Goal: Task Accomplishment & Management: Use online tool/utility

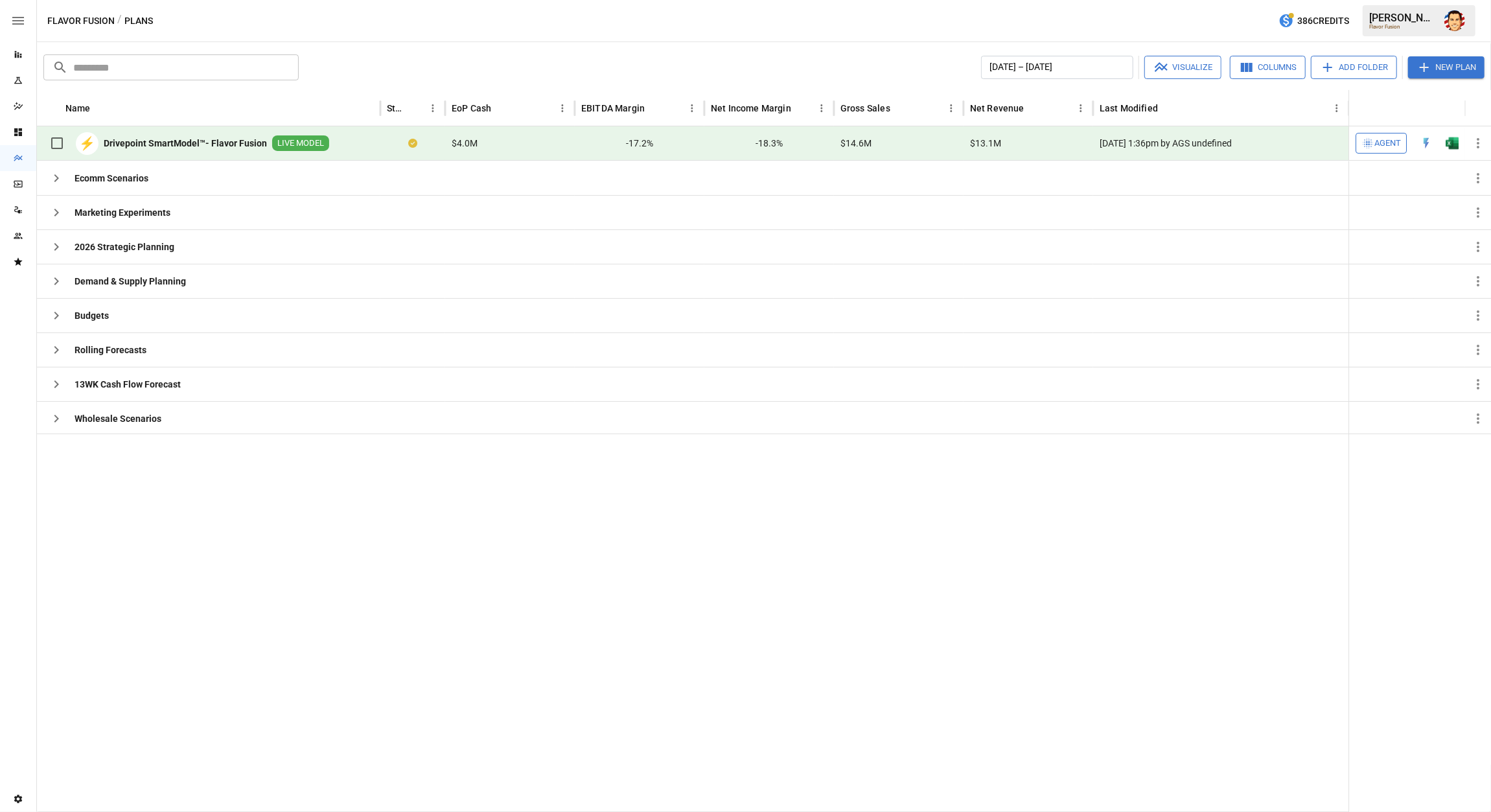
click at [1374, 144] on icon "button" at bounding box center [1368, 143] width 13 height 13
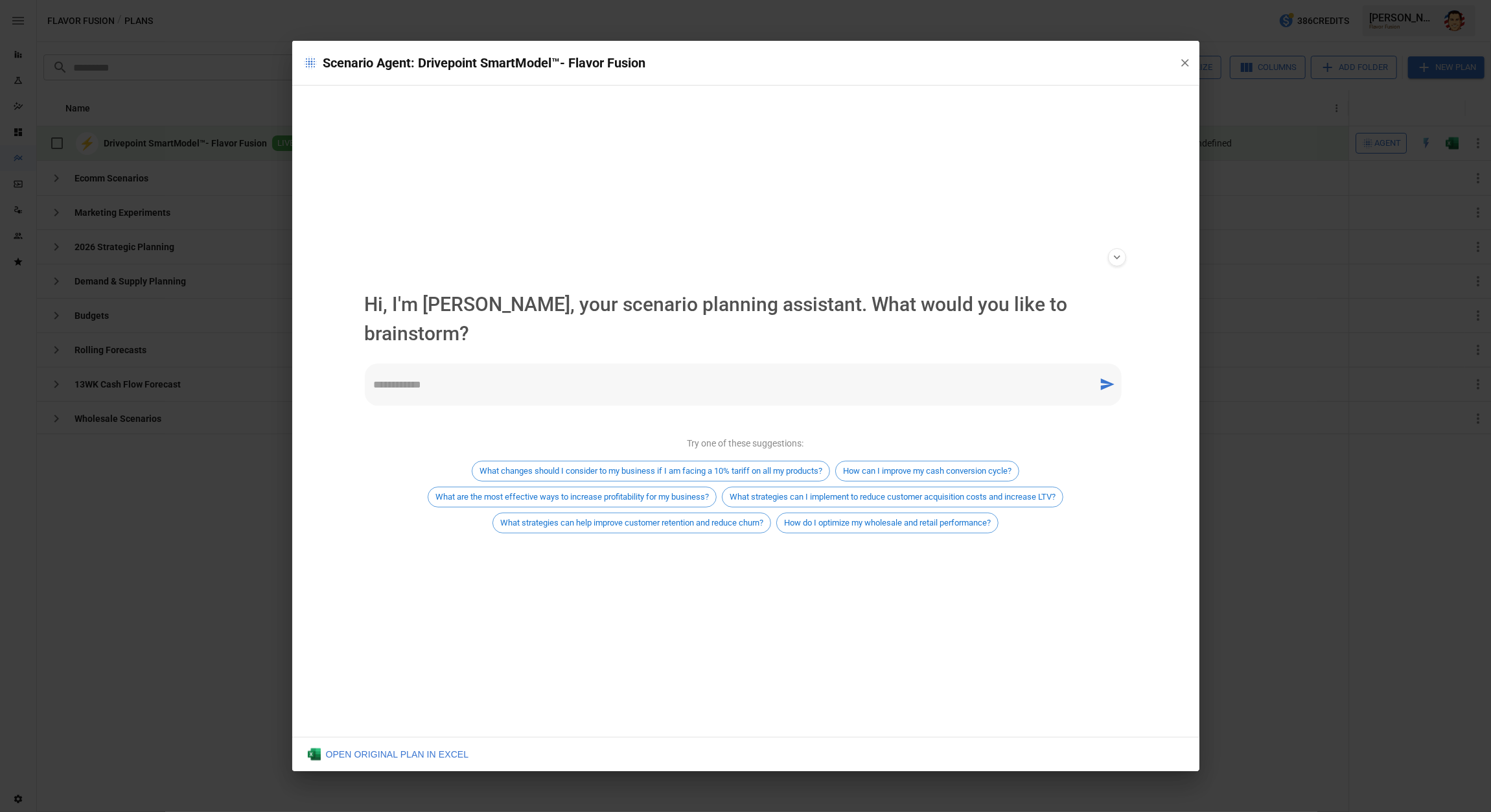
click at [770, 377] on textarea at bounding box center [732, 384] width 715 height 15
type textarea "*"
type textarea "**********"
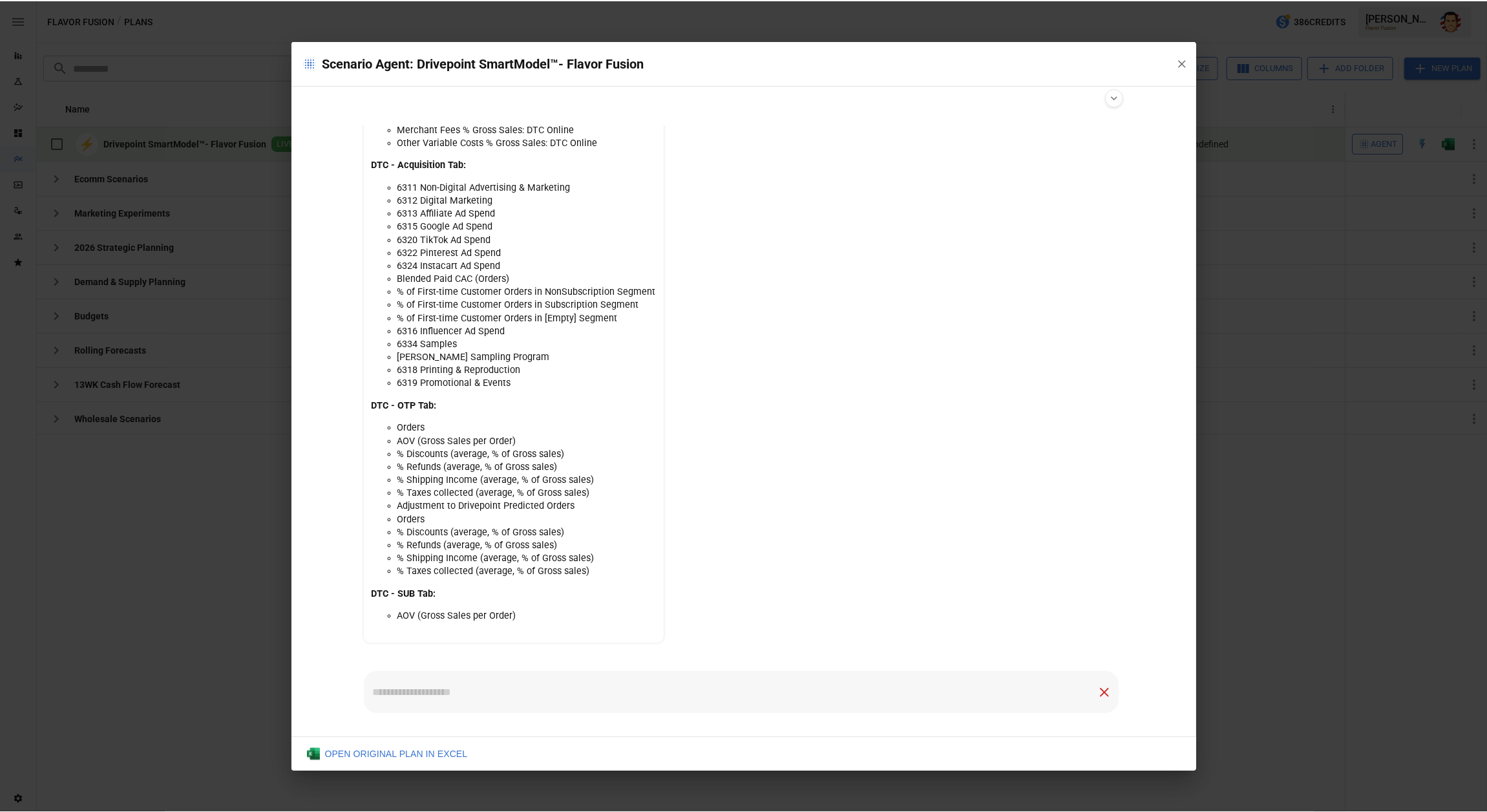
scroll to position [207, 0]
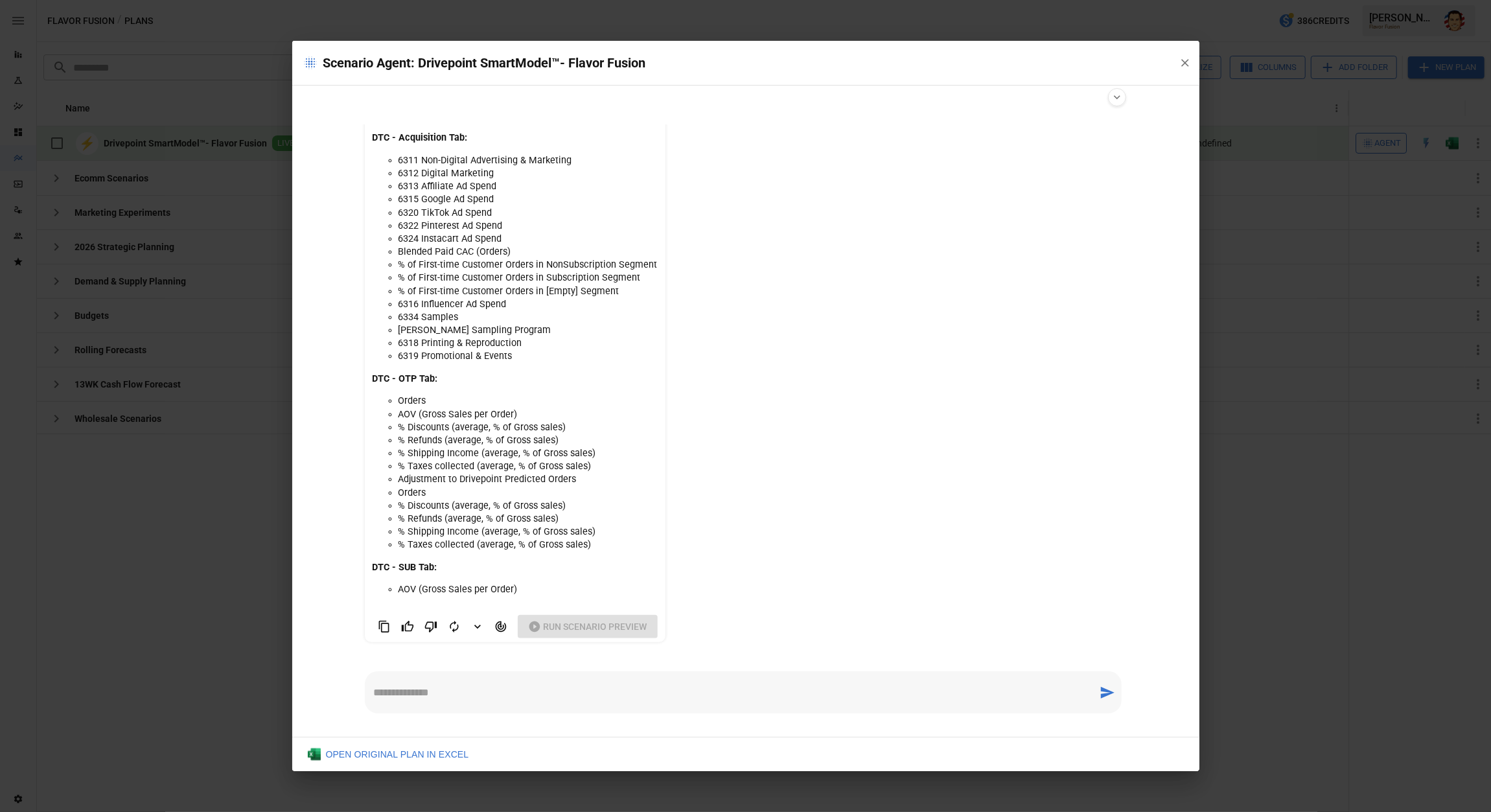
click at [405, 415] on li "AOV (Gross Sales per Order)" at bounding box center [528, 415] width 259 height 13
drag, startPoint x: 685, startPoint y: 699, endPoint x: 678, endPoint y: 697, distance: 7.3
click at [685, 699] on textarea at bounding box center [732, 692] width 715 height 15
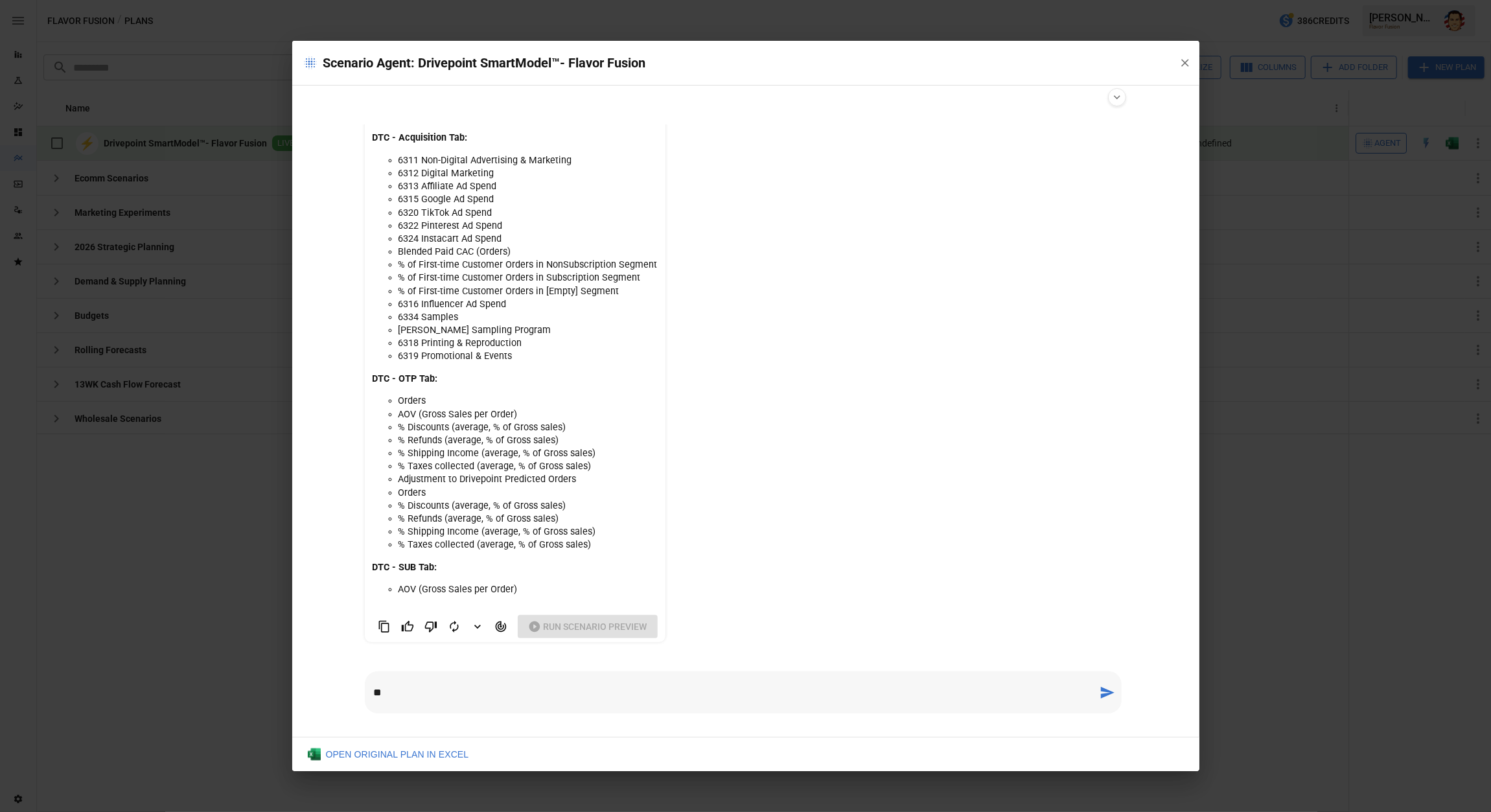
type textarea "*"
click at [486, 473] on li "Adjustment to Drivepoint Predicted Orders" at bounding box center [528, 480] width 259 height 13
drag, startPoint x: 401, startPoint y: 204, endPoint x: 488, endPoint y: 264, distance: 105.7
click at [488, 264] on ul "6311 Non-Digital Advertising & Marketing 6312 Digital Marketing 6313 Affiliate …" at bounding box center [516, 258] width 285 height 209
click at [488, 264] on li "% of First-time Customer Orders in NonSubscription Segment" at bounding box center [528, 265] width 259 height 13
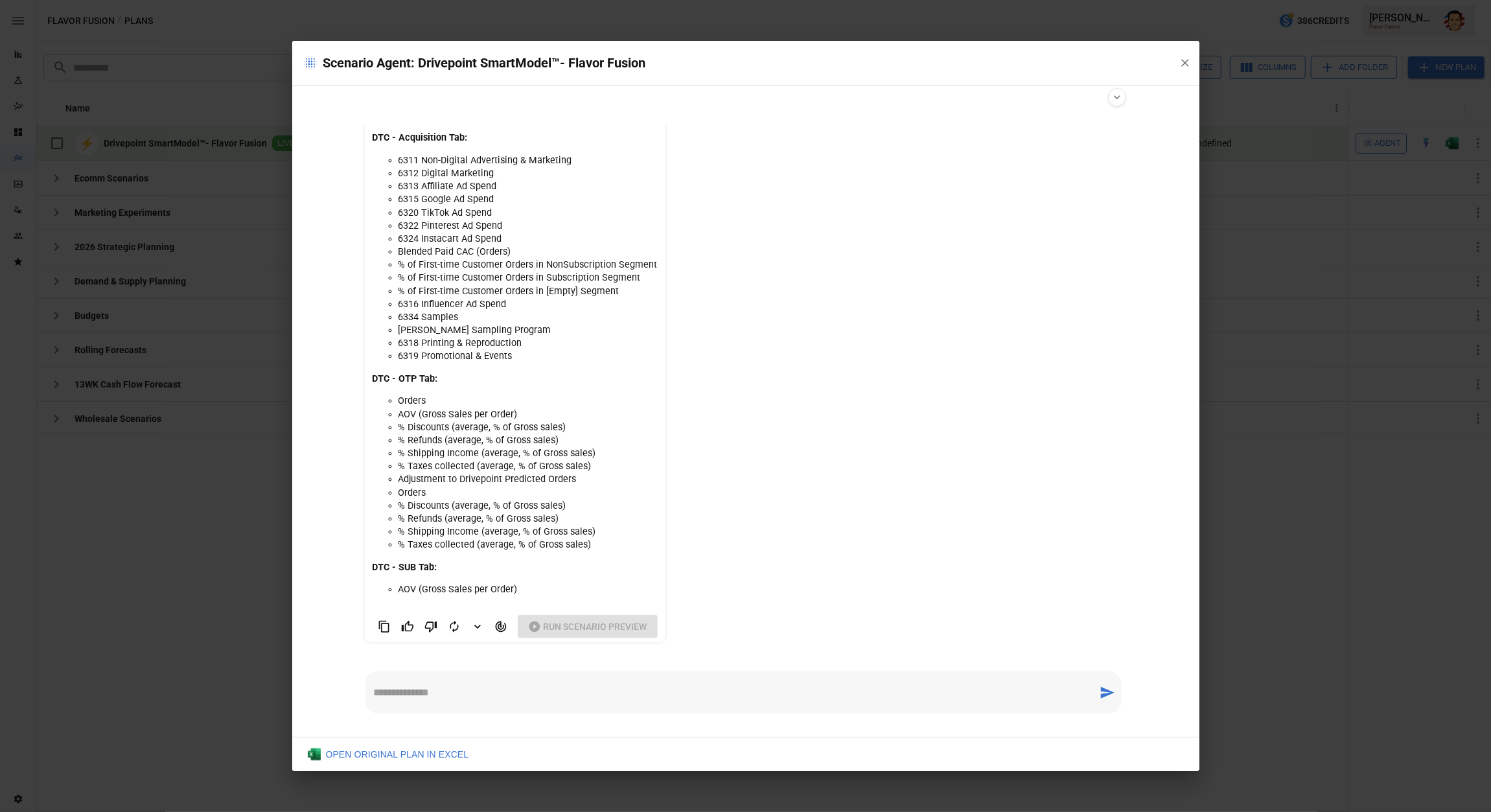
click at [431, 695] on textarea at bounding box center [732, 692] width 715 height 15
click at [439, 234] on li "6324 Instacart Ad Spend" at bounding box center [528, 239] width 259 height 13
click at [429, 415] on li "AOV (Gross Sales per Order)" at bounding box center [528, 415] width 259 height 13
click at [429, 415] on li "AOV (Gross Sales per Order)" at bounding box center [528, 415] width 259 height 13
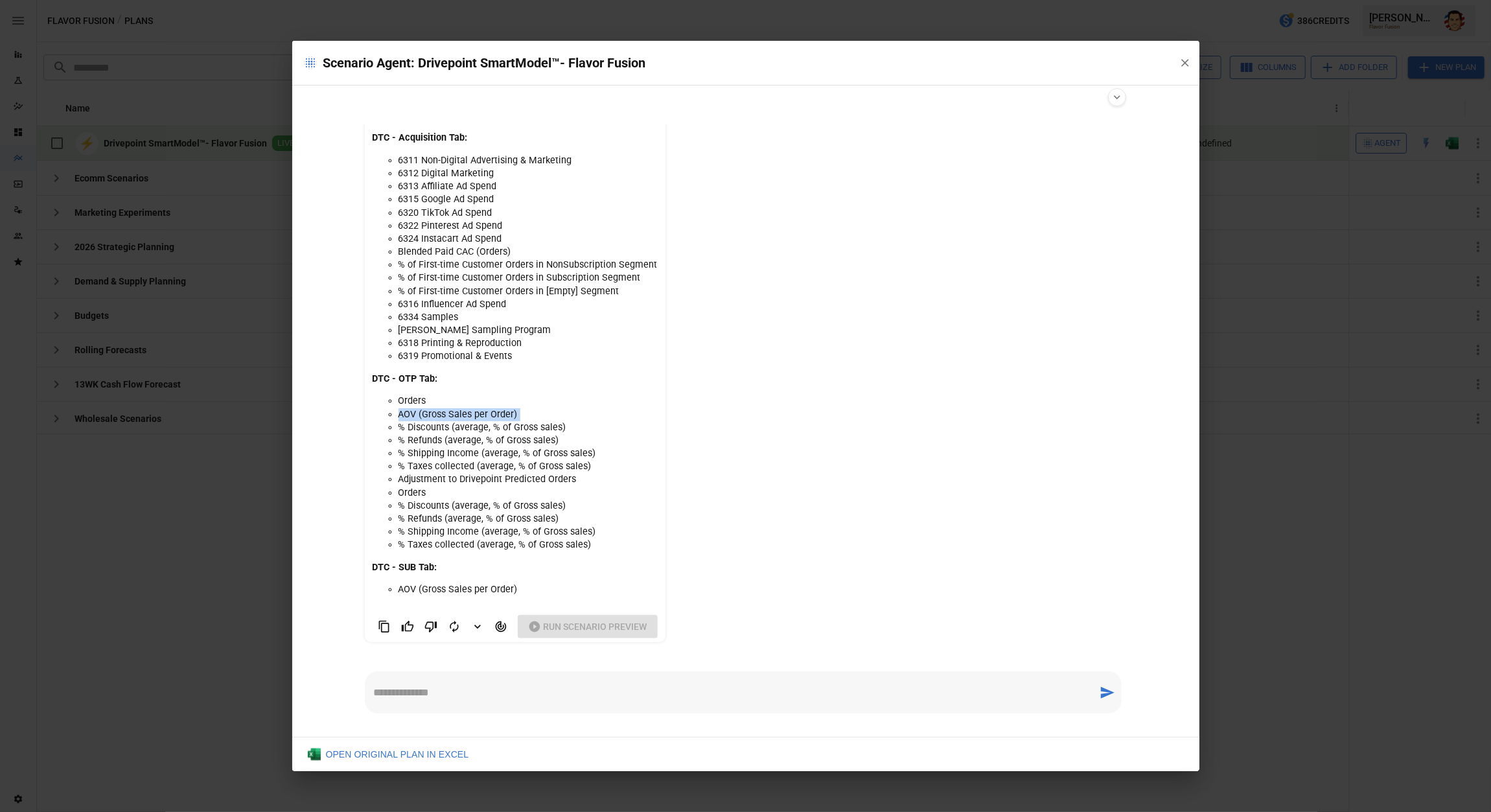
copy li "AOV (Gross Sales per Order)"
click at [480, 700] on textarea at bounding box center [732, 692] width 715 height 15
paste textarea "**********"
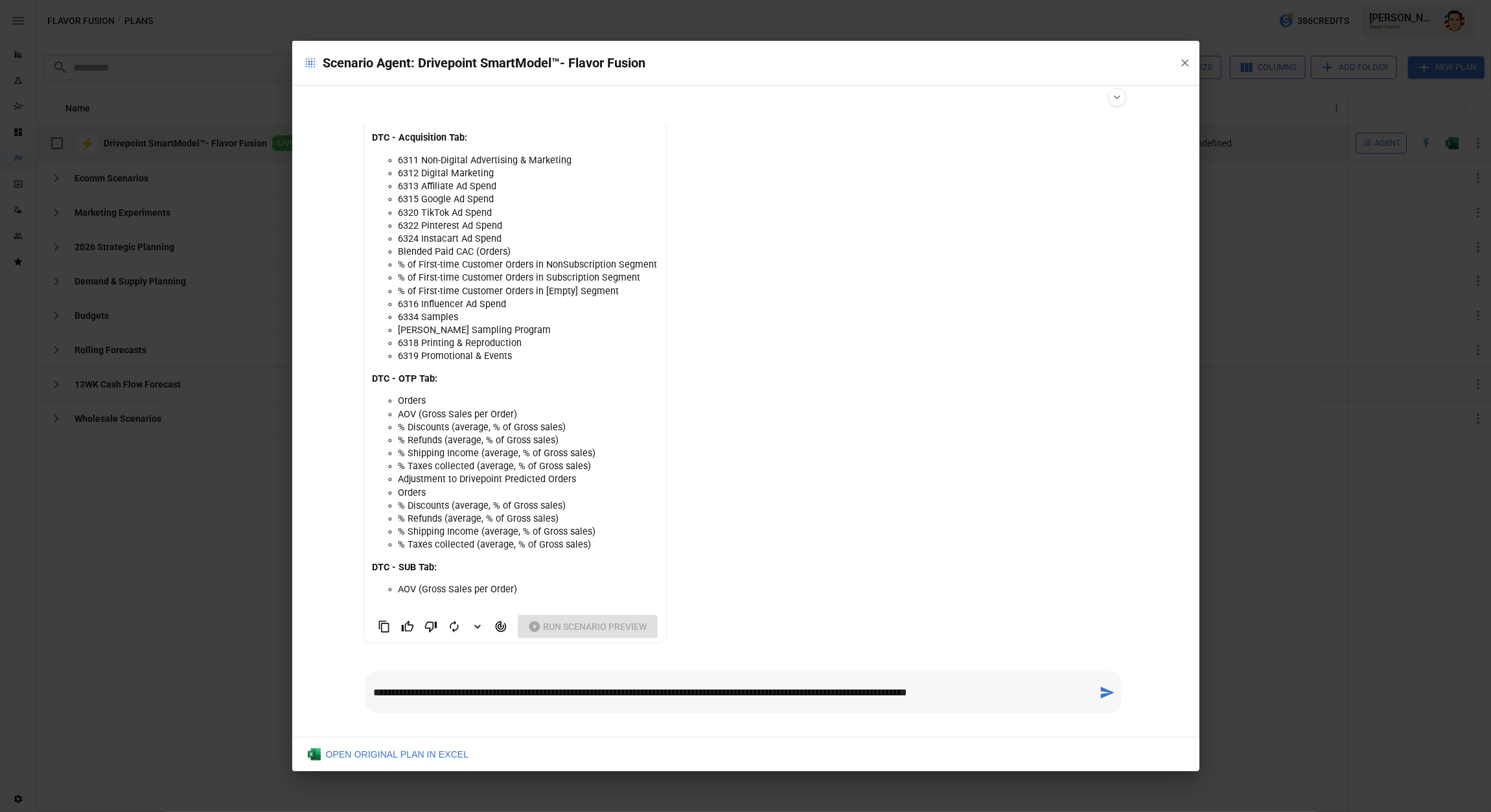
type textarea "**********"
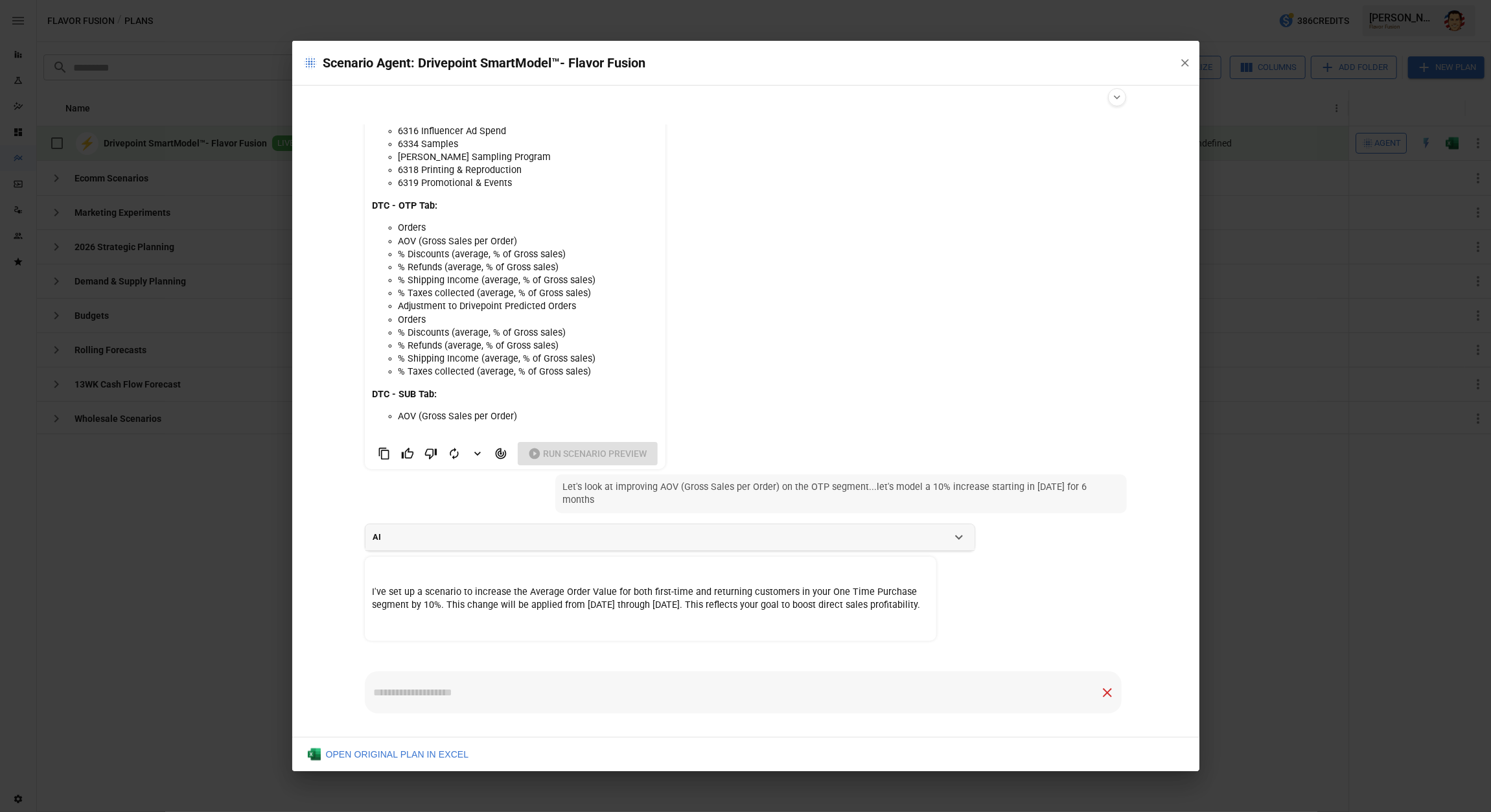
scroll to position [373, 0]
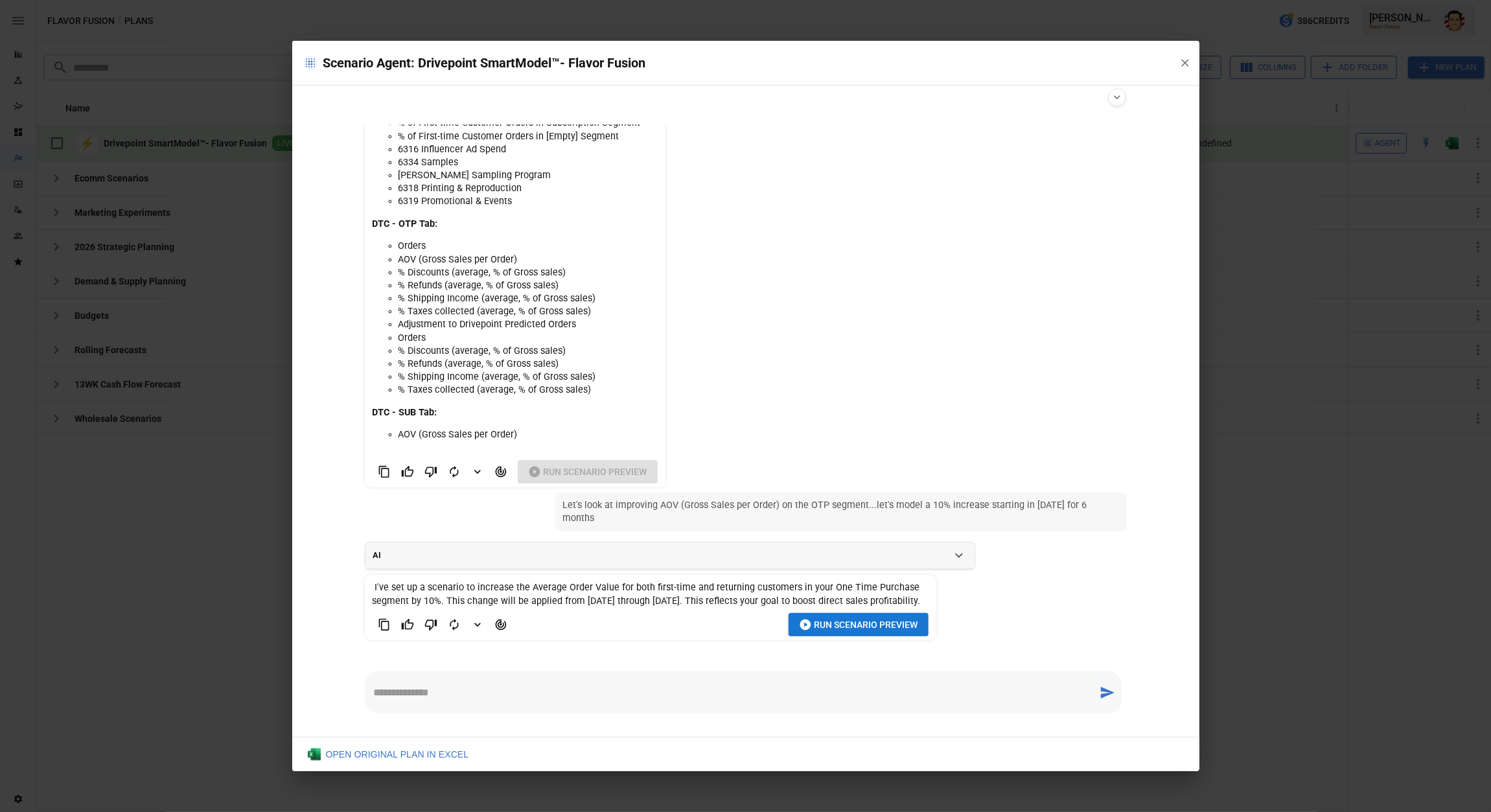
click at [514, 622] on div "Run Scenario Preview" at bounding box center [651, 625] width 556 height 24
drag, startPoint x: 506, startPoint y: 623, endPoint x: 516, endPoint y: 622, distance: 10.0
click at [506, 622] on icon "Agent Changes Data" at bounding box center [501, 625] width 13 height 13
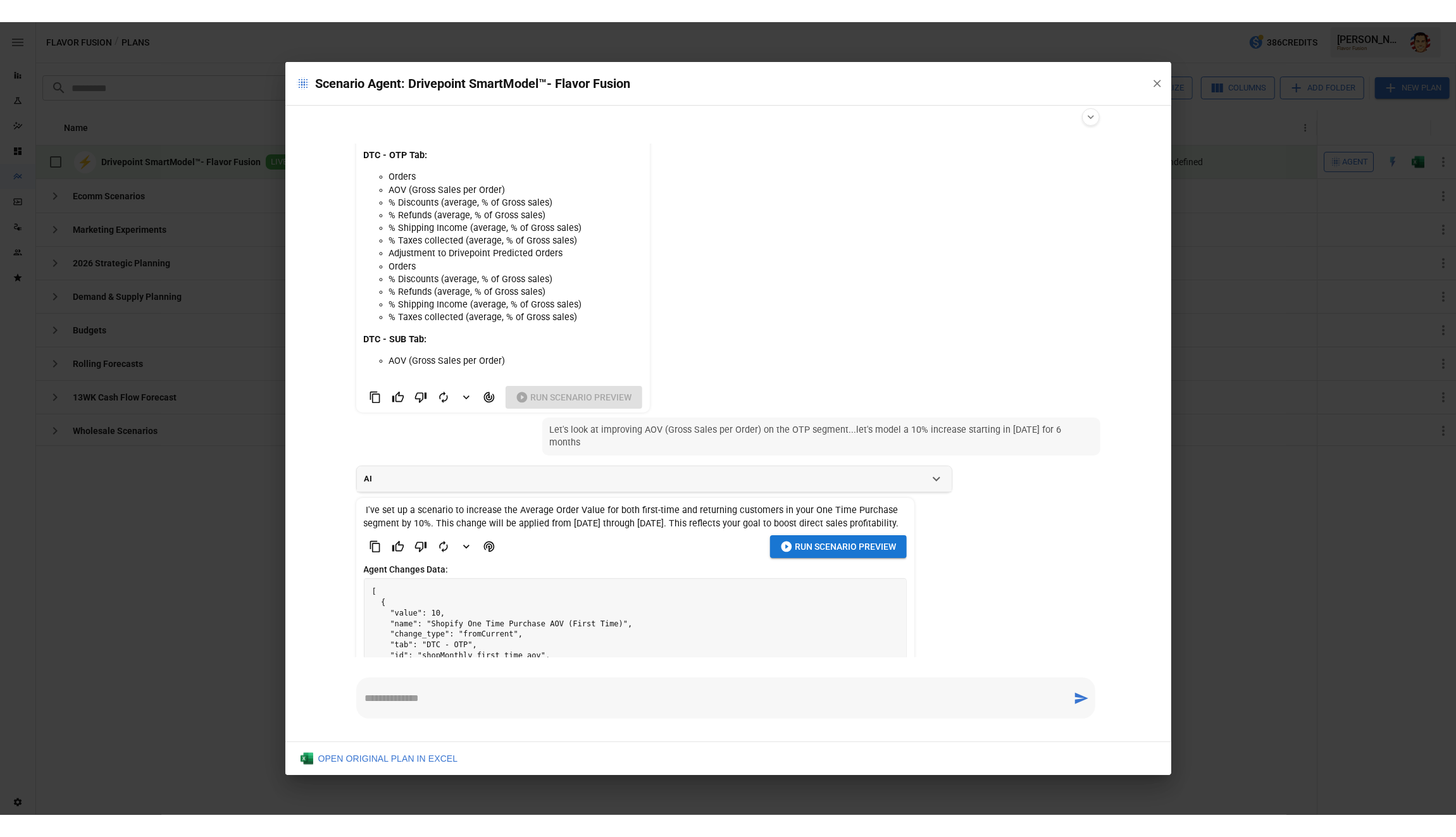
scroll to position [575, 0]
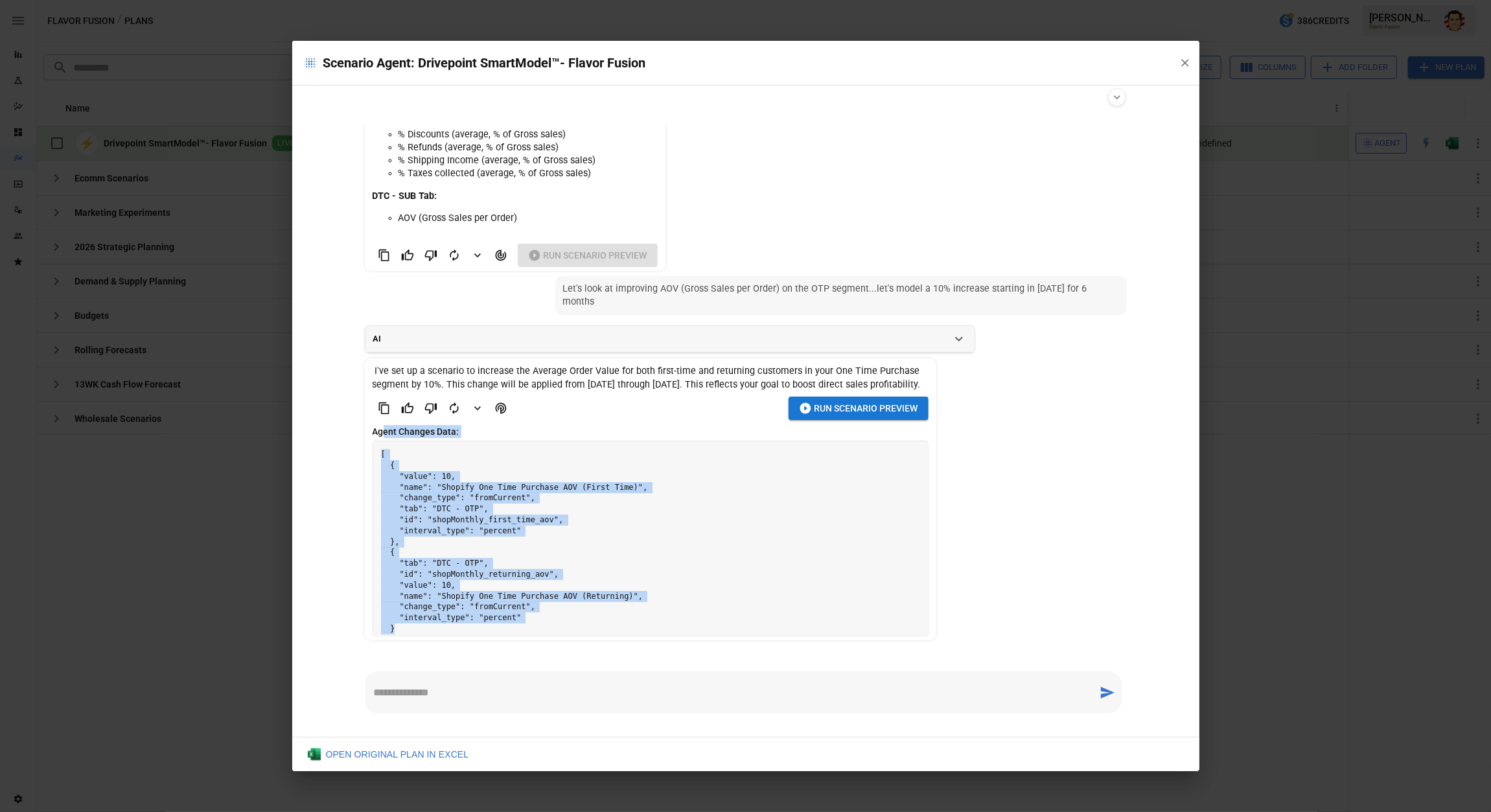
drag, startPoint x: 433, startPoint y: 628, endPoint x: 382, endPoint y: 433, distance: 201.6
click at [382, 433] on div "Agent Changes Data: [ { "value": 10, "name": "Shopify One Time Purchase AOV (Fi…" at bounding box center [651, 531] width 556 height 211
click at [412, 478] on pre "[ { "value": 10, "name": "Shopify One Time Purchase AOV (First Time)", "change_…" at bounding box center [651, 547] width 555 height 211
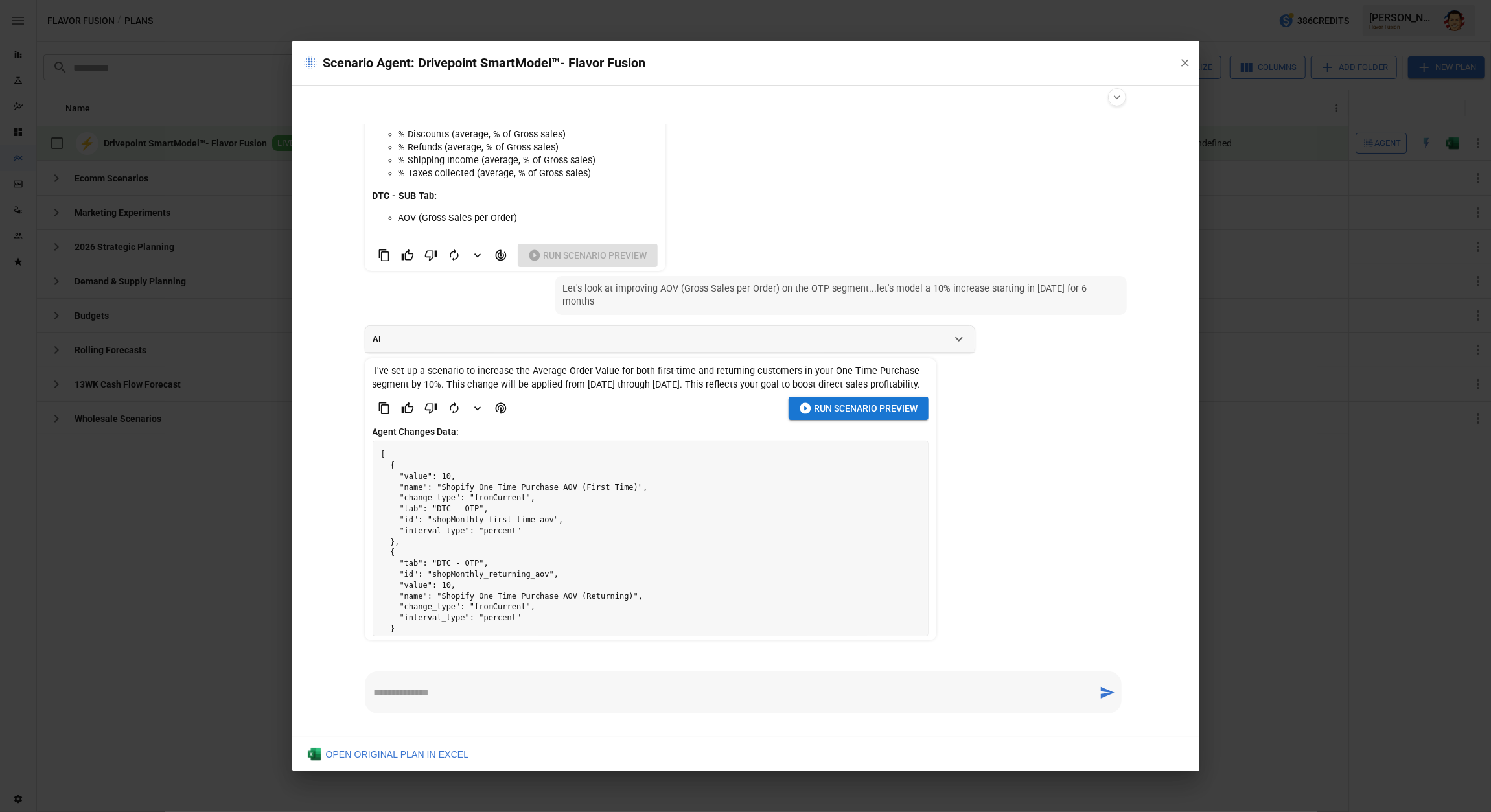
drag, startPoint x: 500, startPoint y: 527, endPoint x: 512, endPoint y: 529, distance: 12.2
click at [500, 527] on pre "[ { "value": 10, "name": "Shopify One Time Purchase AOV (First Time)", "change_…" at bounding box center [651, 547] width 555 height 211
drag, startPoint x: 645, startPoint y: 547, endPoint x: 839, endPoint y: 465, distance: 210.6
click at [652, 545] on pre "[ { "value": 10, "name": "Shopify One Time Purchase AOV (First Time)", "change_…" at bounding box center [651, 547] width 555 height 211
click at [806, 412] on icon "button" at bounding box center [805, 409] width 11 height 11
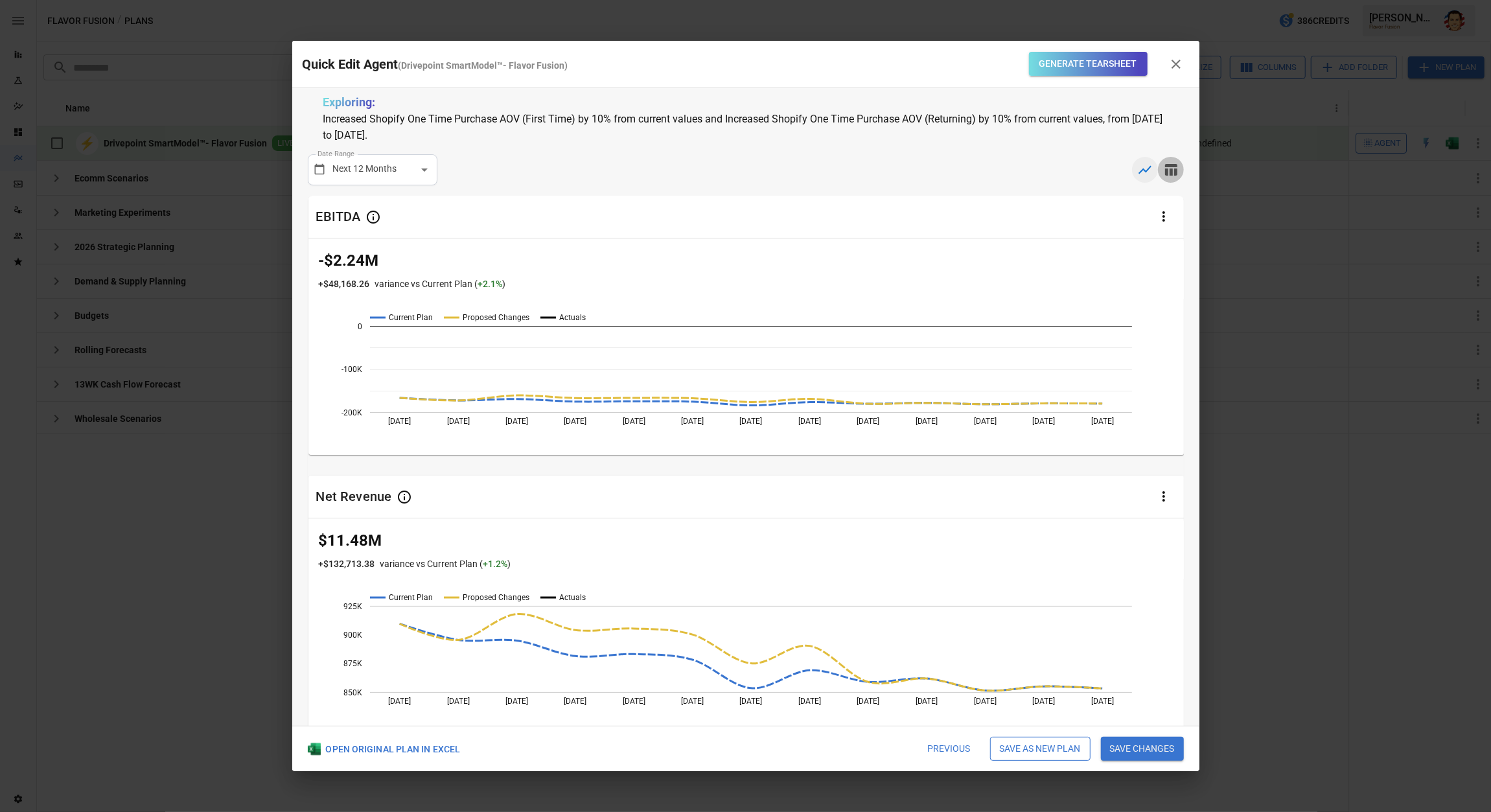
click at [1165, 173] on icon "button" at bounding box center [1171, 170] width 13 height 12
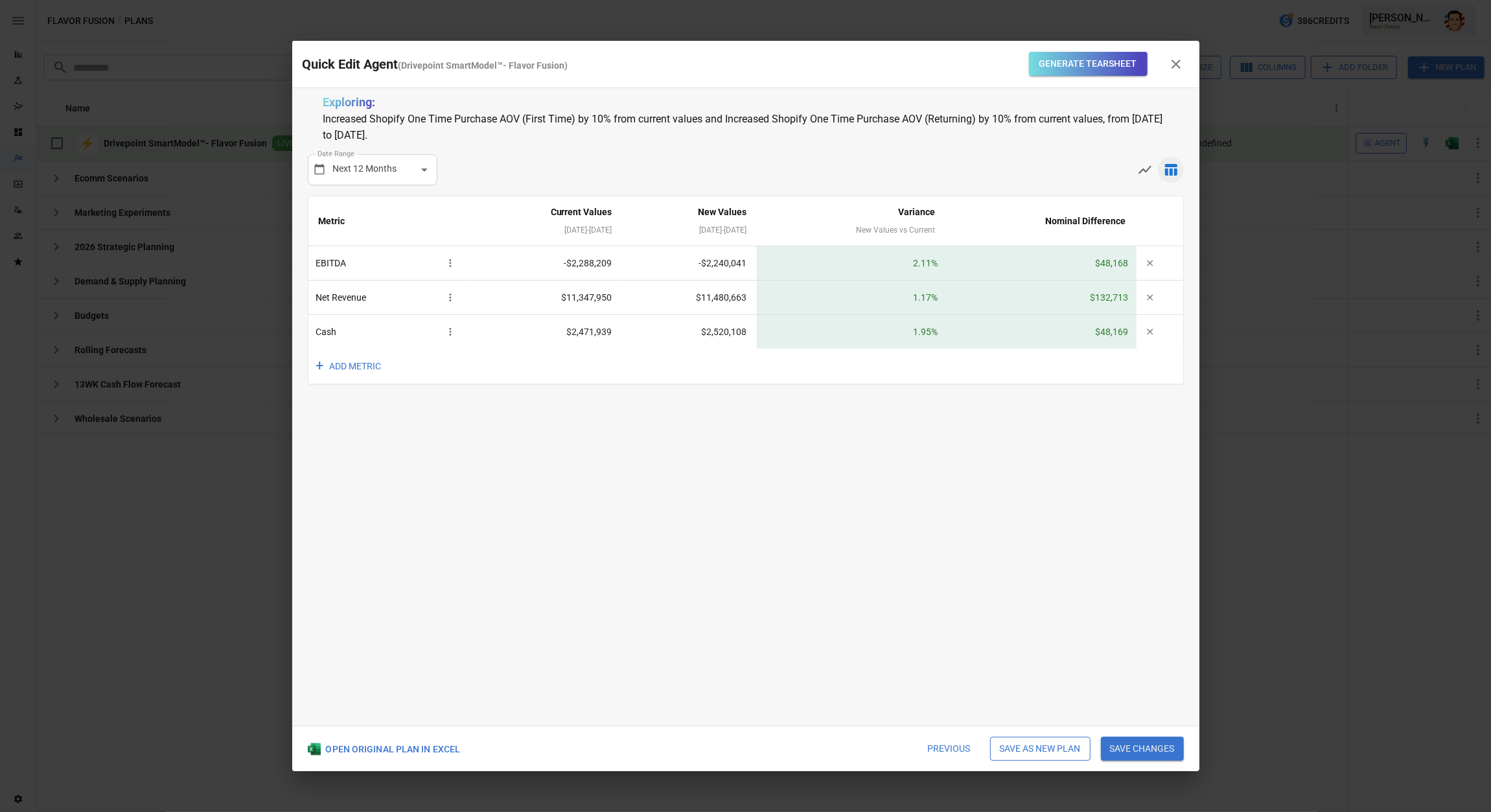
click at [1014, 156] on div "**********" at bounding box center [746, 169] width 876 height 31
click at [1179, 62] on icon "button" at bounding box center [1176, 64] width 15 height 15
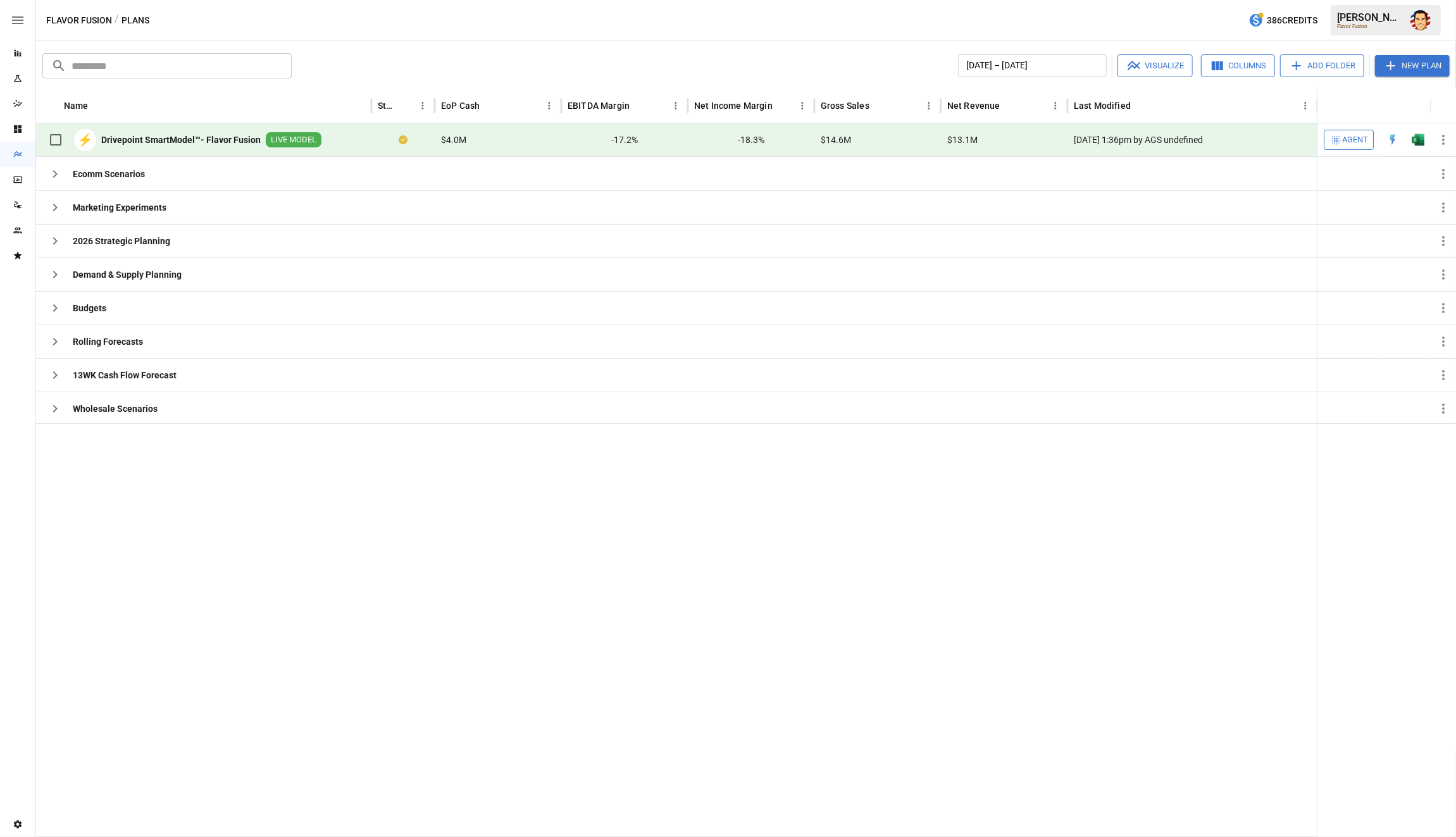
click at [1199, 621] on div at bounding box center [677, 630] width 1282 height 414
click at [482, 57] on div "January 2025 – December 2025 Visualize Columns Add Folder New Plan" at bounding box center [873, 65] width 1153 height 23
click at [651, 14] on div "Flavor Fusion / Plans 386 Credits [PERSON_NAME] Flavor Fusion" at bounding box center [746, 20] width 1420 height 41
click at [651, 14] on div "Flavor Fusion / Plans 386 Credits Austin G. Flavor Fusion" at bounding box center [746, 20] width 1420 height 41
click at [653, 17] on div "Flavor Fusion / Plans 386 Credits Austin G. Flavor Fusion" at bounding box center [746, 20] width 1420 height 41
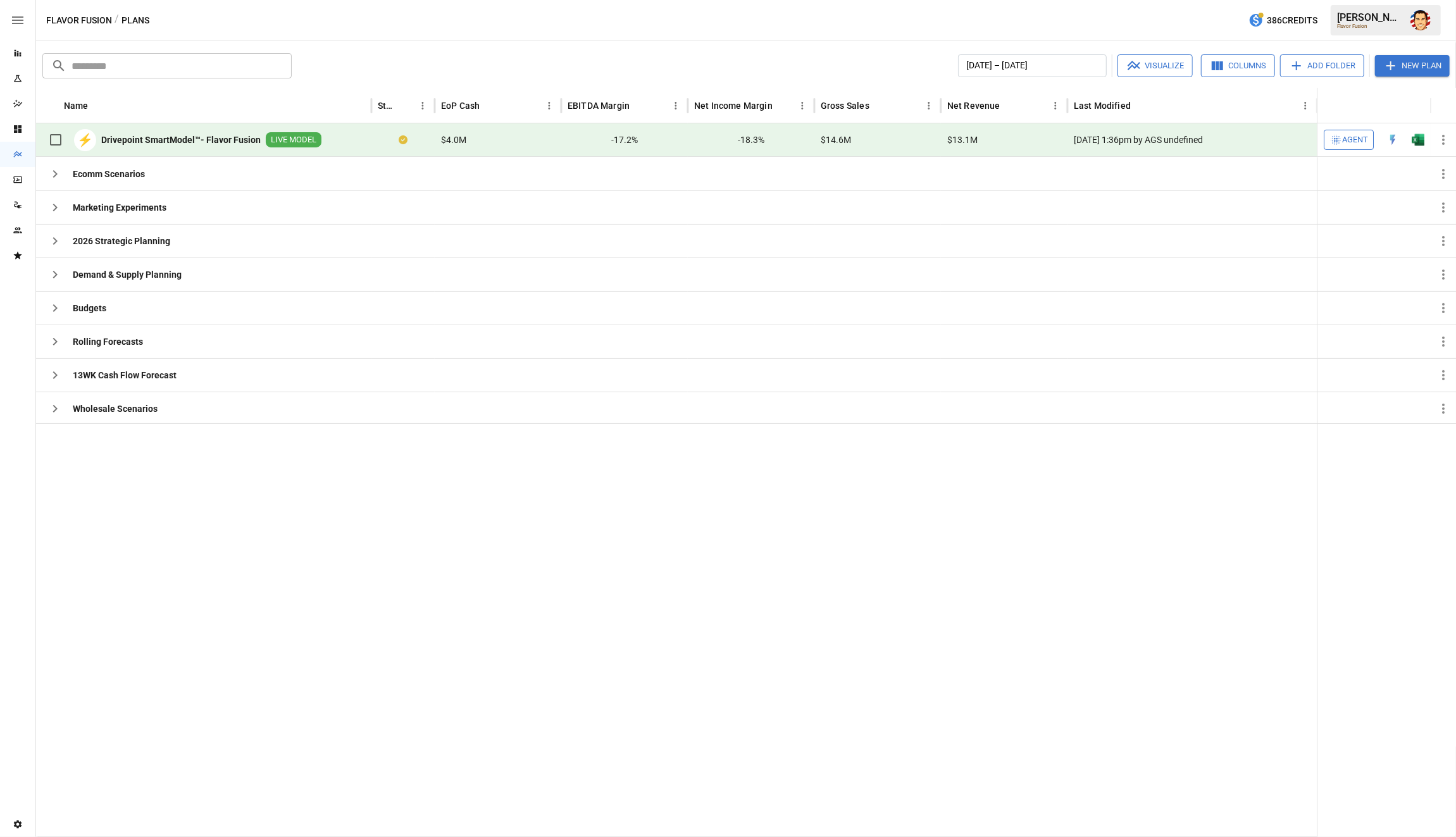
click at [653, 17] on div "Flavor Fusion / Plans 386 Credits Austin G. Flavor Fusion" at bounding box center [746, 20] width 1420 height 41
click at [664, 14] on div "Flavor Fusion / Plans 386 Credits Austin G. Flavor Fusion" at bounding box center [746, 20] width 1420 height 41
click at [684, 8] on div "Flavor Fusion / Plans 386 Credits Austin G. Flavor Fusion" at bounding box center [746, 20] width 1420 height 41
click at [693, 14] on div "Flavor Fusion / Plans 386 Credits Austin G. Flavor Fusion" at bounding box center [746, 20] width 1420 height 41
click at [700, 17] on div "Flavor Fusion / Plans 386 Credits Austin G. Flavor Fusion" at bounding box center [746, 20] width 1420 height 41
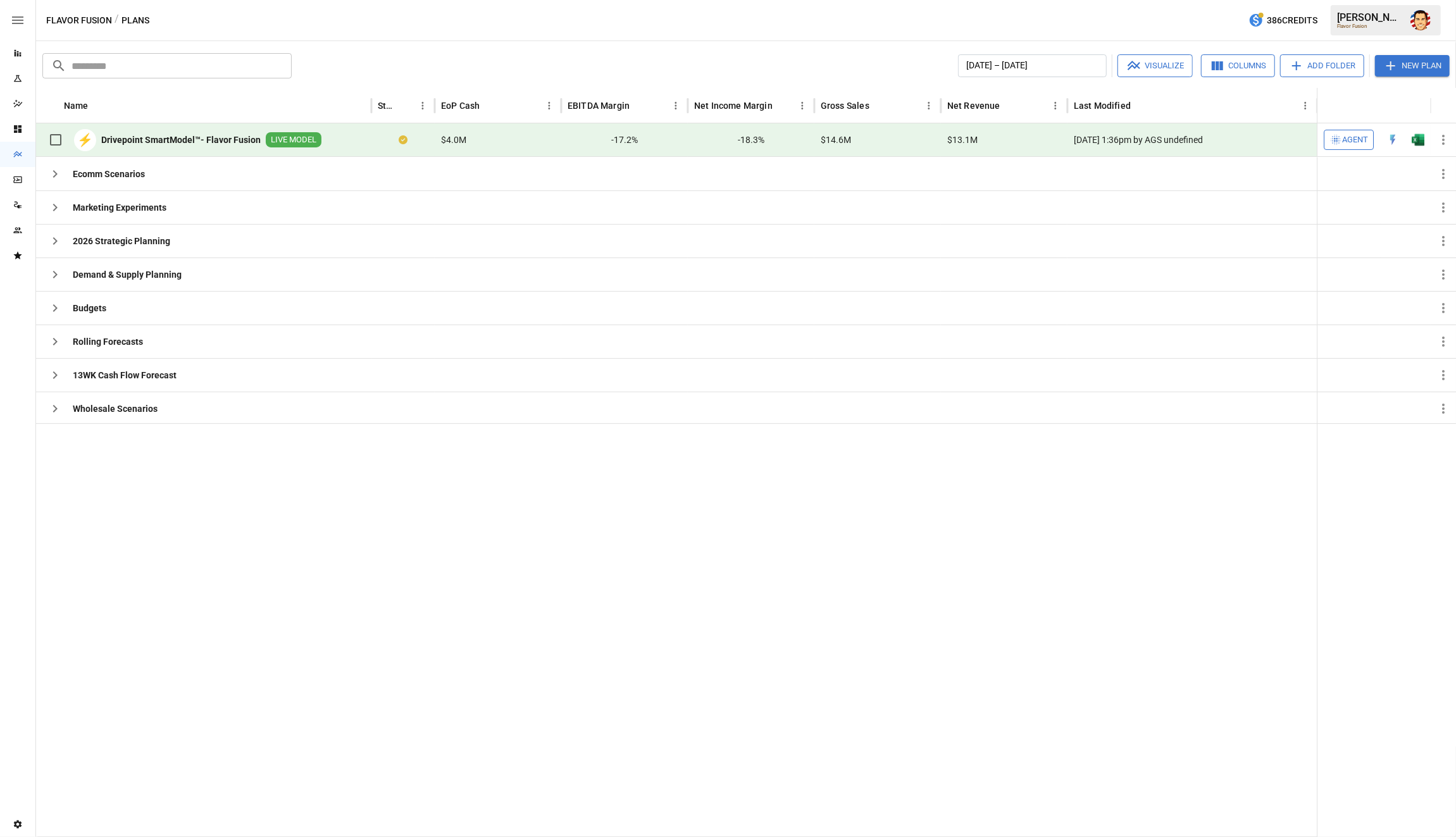
click at [693, 17] on div "Flavor Fusion / Plans 386 Credits Austin G. Flavor Fusion" at bounding box center [746, 20] width 1420 height 41
click at [690, 17] on div "Flavor Fusion / Plans 386 Credits Austin G. Flavor Fusion" at bounding box center [746, 20] width 1420 height 41
click at [688, 16] on div "Flavor Fusion / Plans 386 Credits Austin G. Flavor Fusion" at bounding box center [746, 20] width 1420 height 41
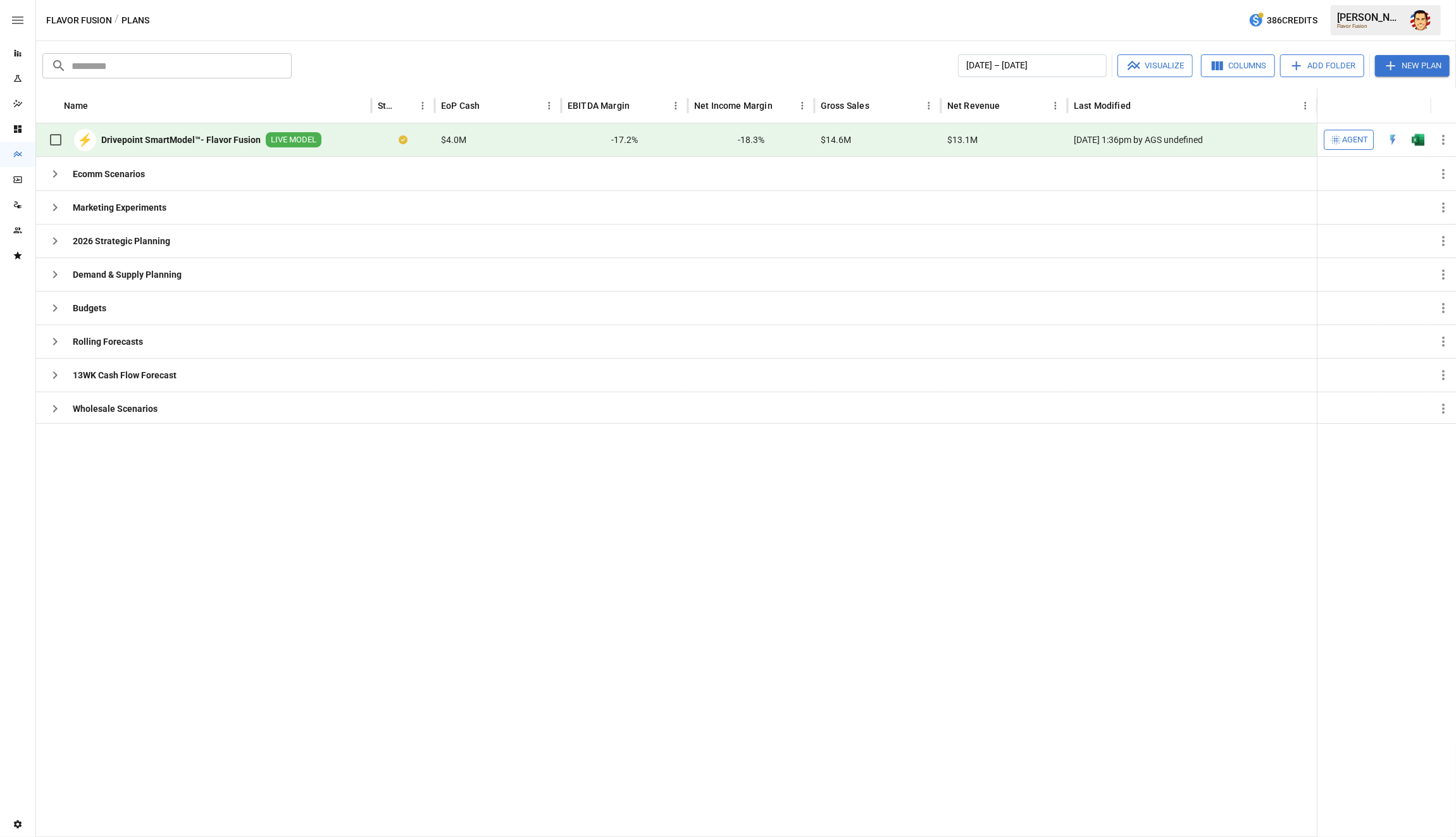
click at [688, 16] on div "Flavor Fusion / Plans 386 Credits Austin G. Flavor Fusion" at bounding box center [746, 20] width 1420 height 41
click at [693, 14] on div "Flavor Fusion / Plans 386 Credits Austin G. Flavor Fusion" at bounding box center [746, 20] width 1420 height 41
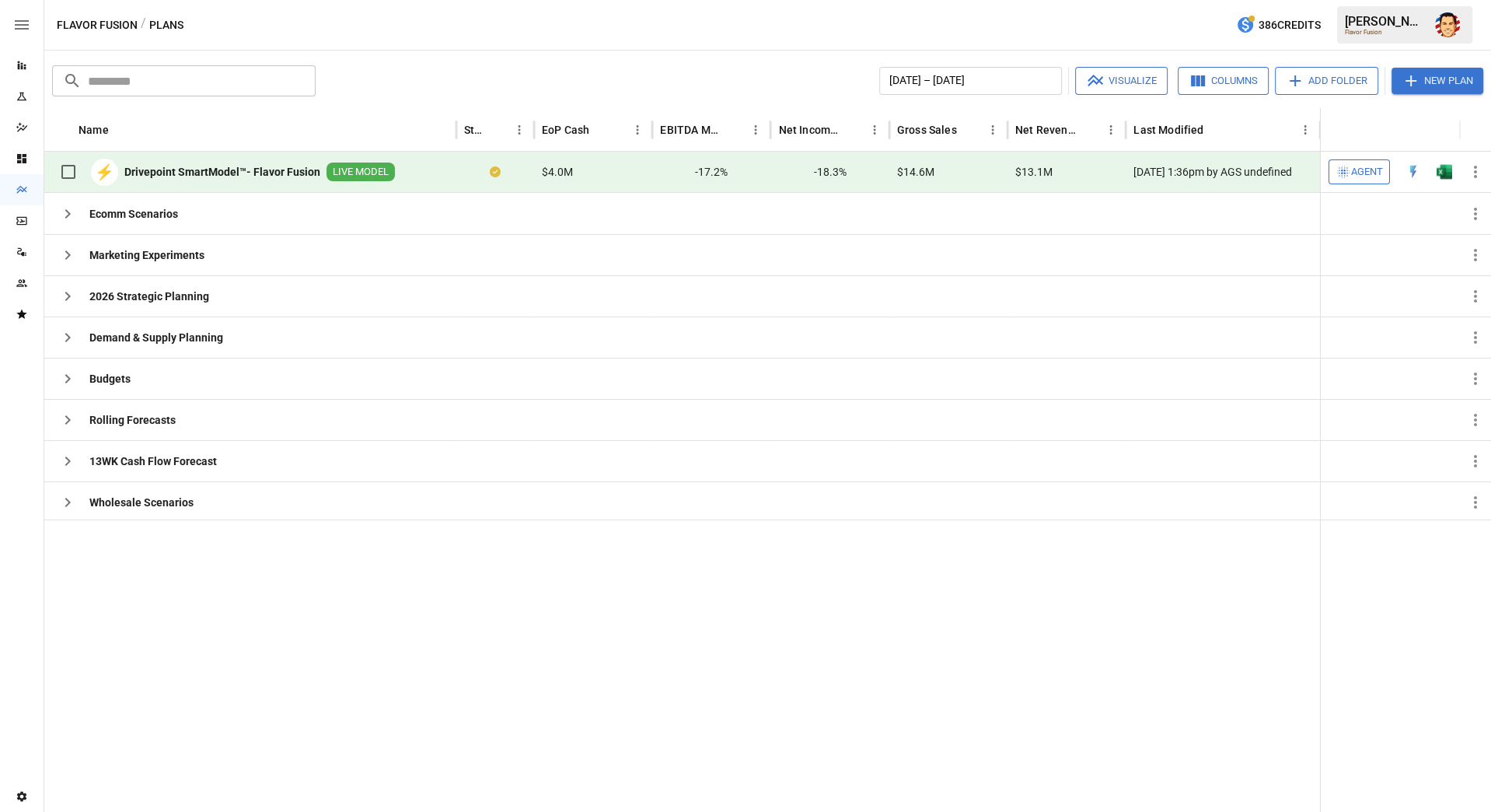
click at [1353, 174] on span "Agent" at bounding box center [1367, 172] width 32 height 18
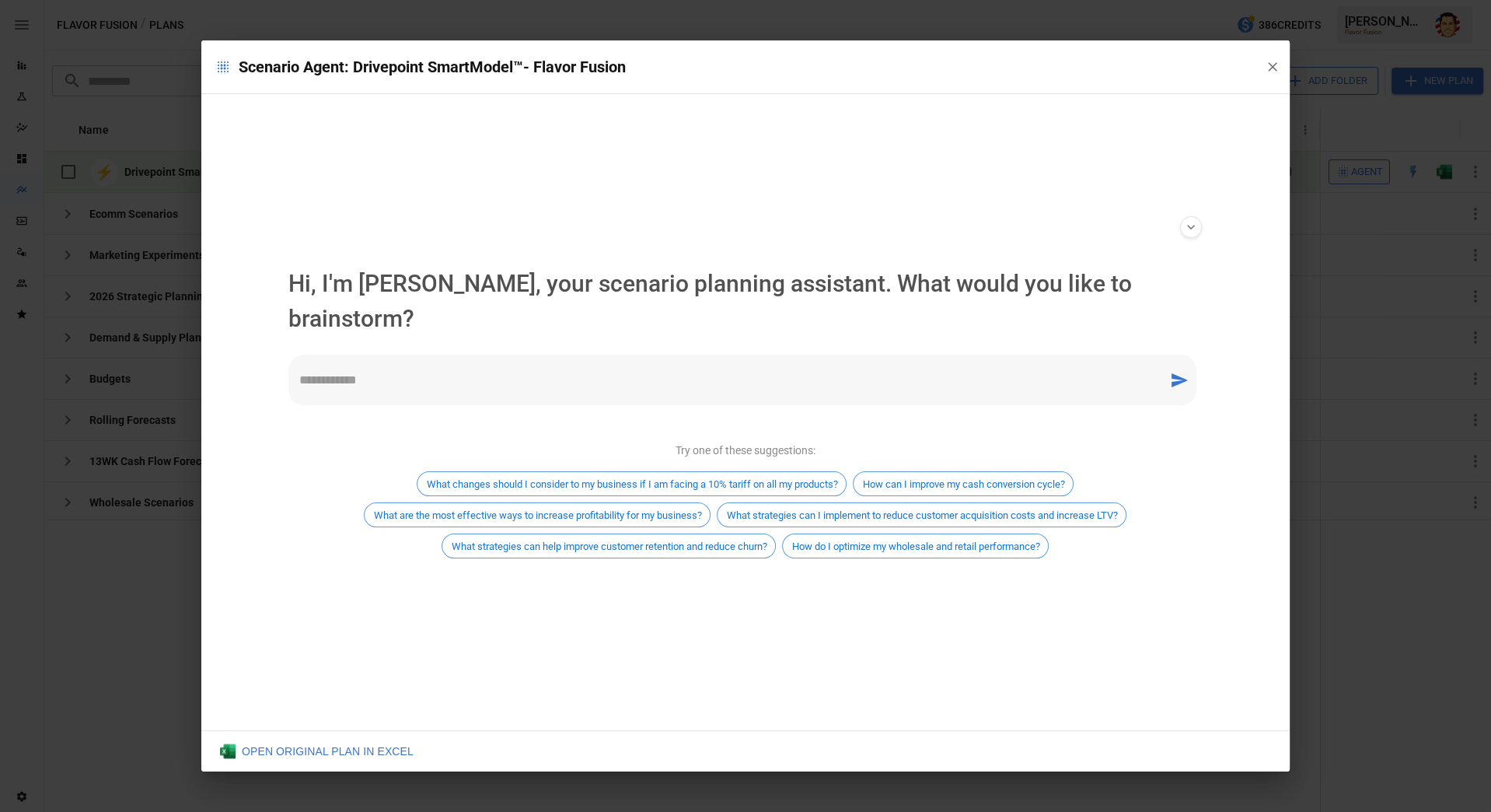
click at [690, 205] on div "**********" at bounding box center [746, 412] width 939 height 636
click at [552, 371] on textarea at bounding box center [728, 380] width 858 height 18
click at [611, 572] on div "Hi, I'm Davis, your scenario planning assistant. What would you like to brainst…" at bounding box center [746, 426] width 939 height 370
click at [583, 419] on ul "Try one of these suggestions: What changes should I consider to my business if …" at bounding box center [746, 500] width 939 height 166
click at [544, 376] on div "* ​" at bounding box center [742, 379] width 908 height 50
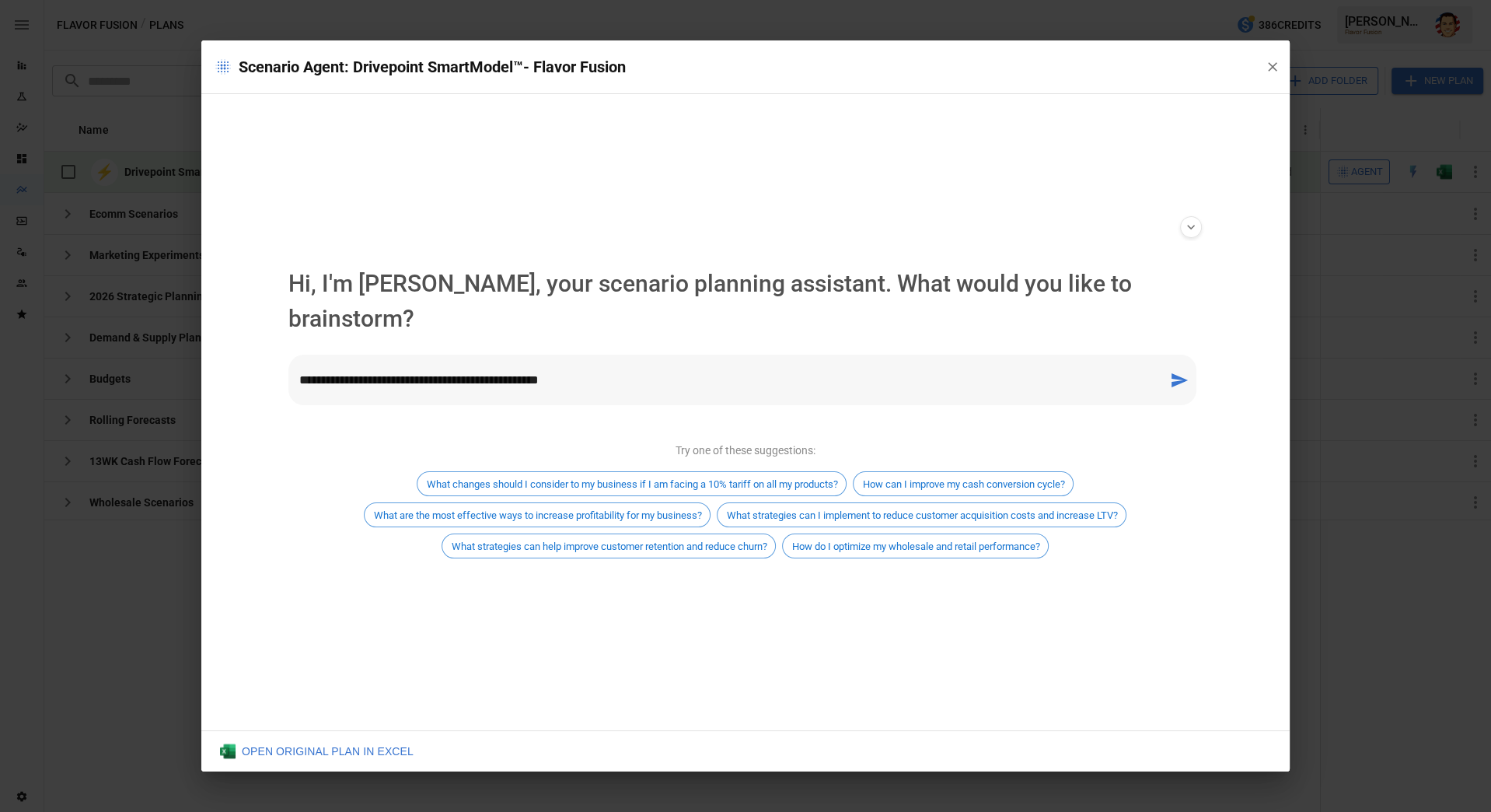
type textarea "**********"
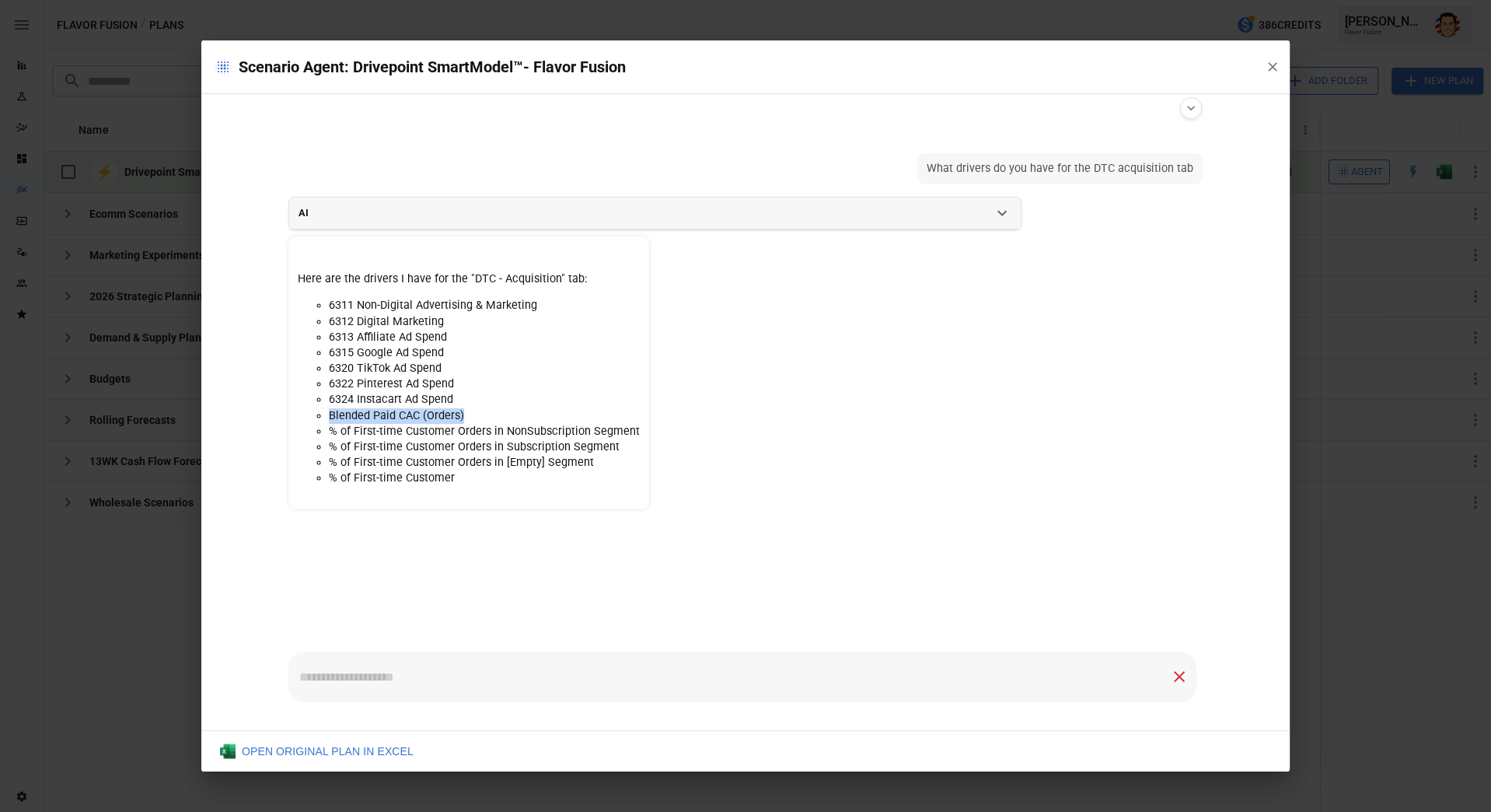
drag, startPoint x: 470, startPoint y: 415, endPoint x: 326, endPoint y: 408, distance: 144.2
click at [326, 408] on ul "6311 Non-Digital Advertising & Marketing 6312 Digital Marketing 6313 Affiliate …" at bounding box center [469, 392] width 342 height 188
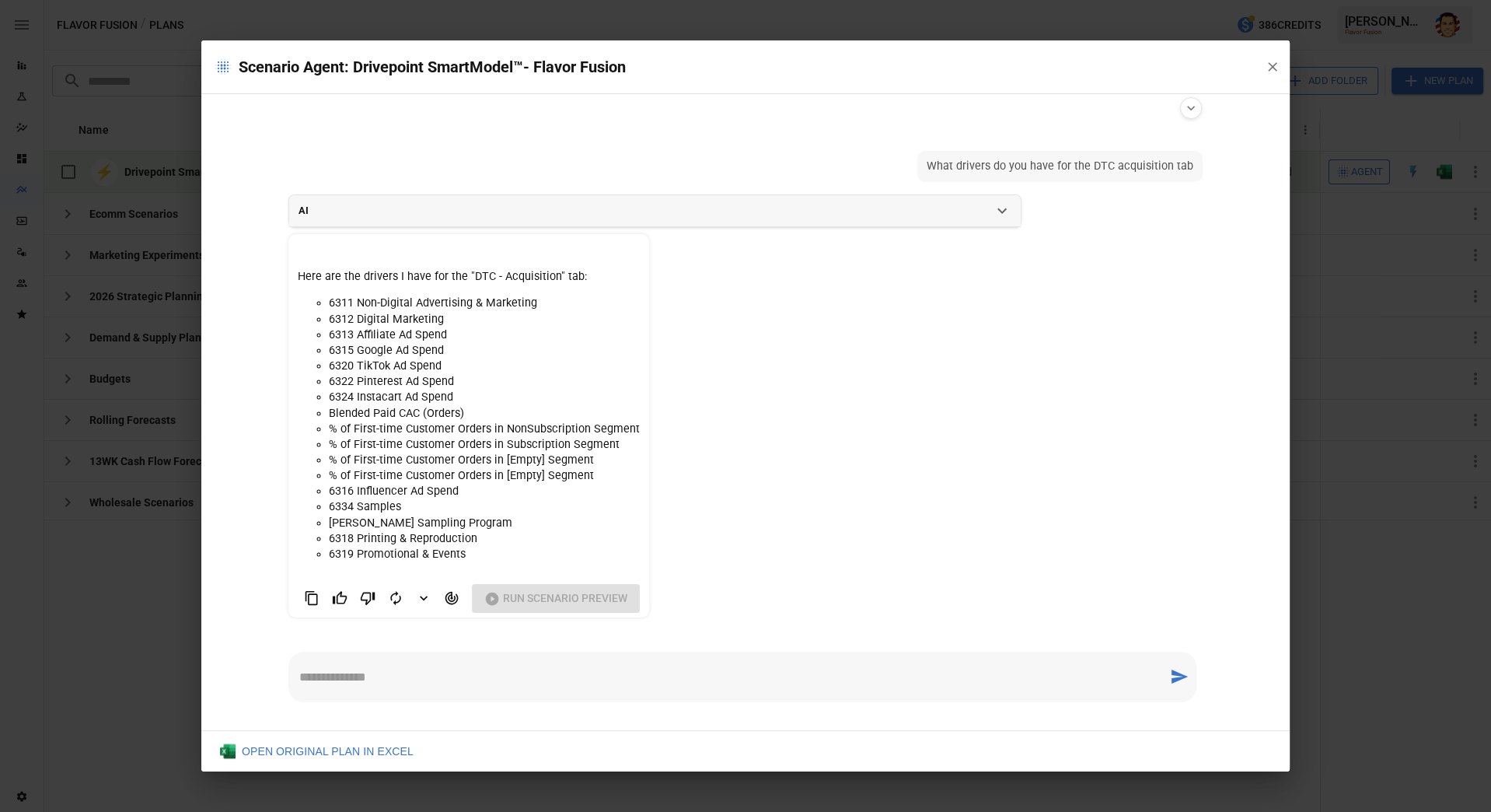
click at [423, 354] on li "6315 Google Ad Spend" at bounding box center [484, 351] width 311 height 16
click at [433, 389] on li "6324 Instacart Ad Spend" at bounding box center [484, 397] width 311 height 16
click at [404, 415] on li "Blended Paid CAC (Orders)" at bounding box center [484, 414] width 311 height 16
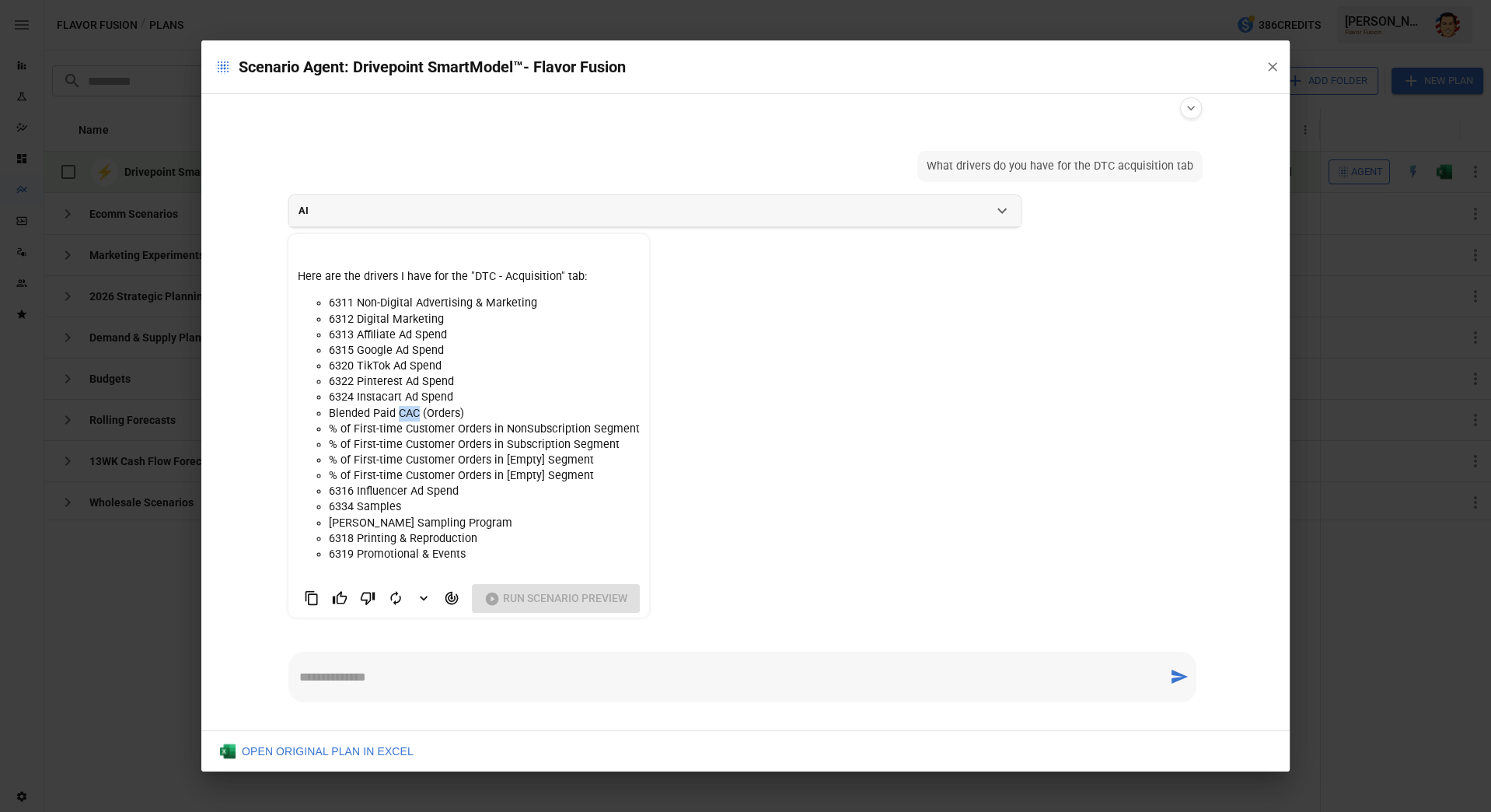
click at [404, 415] on li "Blended Paid CAC (Orders)" at bounding box center [484, 414] width 311 height 16
click at [413, 672] on textarea at bounding box center [728, 677] width 858 height 18
type textarea "**********"
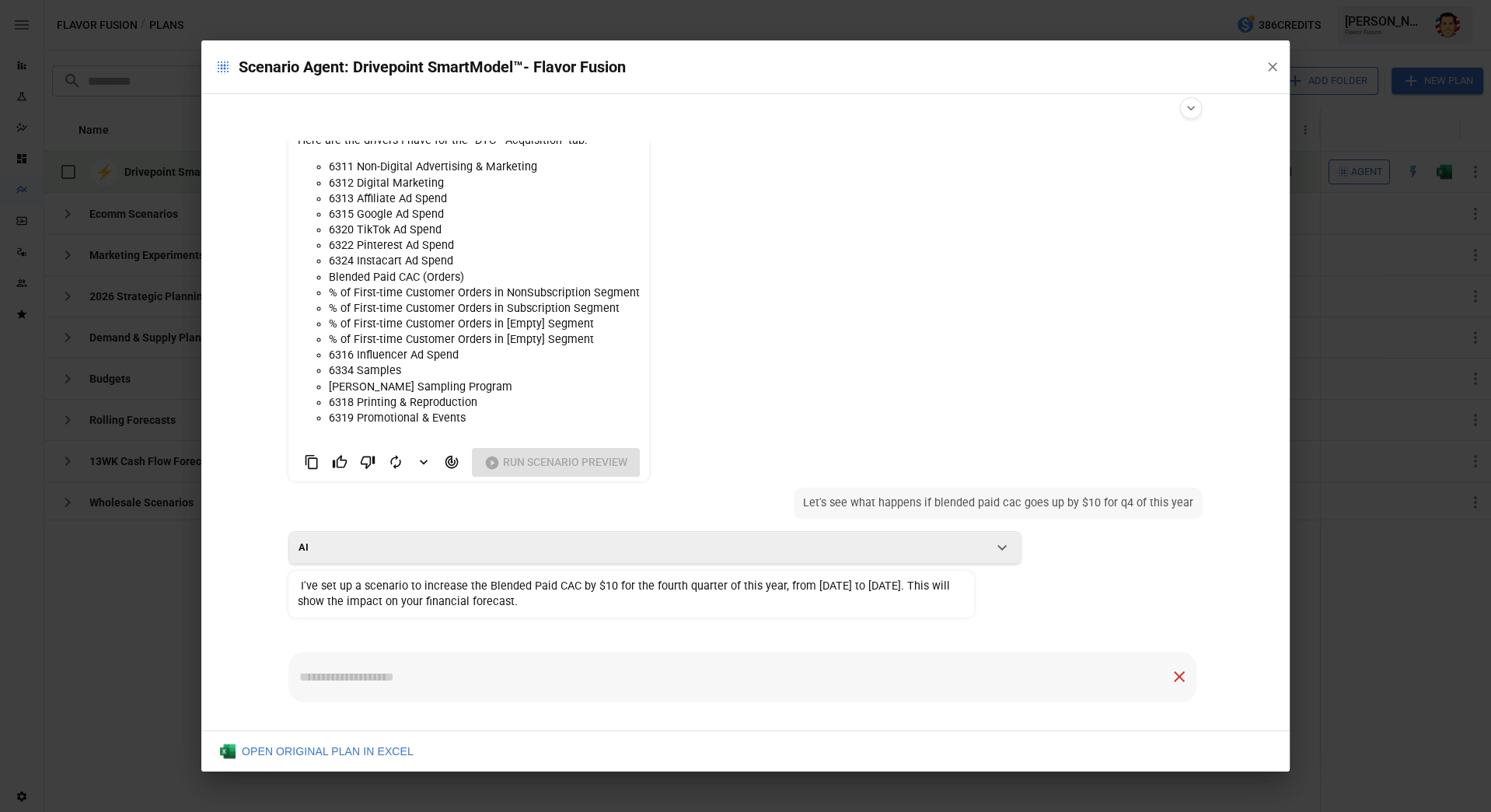
scroll to position [170, 0]
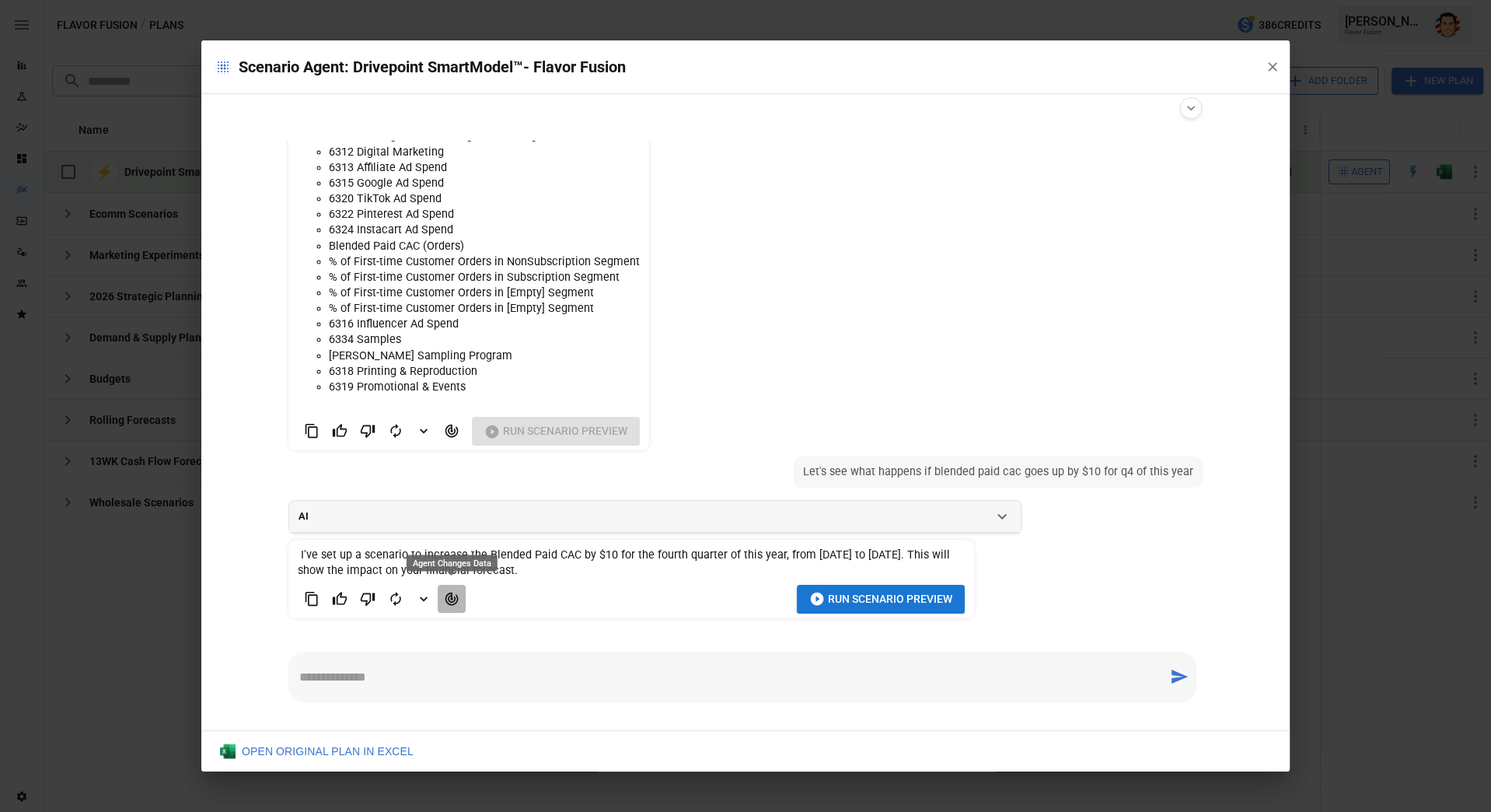
click at [452, 603] on icon "Agent Changes Data" at bounding box center [452, 599] width 16 height 16
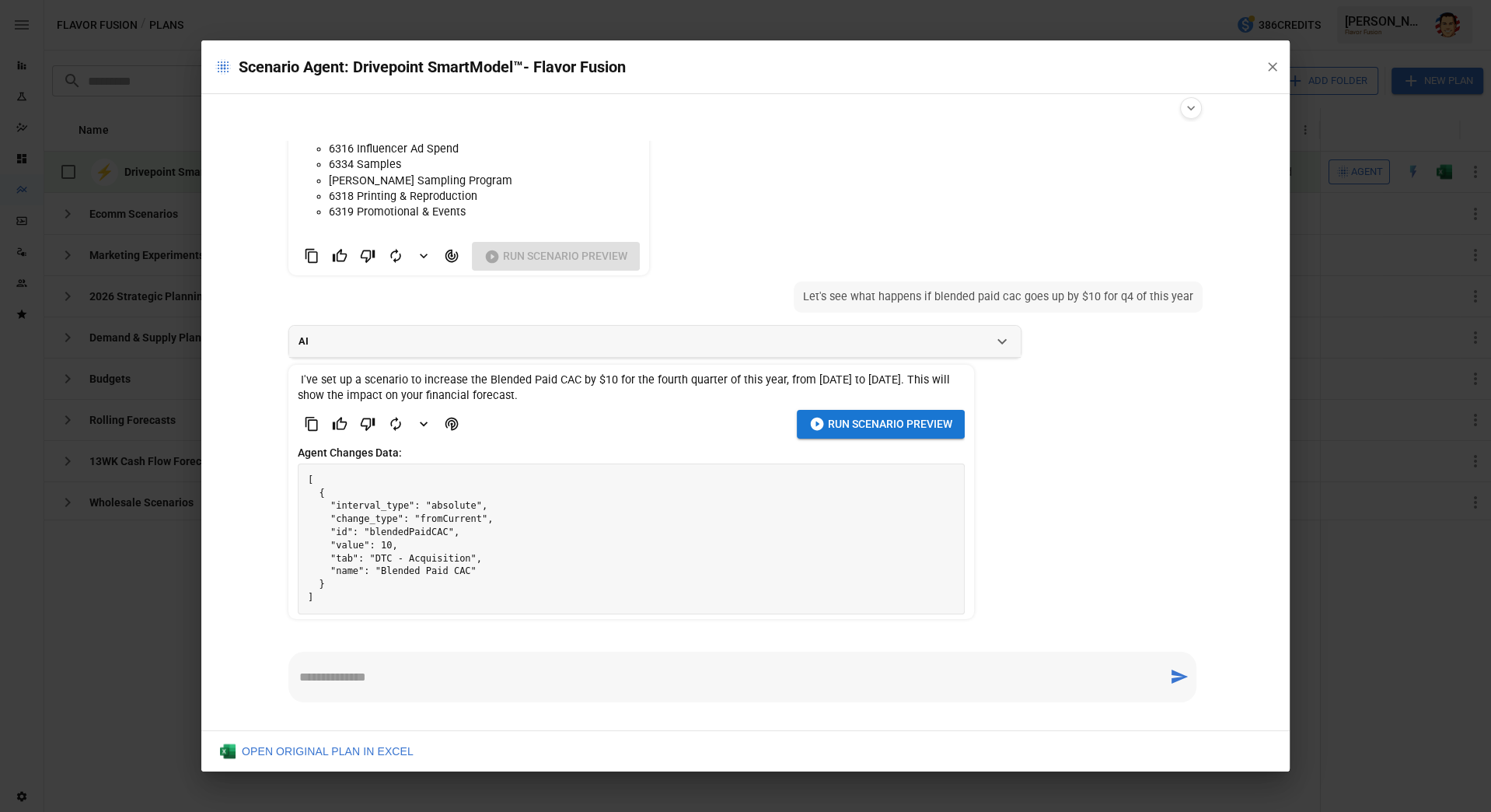
click at [929, 379] on span "I've set up a scenario to increase the Blended Paid CAC by $10 for the fourth q…" at bounding box center [625, 388] width 655 height 29
click at [734, 392] on span "I've set up a scenario to increase the Blended Paid CAC by $10 for the fourth q…" at bounding box center [631, 388] width 667 height 31
click at [623, 410] on div "Run Scenario Preview" at bounding box center [631, 424] width 667 height 29
drag, startPoint x: 353, startPoint y: 584, endPoint x: 339, endPoint y: 497, distance: 88.1
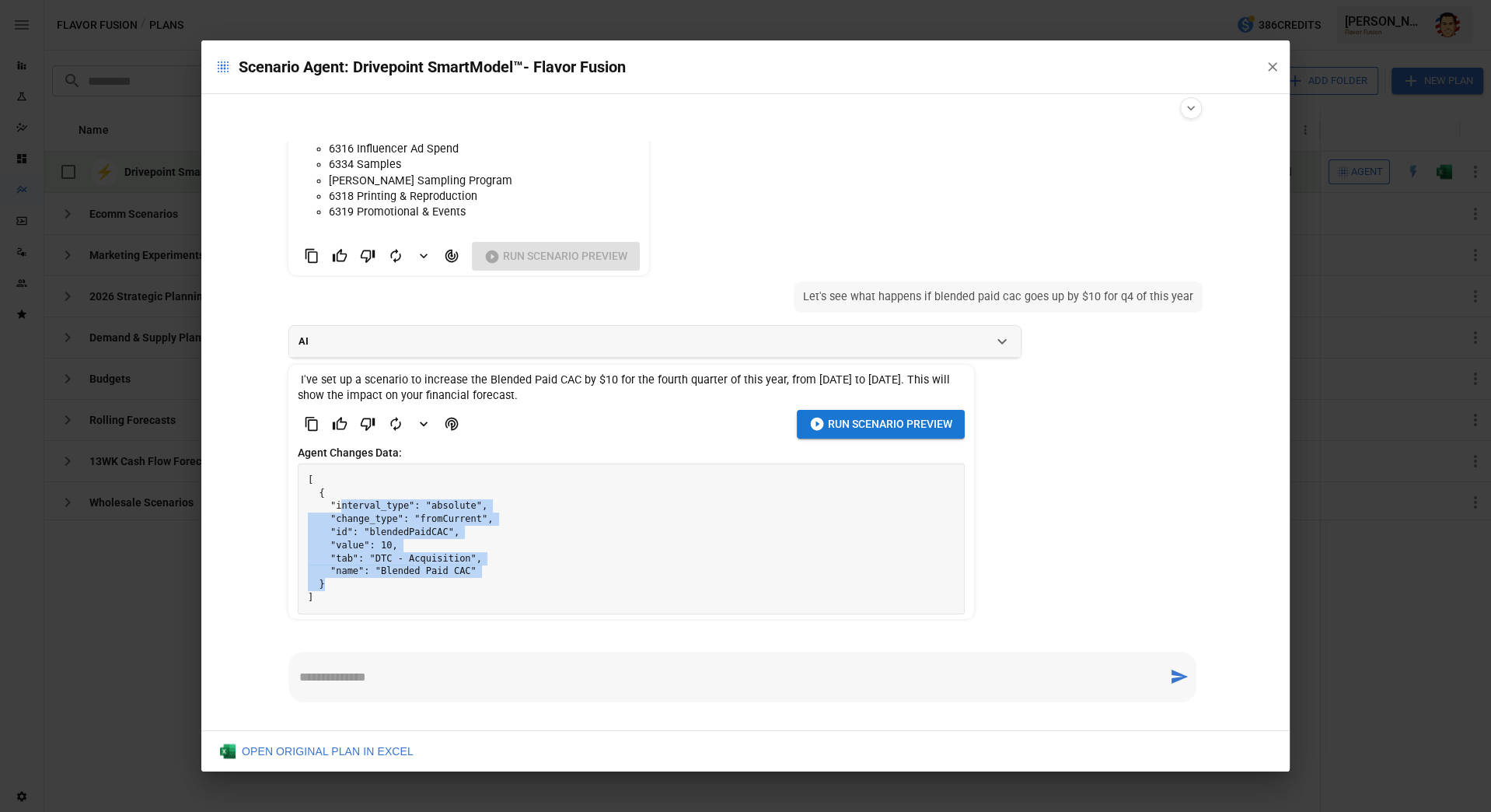
click at [338, 498] on pre "[ { "interval_type": "absolute", "change_type": "fromCurrent", "id": "blendedPa…" at bounding box center [631, 539] width 665 height 150
click at [339, 497] on pre "[ { "interval_type": "absolute", "change_type": "fromCurrent", "id": "blendedPa…" at bounding box center [631, 539] width 665 height 150
click at [828, 424] on span "Run Scenario Preview" at bounding box center [890, 424] width 124 height 19
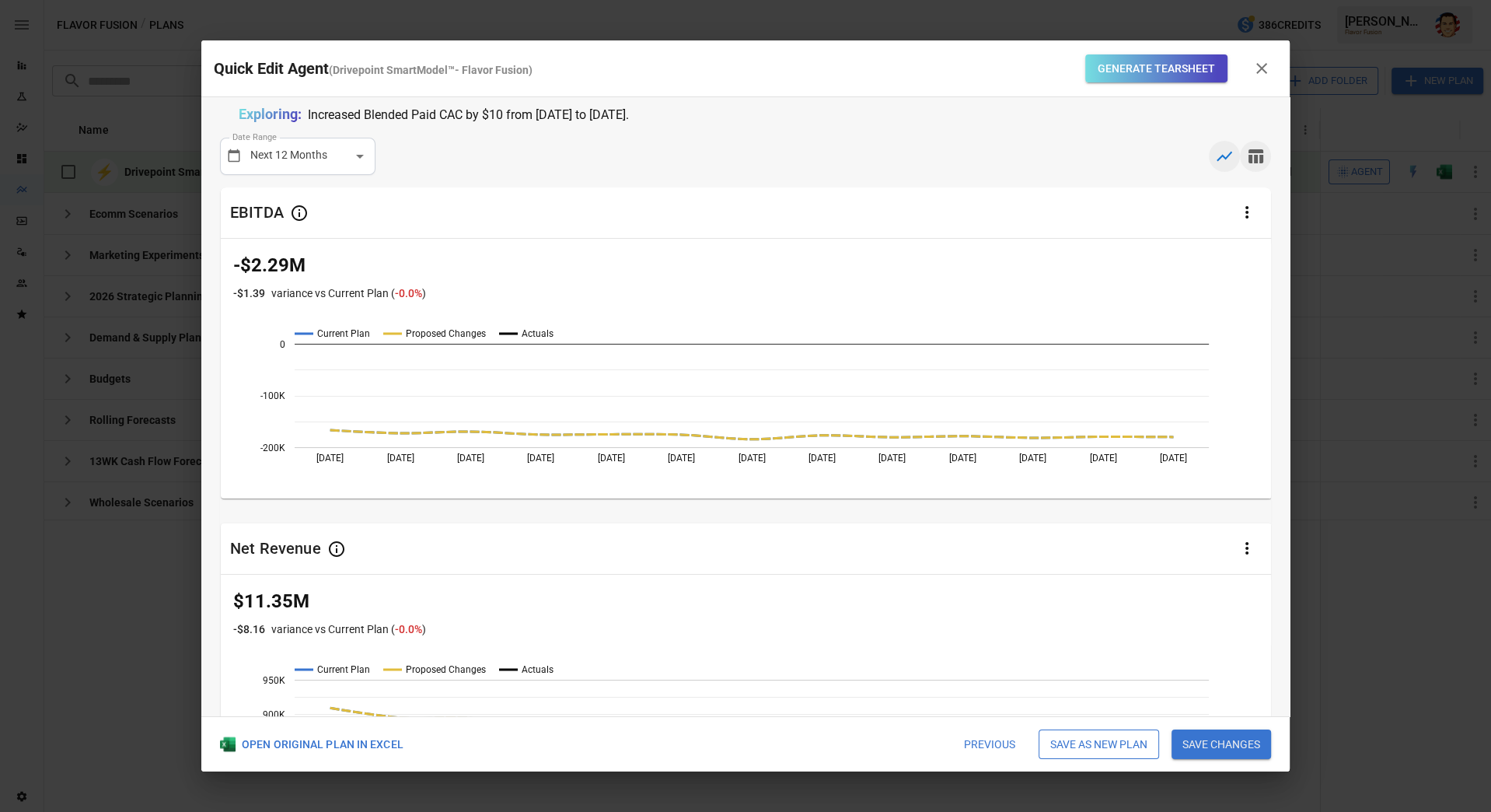
click at [1255, 156] on icon "button" at bounding box center [1256, 157] width 15 height 14
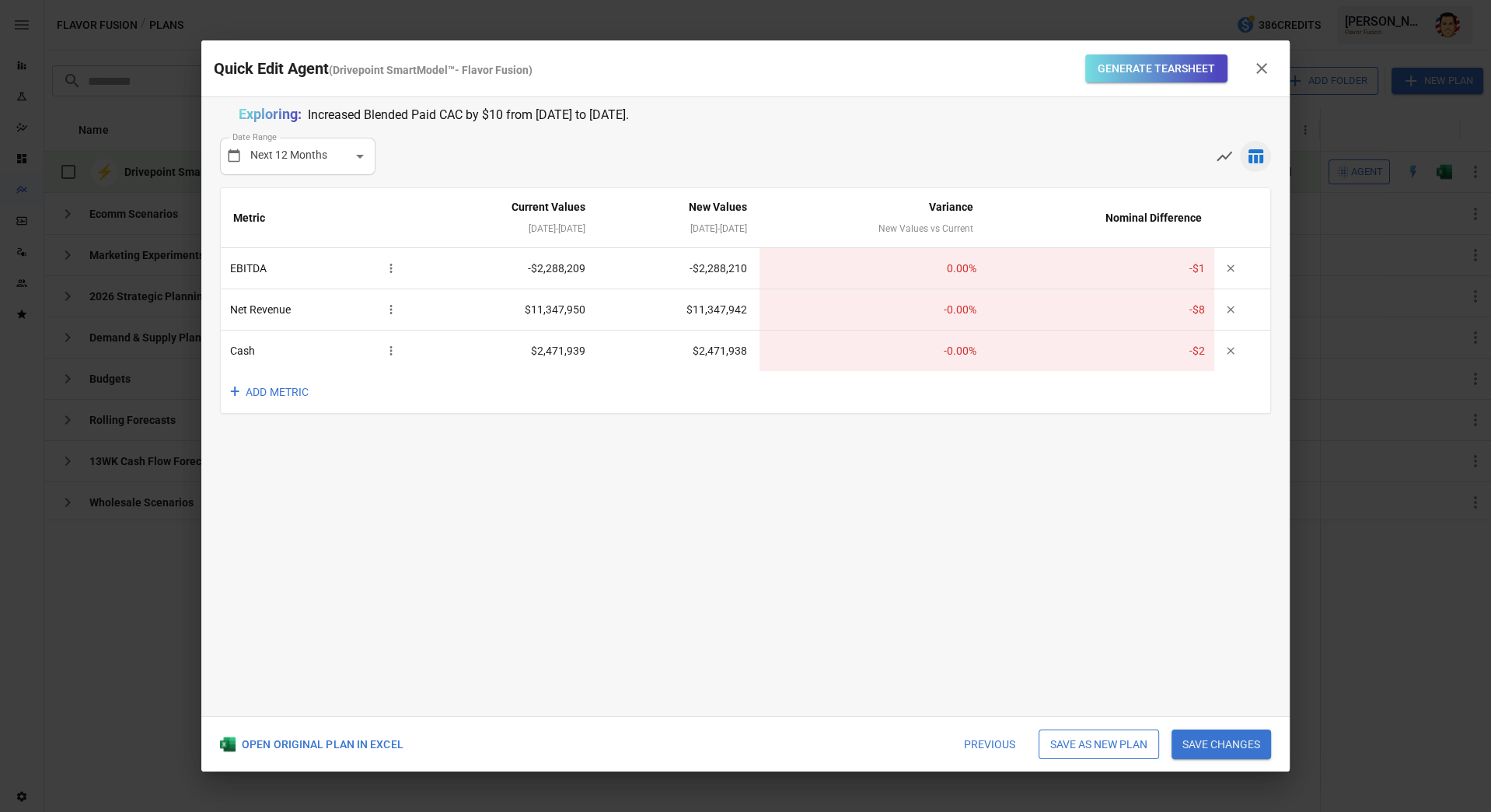
click at [501, 662] on div "**********" at bounding box center [745, 406] width 1088 height 619
click at [988, 740] on button "Previous" at bounding box center [989, 744] width 73 height 29
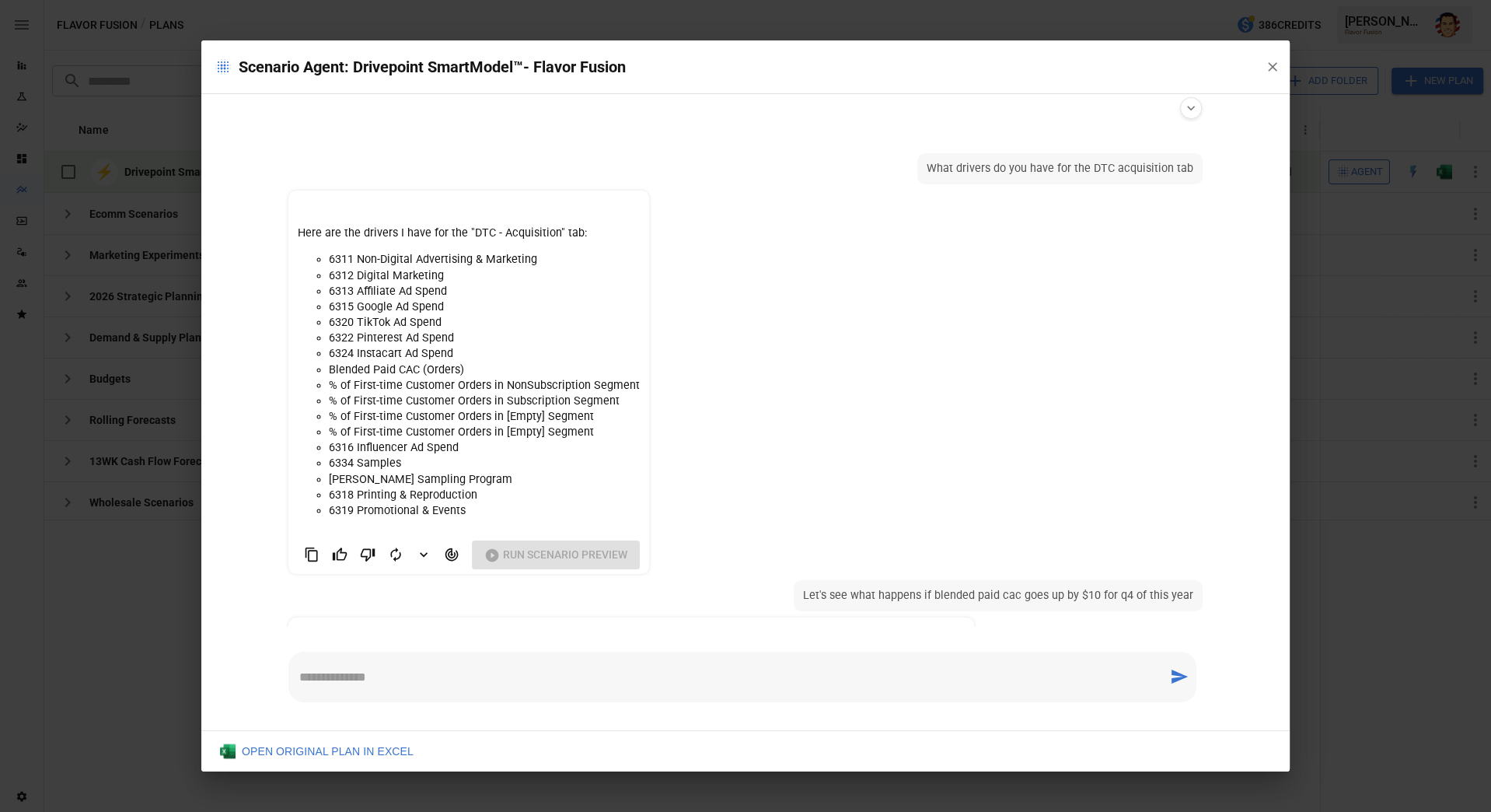
scroll to position [80, 0]
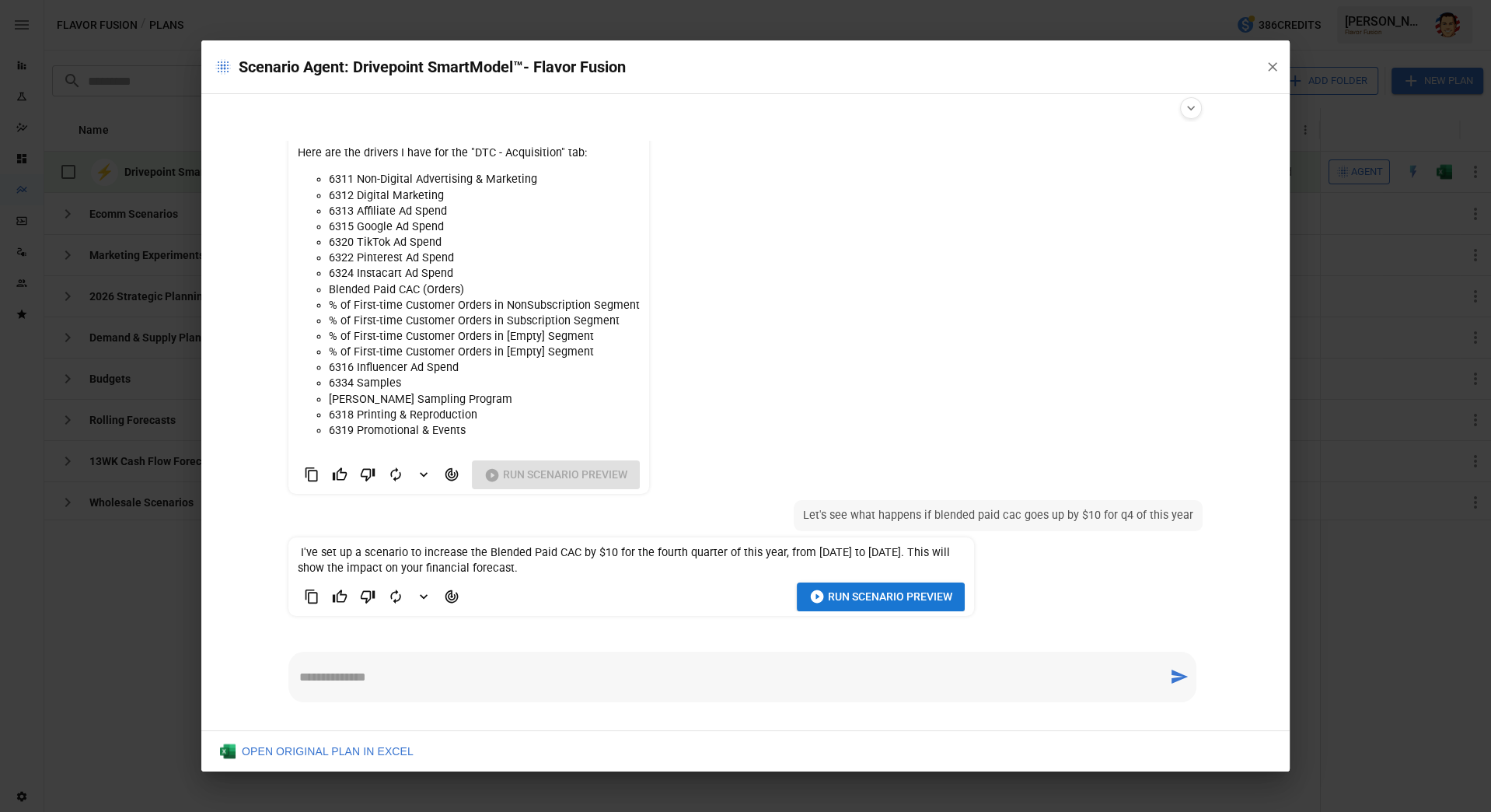
click at [993, 647] on div "* ​" at bounding box center [746, 677] width 939 height 76
click at [736, 682] on textarea at bounding box center [728, 677] width 858 height 18
type textarea "**********"
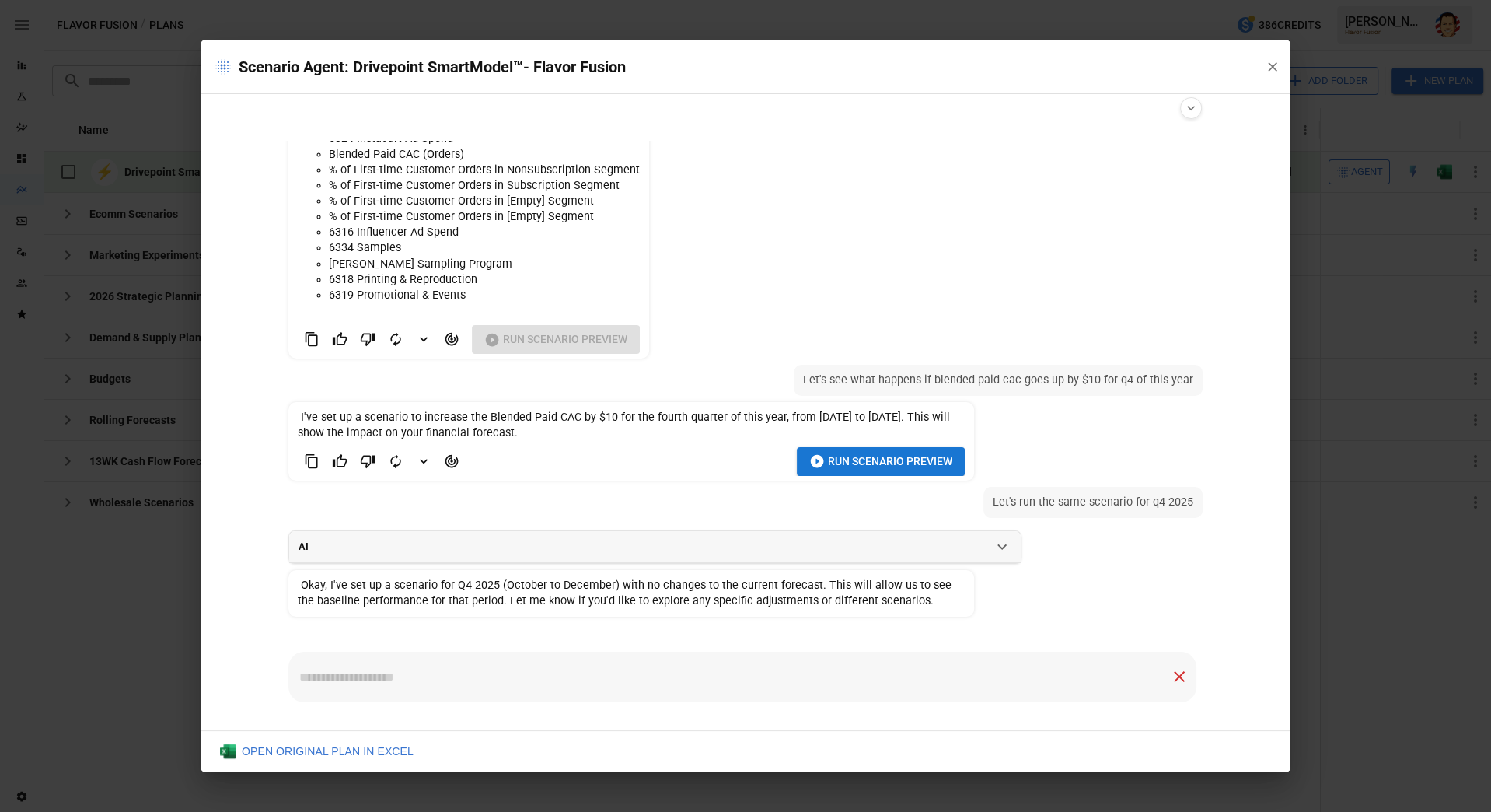
scroll to position [247, 0]
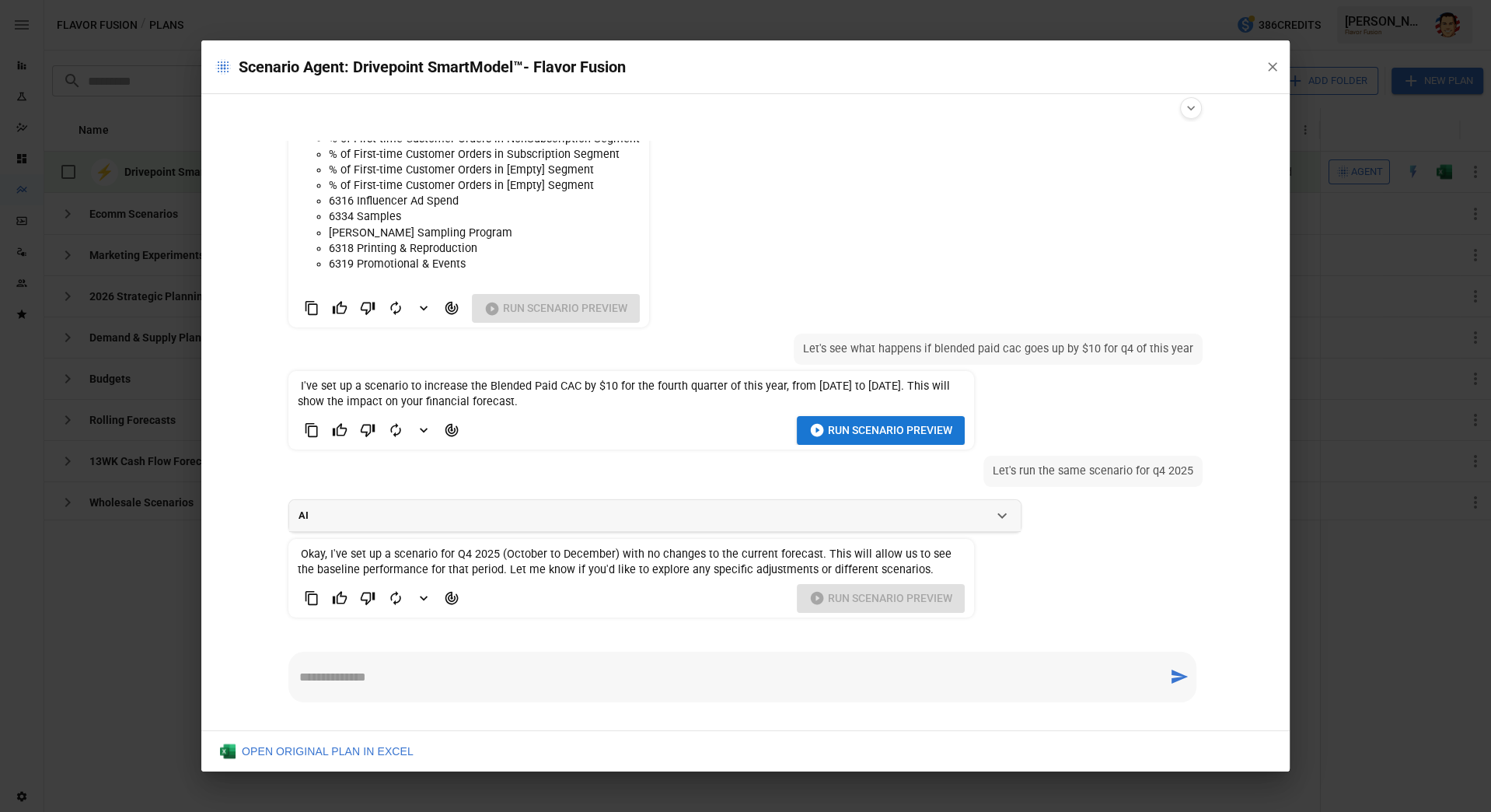
click at [556, 667] on div "* ​" at bounding box center [742, 676] width 908 height 50
type textarea "**********"
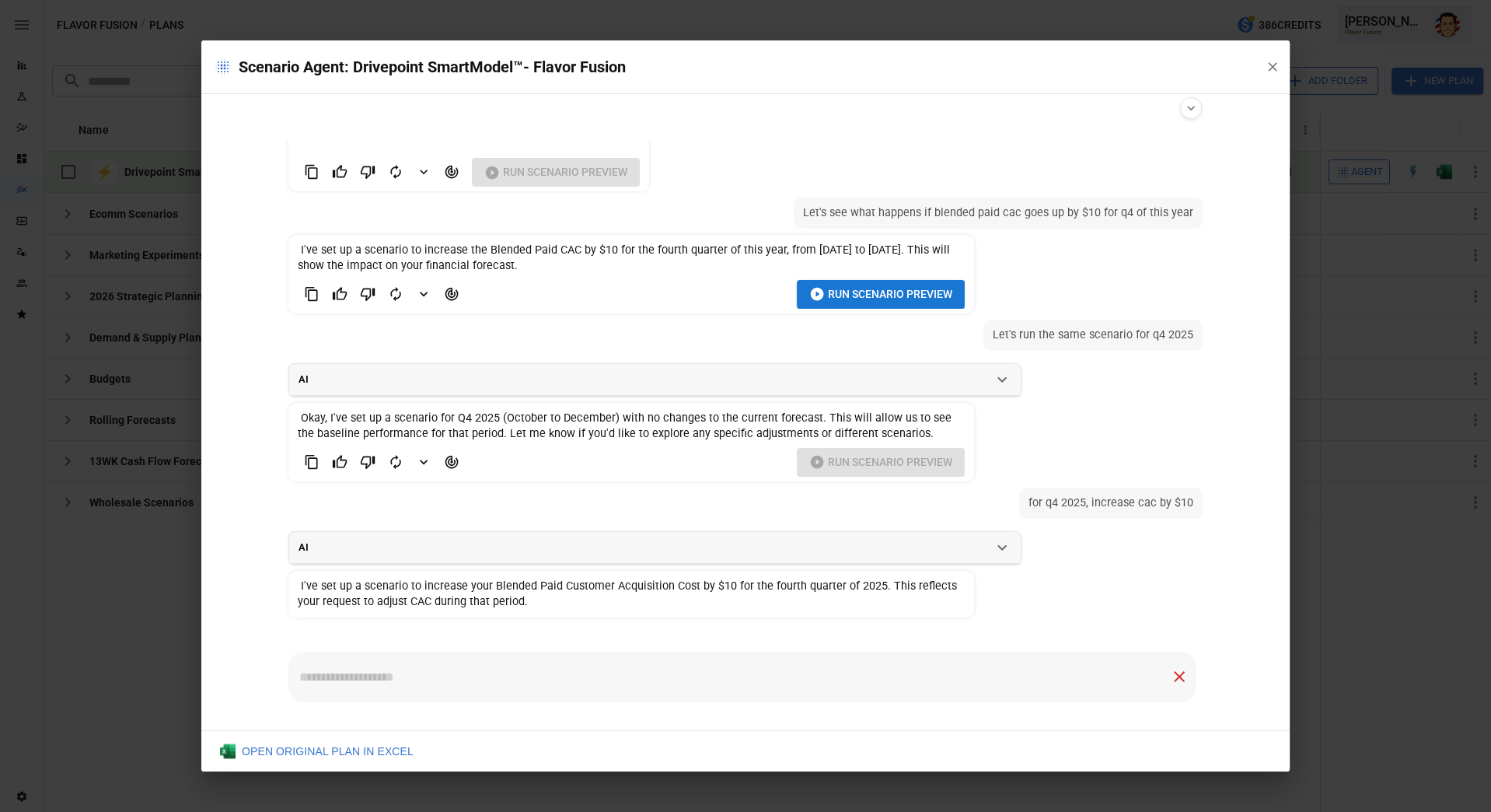
scroll to position [414, 0]
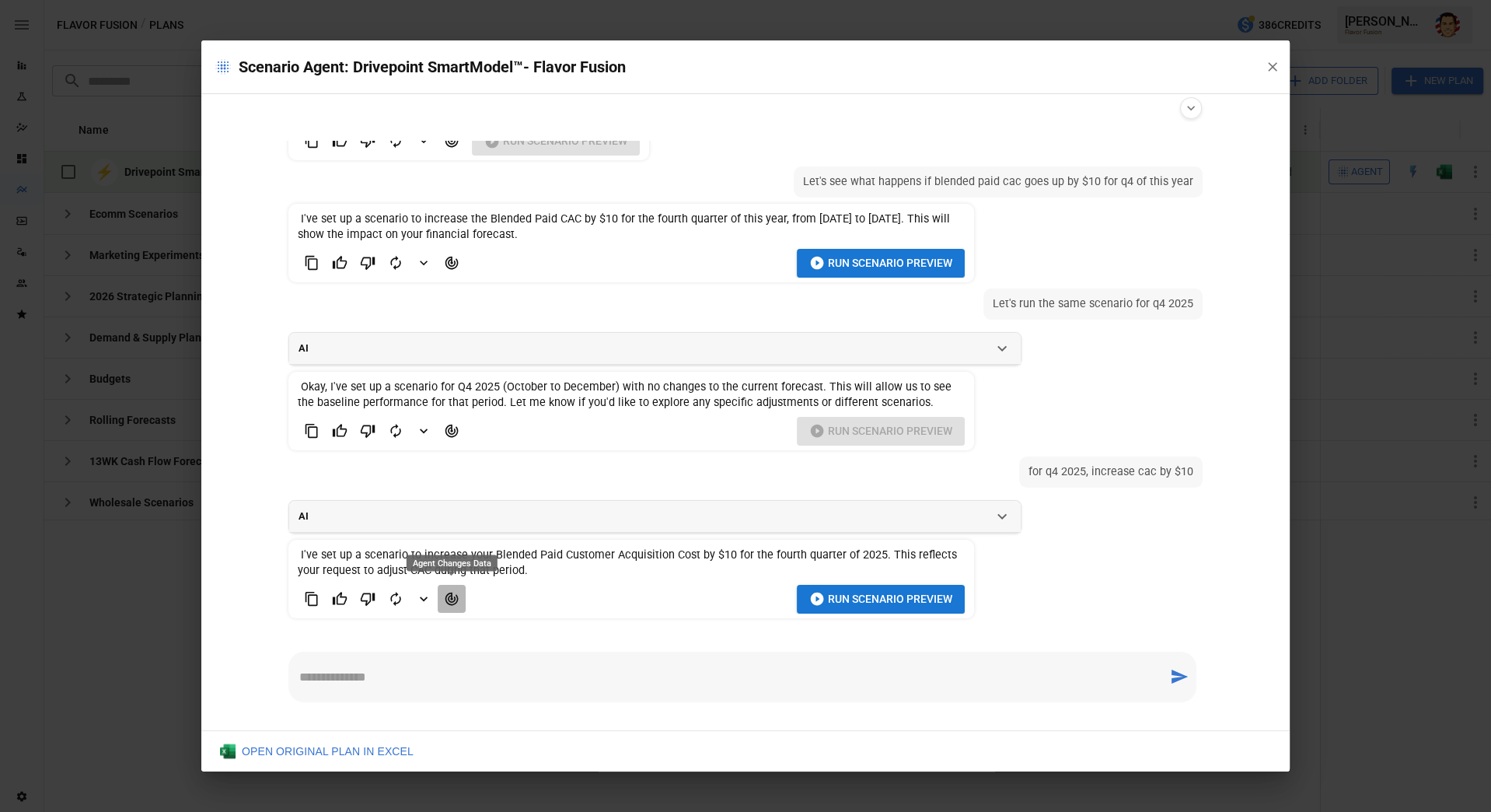
click at [447, 604] on button "Agent Changes Data" at bounding box center [451, 598] width 28 height 28
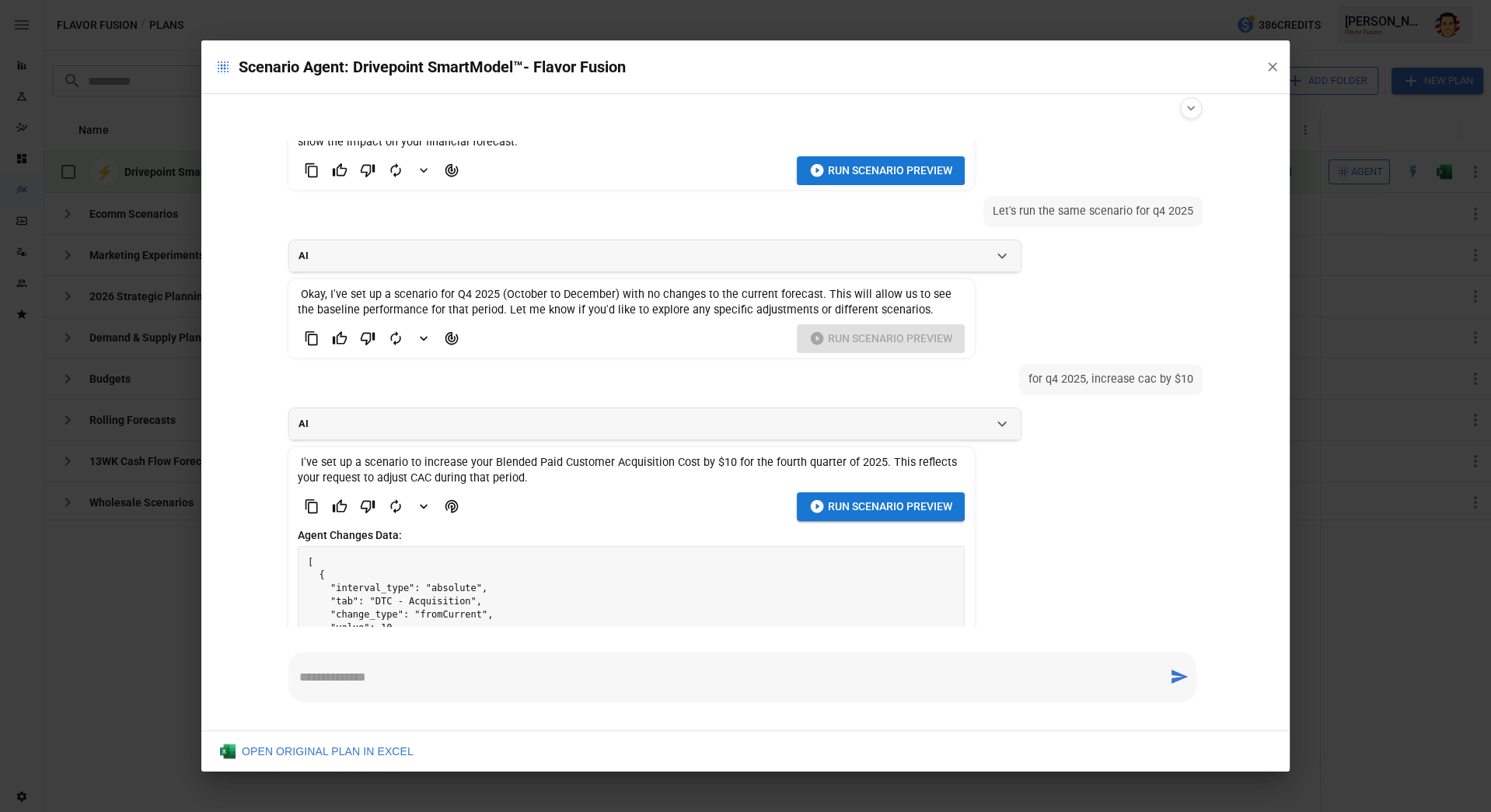
scroll to position [588, 0]
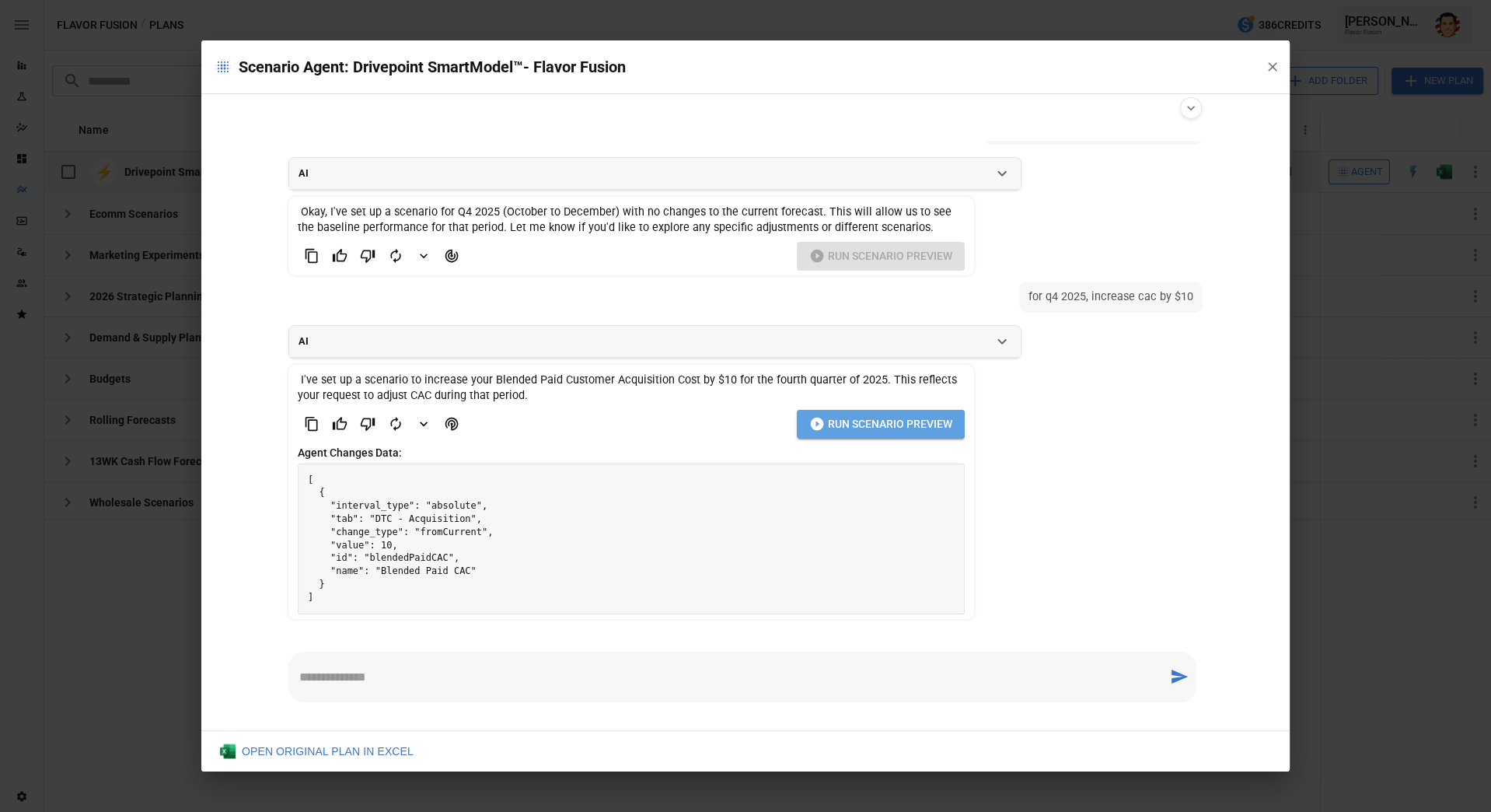
click at [829, 427] on span "Run Scenario Preview" at bounding box center [890, 424] width 124 height 19
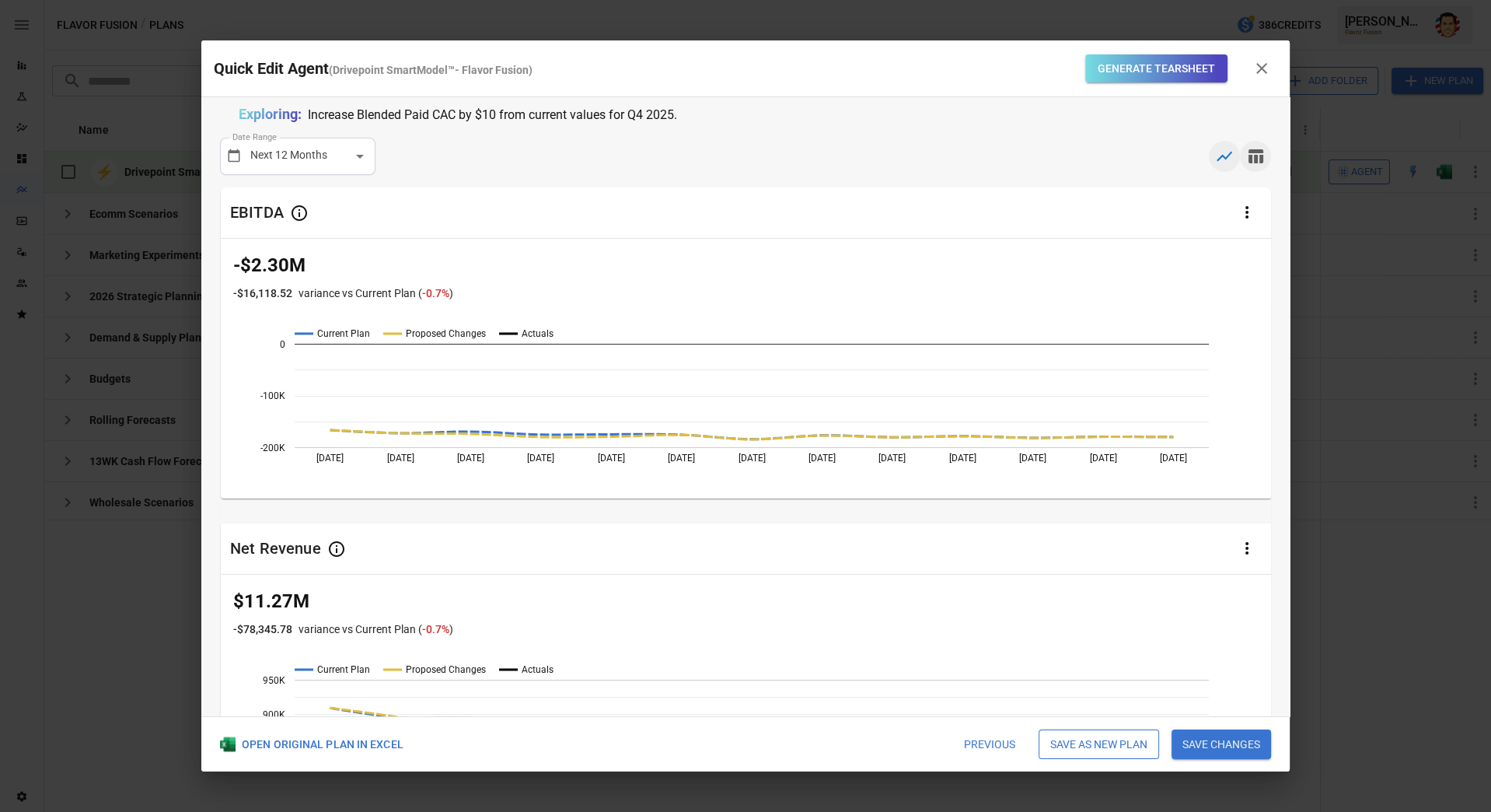
click at [1247, 160] on icon "button" at bounding box center [1255, 156] width 18 height 18
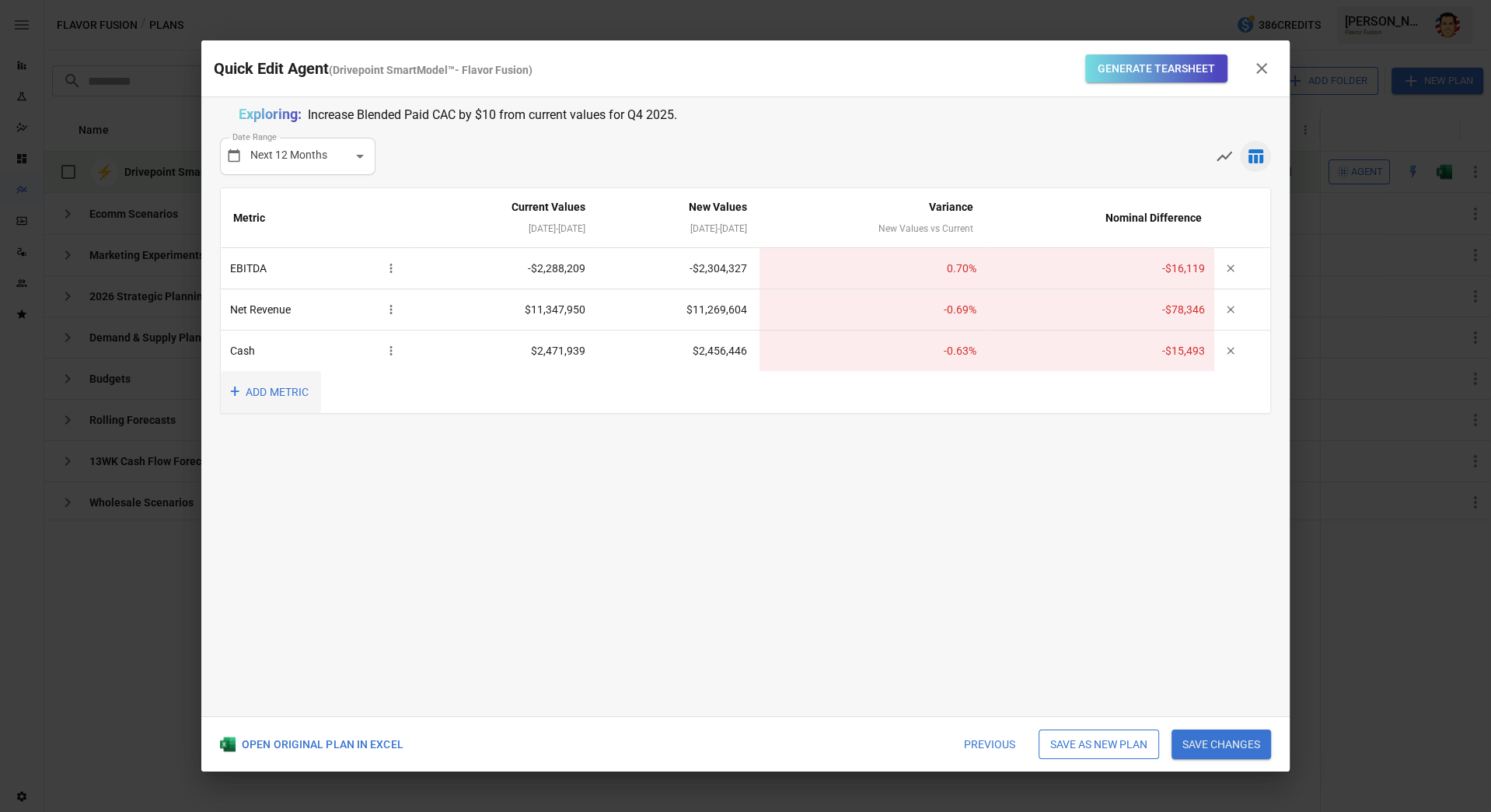
click at [313, 397] on button "+ ADD METRIC" at bounding box center [271, 392] width 100 height 43
click at [268, 591] on li "EBIT" at bounding box center [328, 583] width 217 height 31
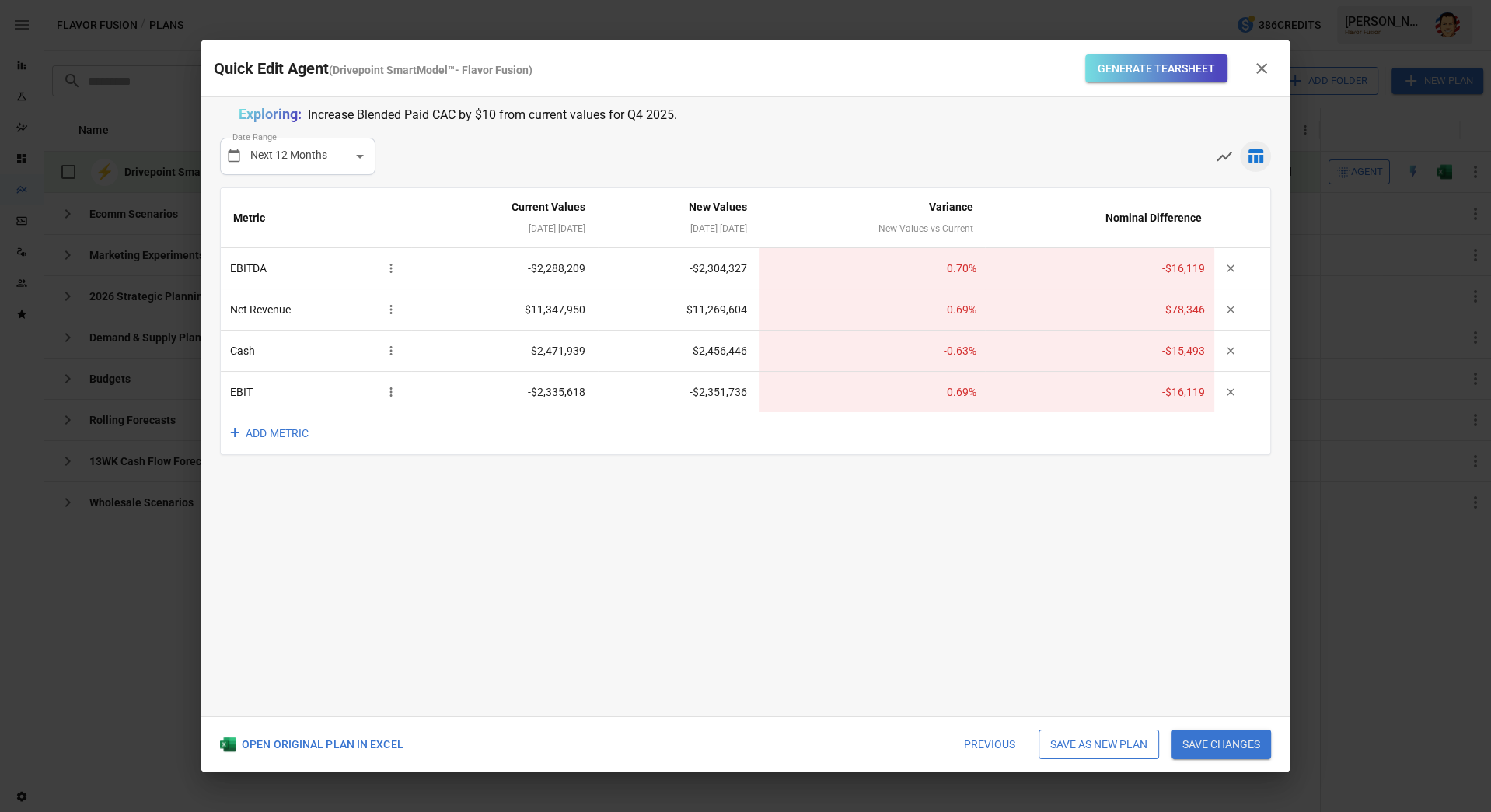
click at [398, 551] on div "**********" at bounding box center [745, 406] width 1088 height 619
click at [424, 547] on div "**********" at bounding box center [745, 406] width 1088 height 619
click at [813, 542] on div "**********" at bounding box center [745, 406] width 1088 height 619
click at [806, 558] on div "**********" at bounding box center [745, 406] width 1088 height 619
click at [1263, 67] on icon "button" at bounding box center [1262, 68] width 11 height 11
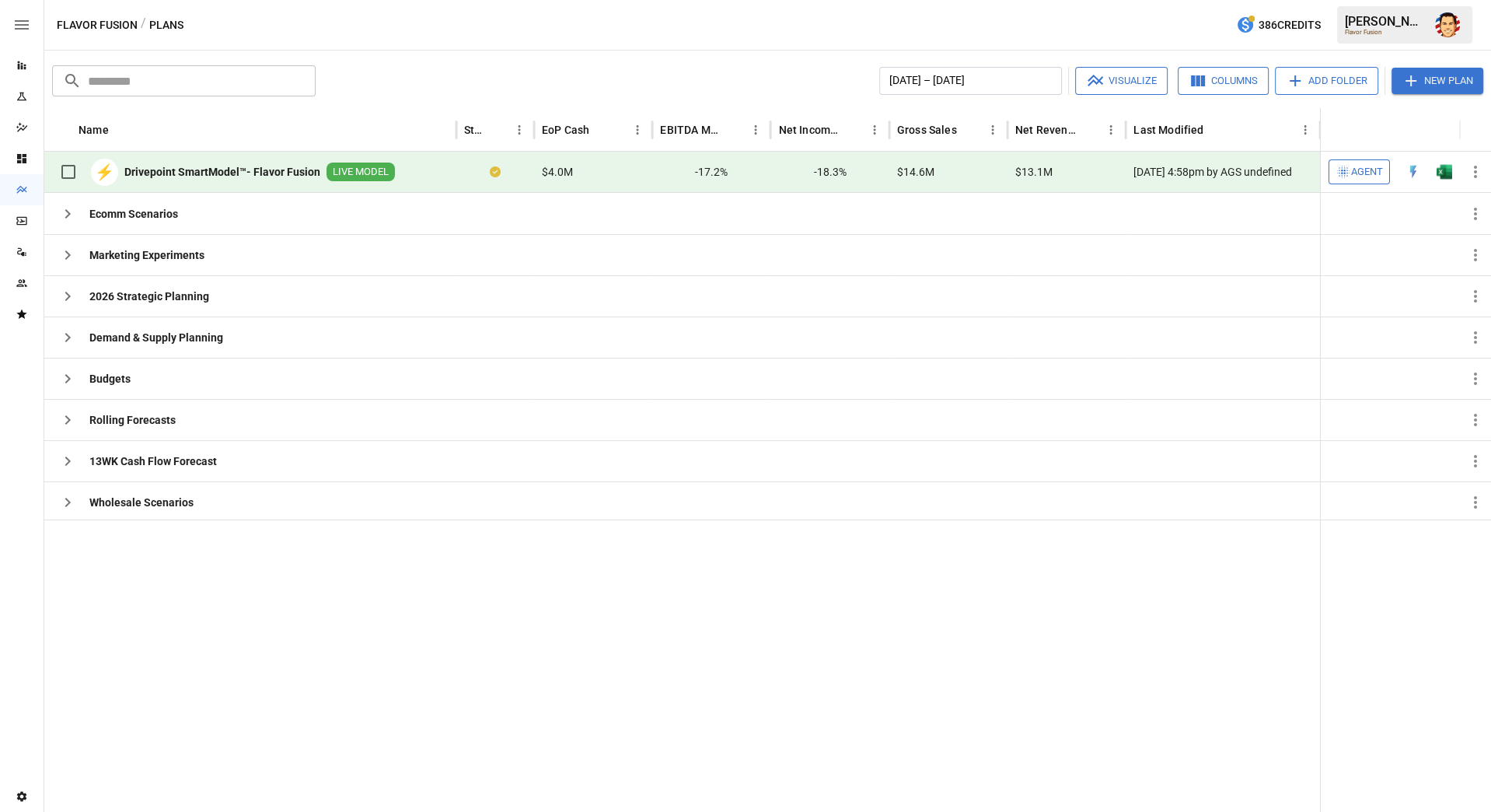
click at [122, 560] on div at bounding box center [682, 665] width 1276 height 292
click at [1310, 80] on button "Add Folder" at bounding box center [1327, 80] width 103 height 28
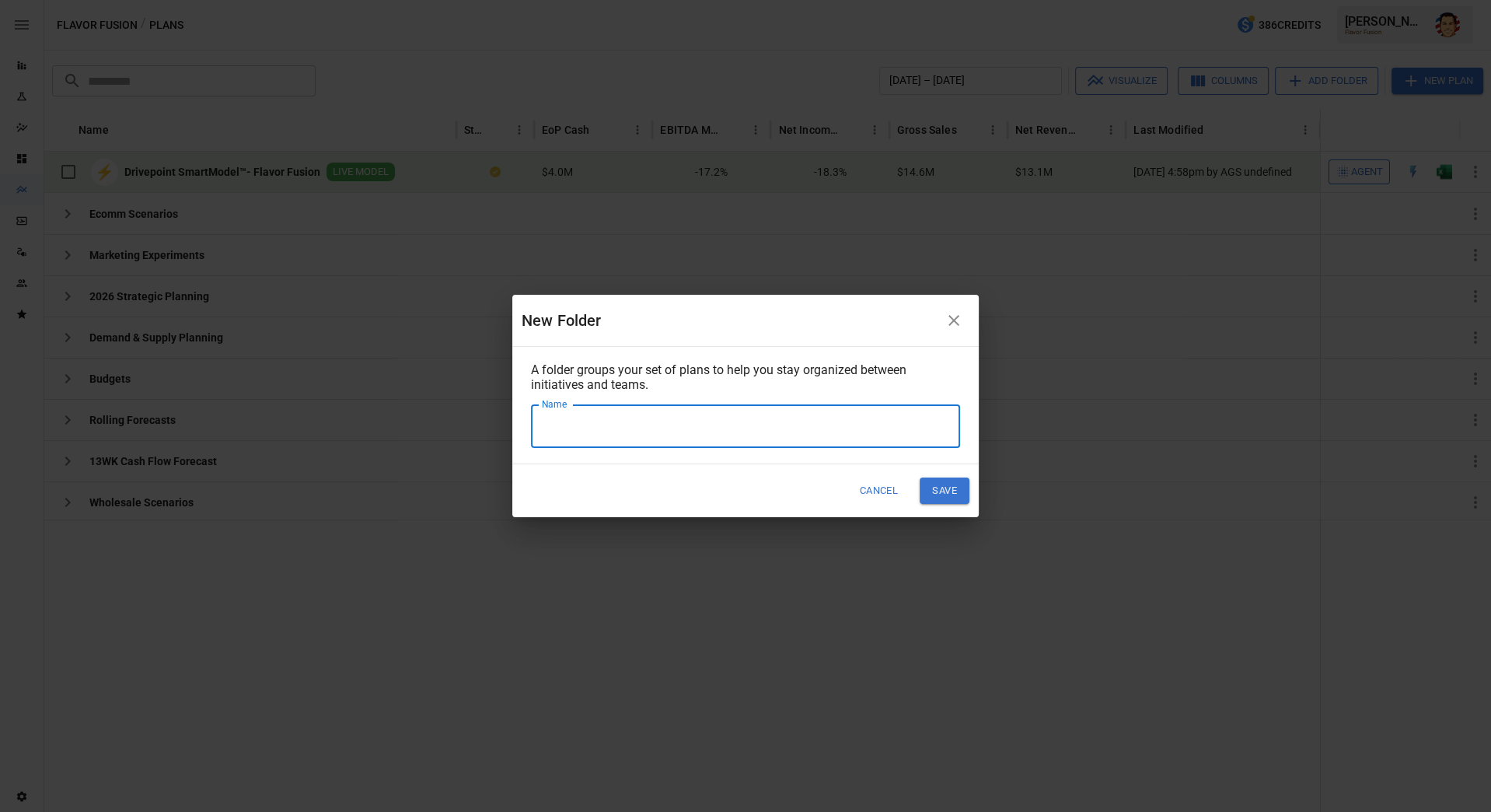
click at [767, 416] on input "Name" at bounding box center [745, 426] width 429 height 44
type input "**********"
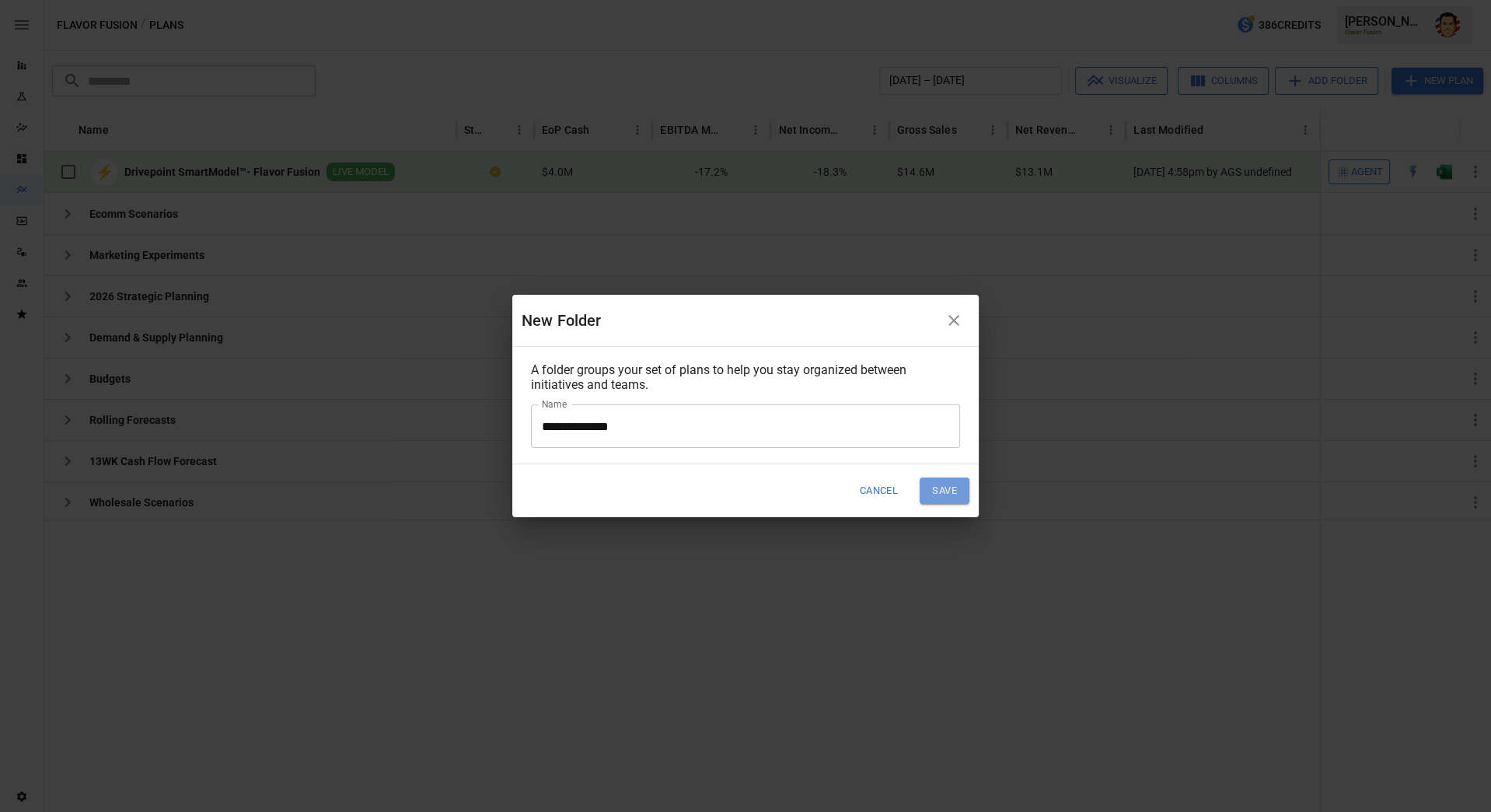
click at [934, 491] on button "Save" at bounding box center [944, 490] width 50 height 25
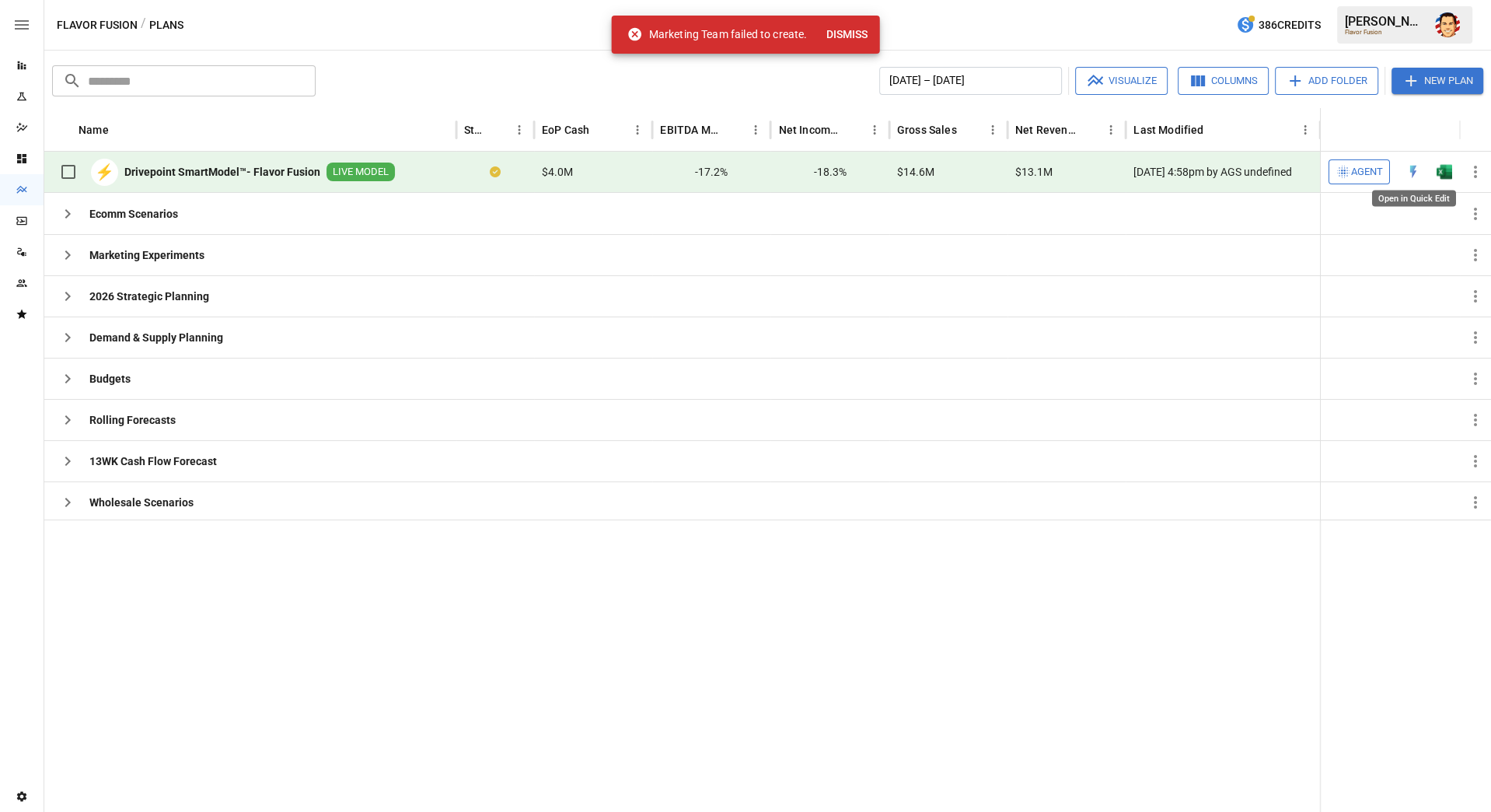
click at [1413, 173] on img "Open in Quick Edit" at bounding box center [1414, 172] width 16 height 16
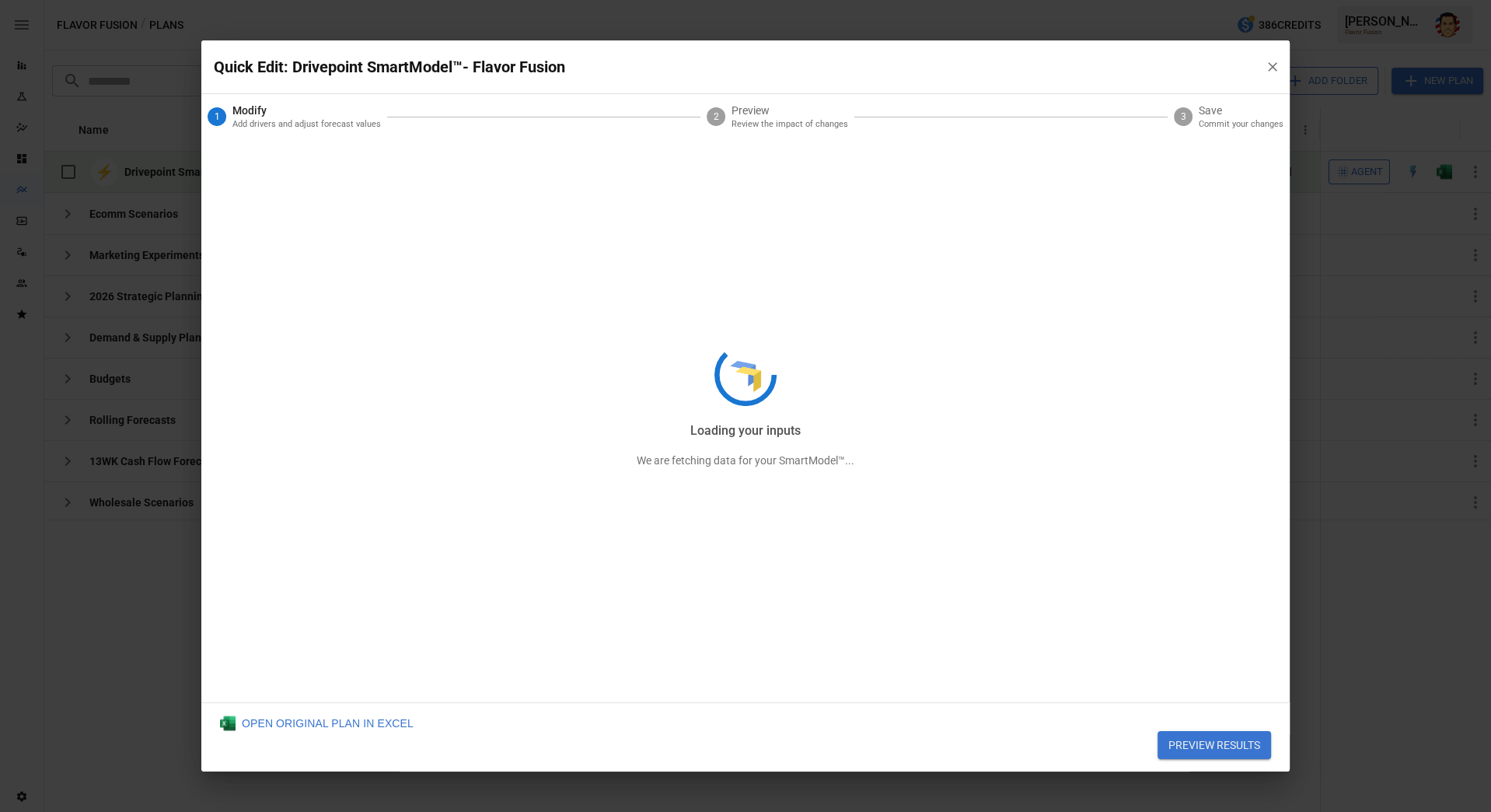
click at [1270, 67] on div "Loading your inputs We are fetching data for your SmartModel™..." at bounding box center [745, 406] width 1088 height 731
click at [1274, 67] on div "Identifying drivers We are fetching data for your SmartModel™..." at bounding box center [745, 406] width 1088 height 731
click at [1314, 73] on div "Quick Edit: Drivepoint SmartModel™- Flavor Fusion Identifying drivers We are fe…" at bounding box center [745, 406] width 1491 height 812
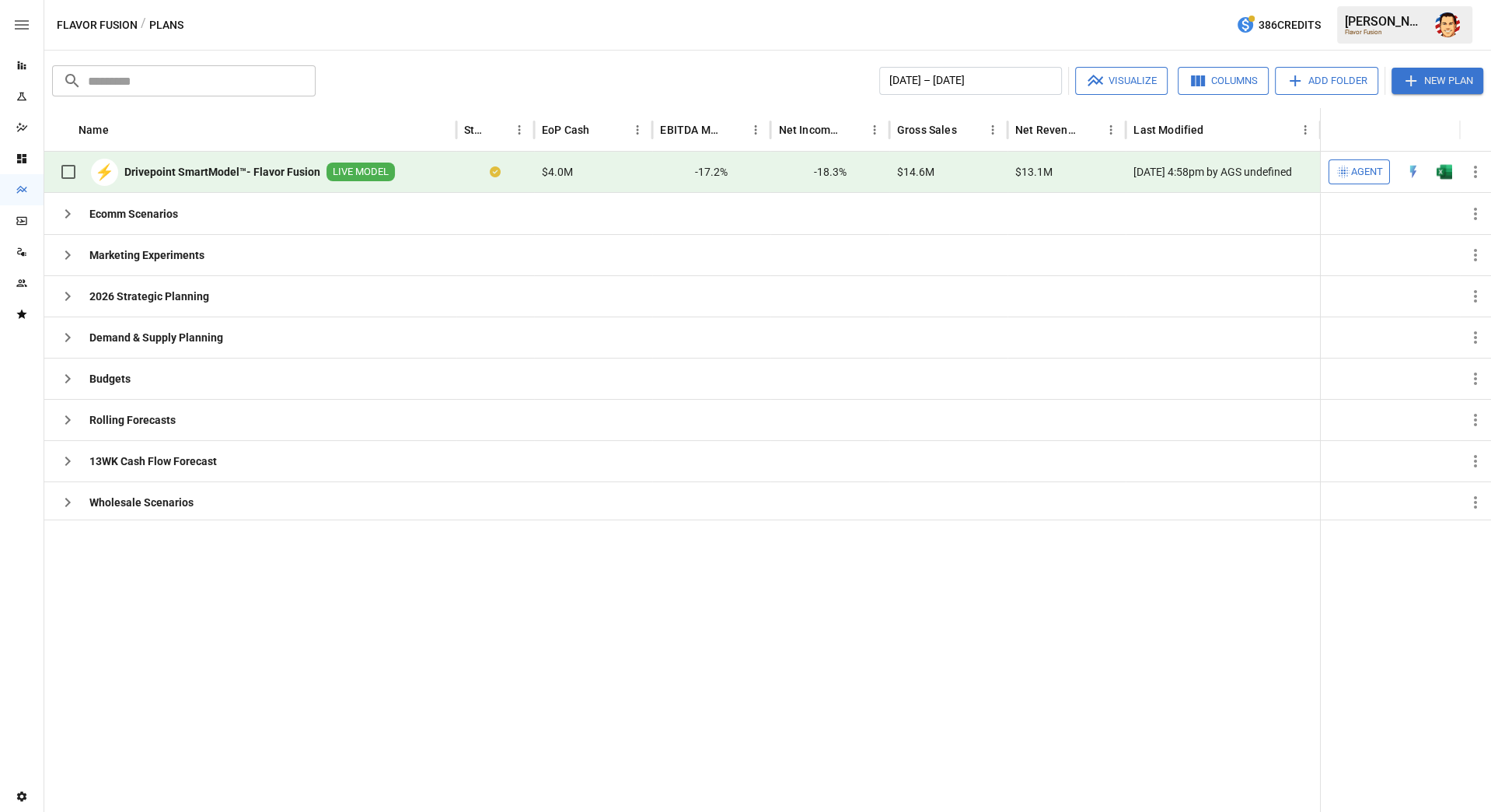
click at [700, 52] on div "​ ​ January 2025 – December 2025 Visualize Columns Add Folder New Plan Name Sta…" at bounding box center [768, 431] width 1447 height 761
click at [681, 52] on div "​ ​ January 2025 – December 2025 Visualize Columns Add Folder New Plan Name Sta…" at bounding box center [768, 431] width 1447 height 761
click at [653, 55] on div "​ ​ January 2025 – December 2025 Visualize Columns Add Folder New Plan Name Sta…" at bounding box center [768, 431] width 1447 height 761
click at [624, 54] on div "​ ​ January 2025 – December 2025 Visualize Columns Add Folder New Plan Name Sta…" at bounding box center [768, 431] width 1447 height 761
click at [502, 34] on div "Flavor Fusion / Plans 386 Credits Austin G. Flavor Fusion" at bounding box center [768, 25] width 1447 height 50
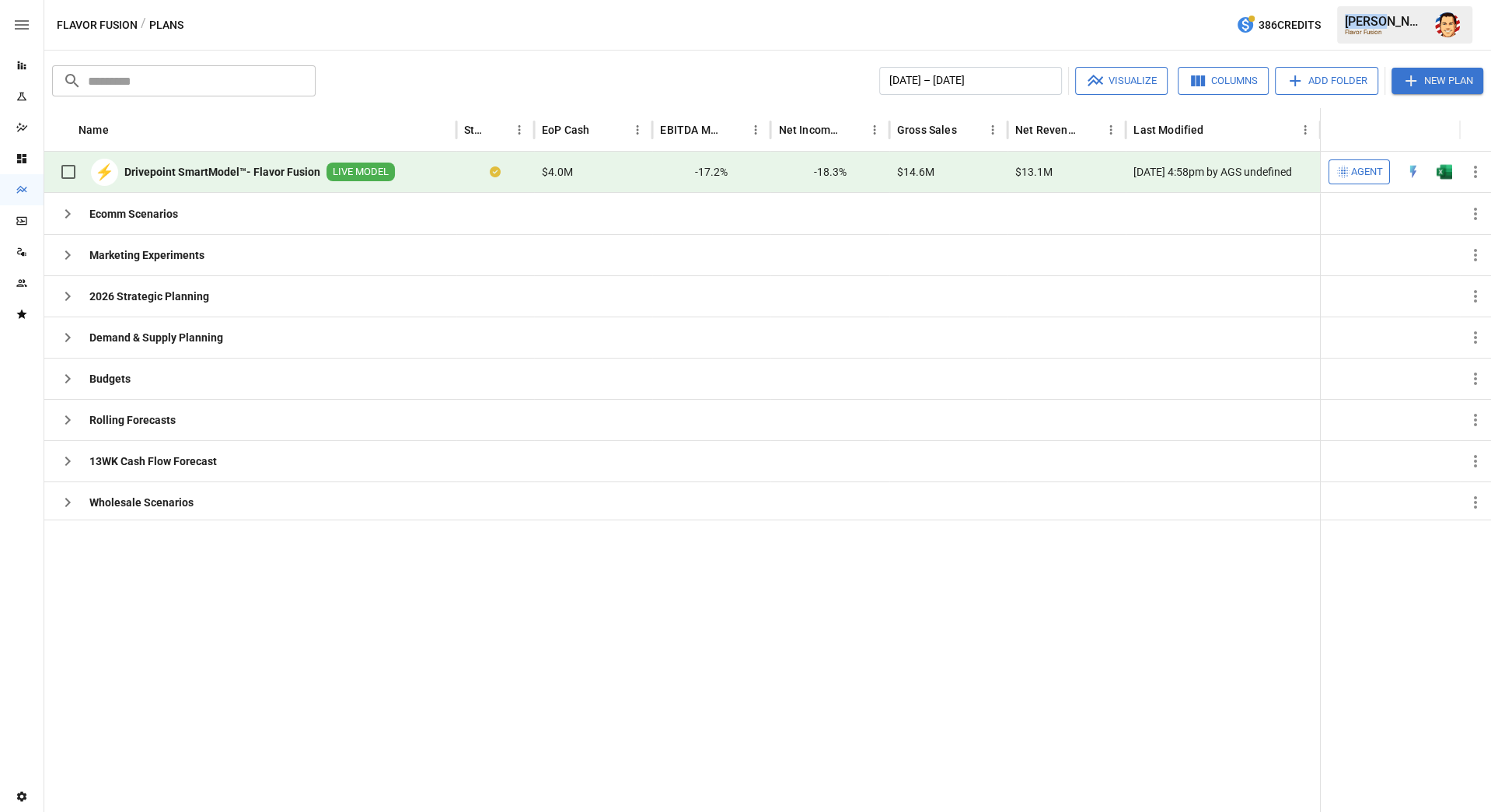
click at [502, 34] on div "Flavor Fusion / Plans 386 Credits Austin G. Flavor Fusion" at bounding box center [768, 25] width 1447 height 50
click at [496, 32] on div "Flavor Fusion / Plans 386 Credits Austin G. Flavor Fusion" at bounding box center [768, 25] width 1447 height 50
click at [20, 196] on div "Plans" at bounding box center [21, 189] width 44 height 31
click at [25, 65] on icon "Reports" at bounding box center [22, 65] width 13 height 13
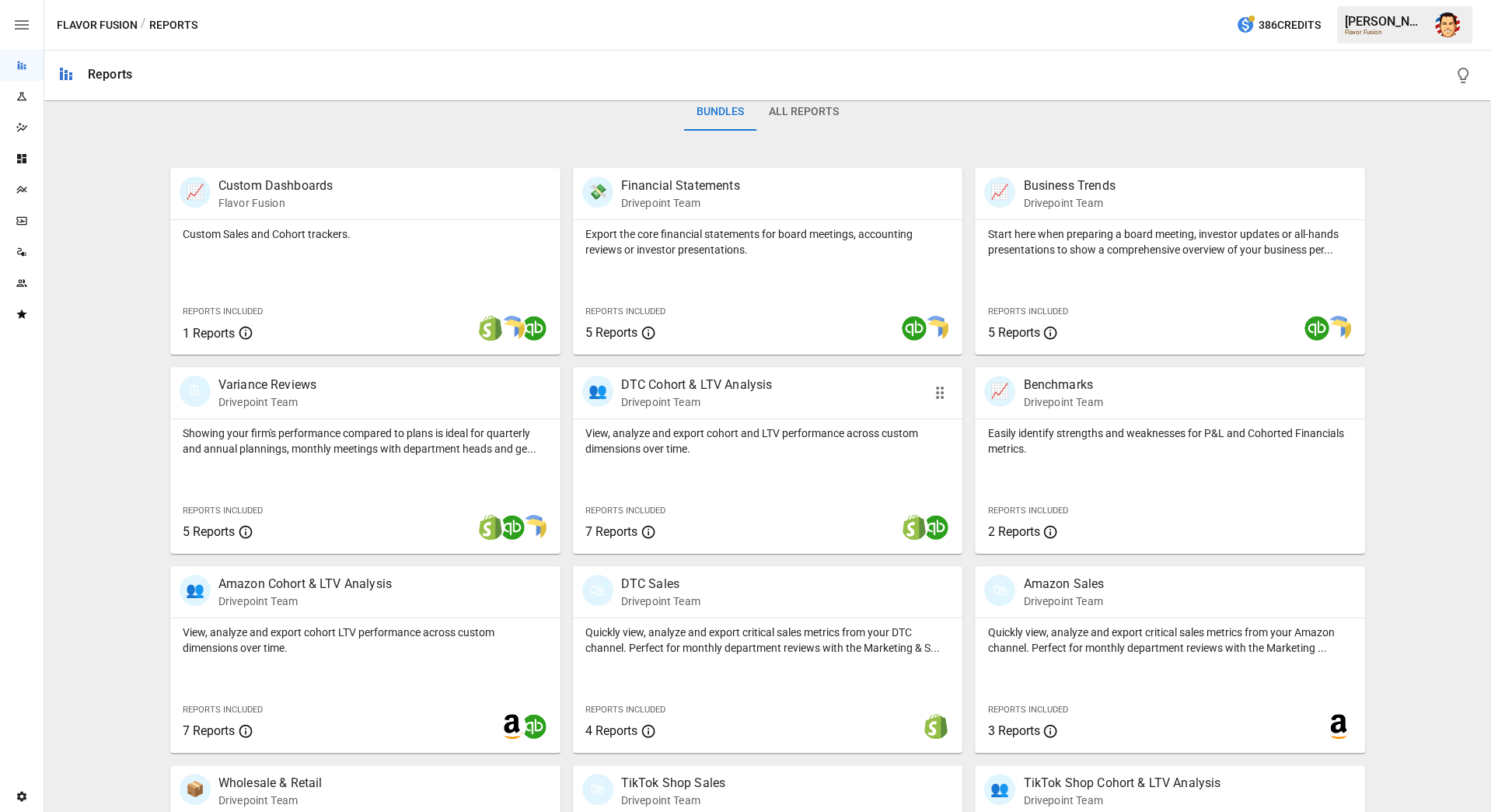
scroll to position [283, 0]
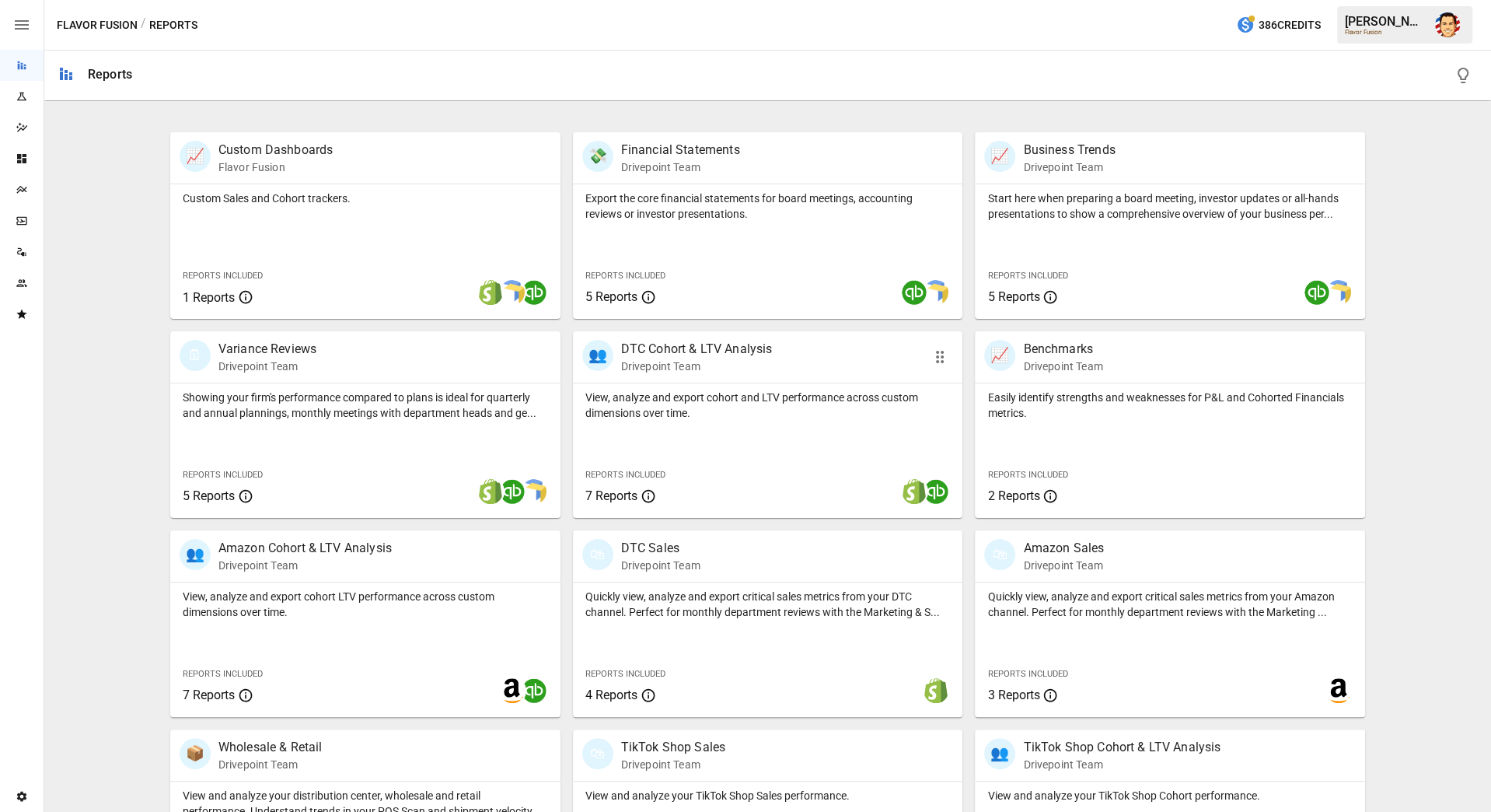
click at [681, 386] on div "View, analyze and export cohort and LTV performance across custom dimensions ov…" at bounding box center [768, 402] width 390 height 37
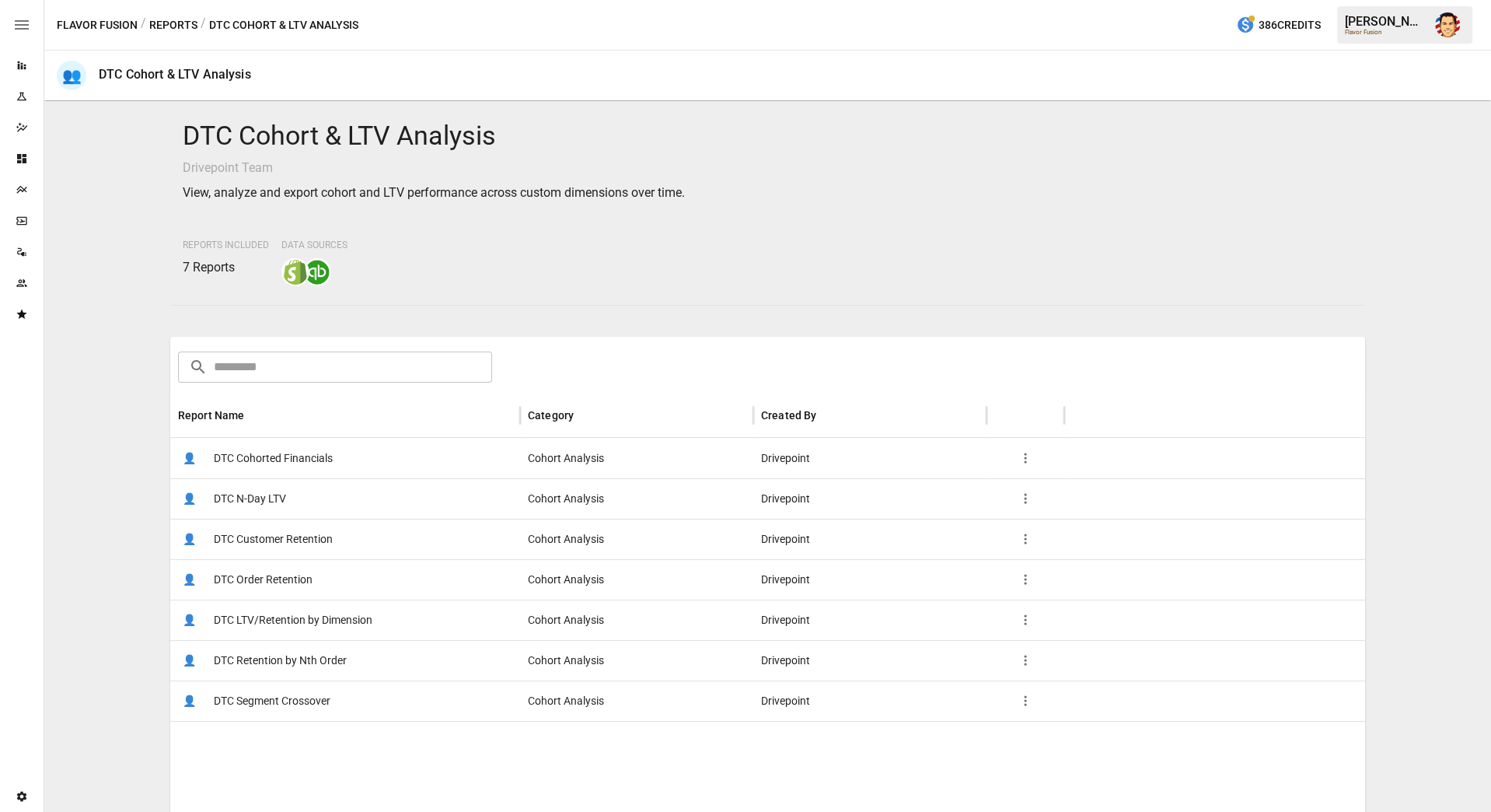
click at [266, 617] on span "DTC LTV/Retention by Dimension" at bounding box center [293, 620] width 158 height 40
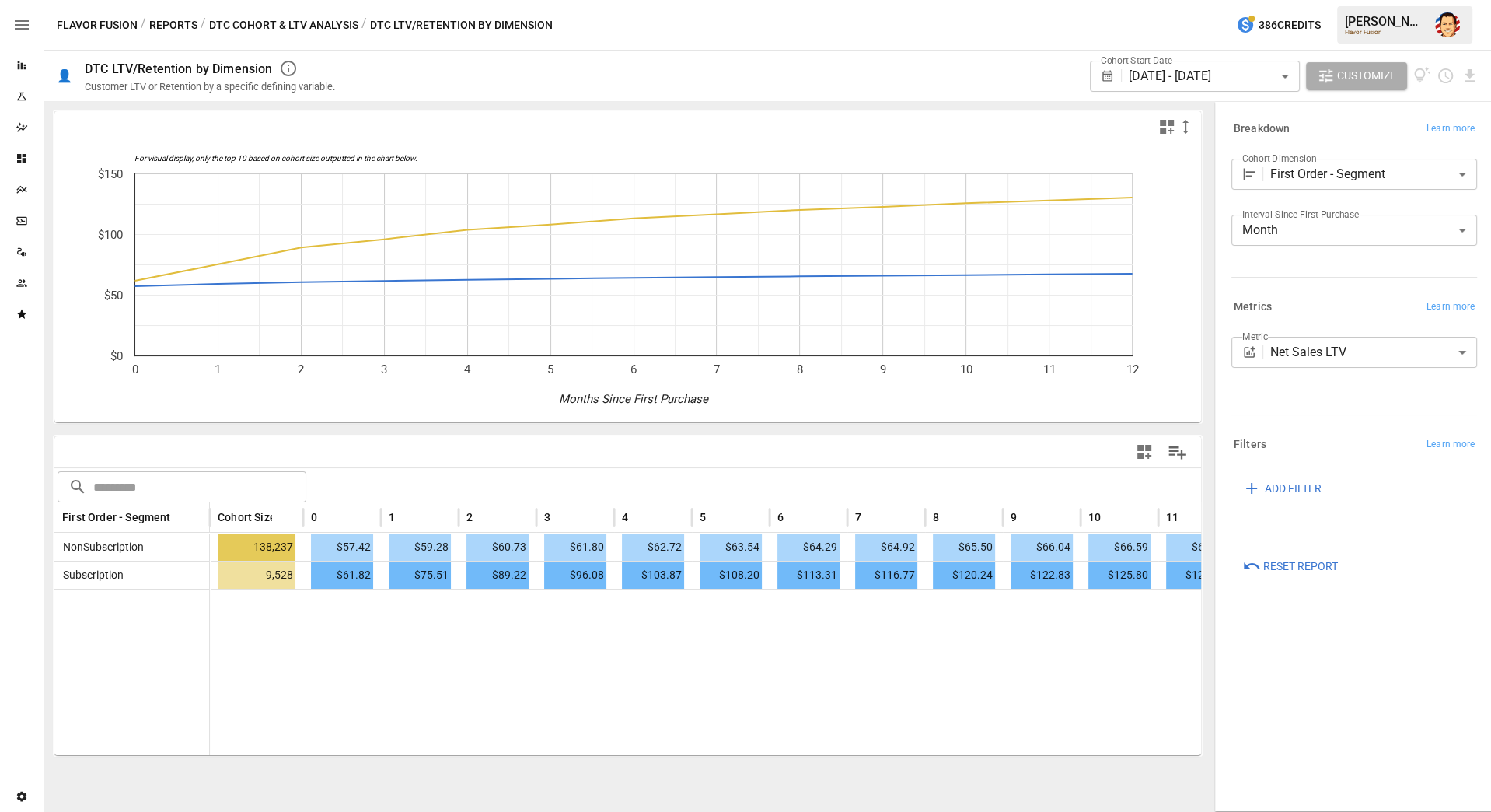
click at [1341, 0] on body "Reports Experiments Dazzler Studio Dashboards Plans SmartModel ™ Data Sources T…" at bounding box center [745, 0] width 1491 height 0
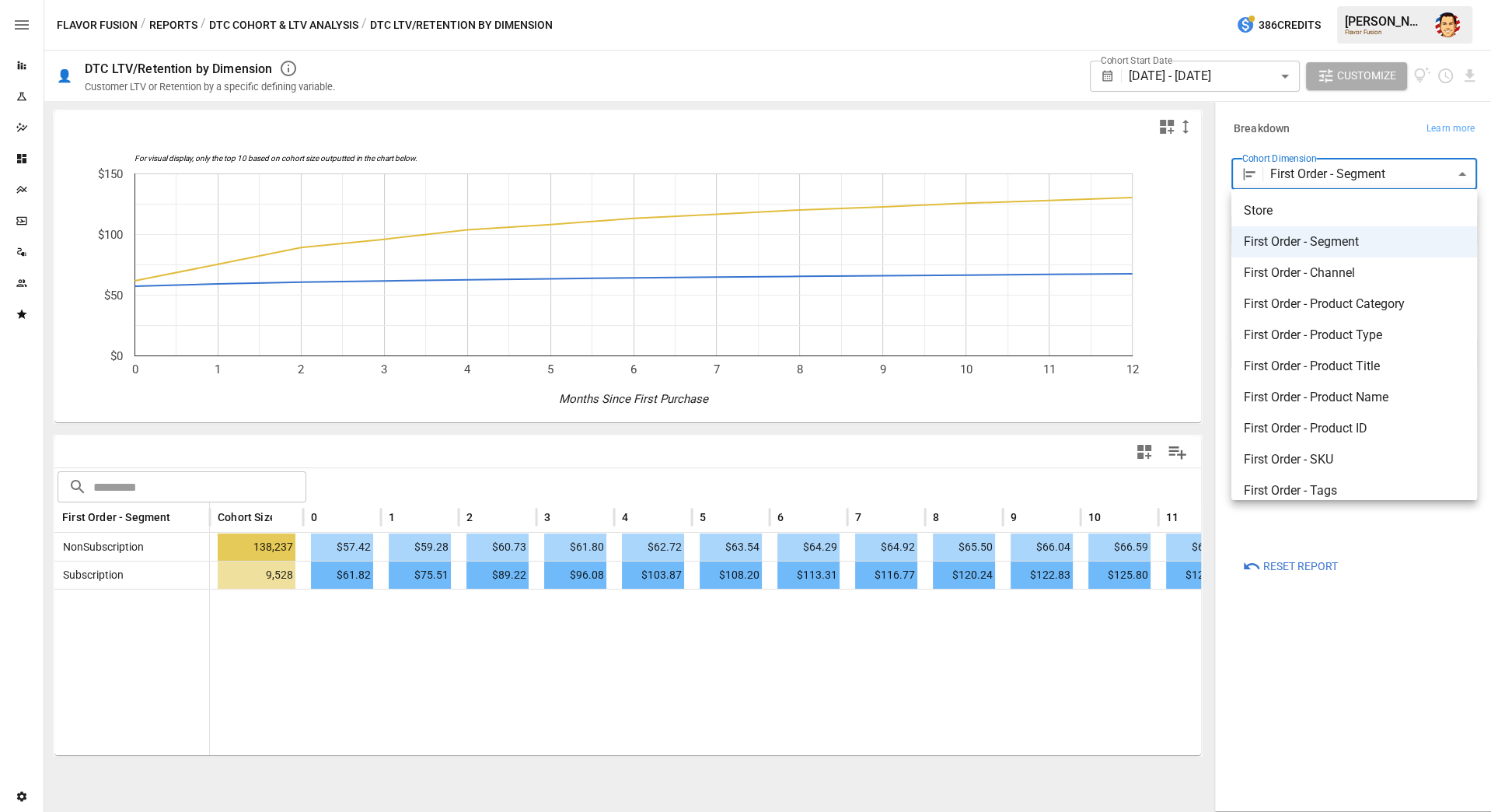
click at [1347, 338] on span "First Order - Product Type" at bounding box center [1354, 334] width 221 height 18
type input "**********"
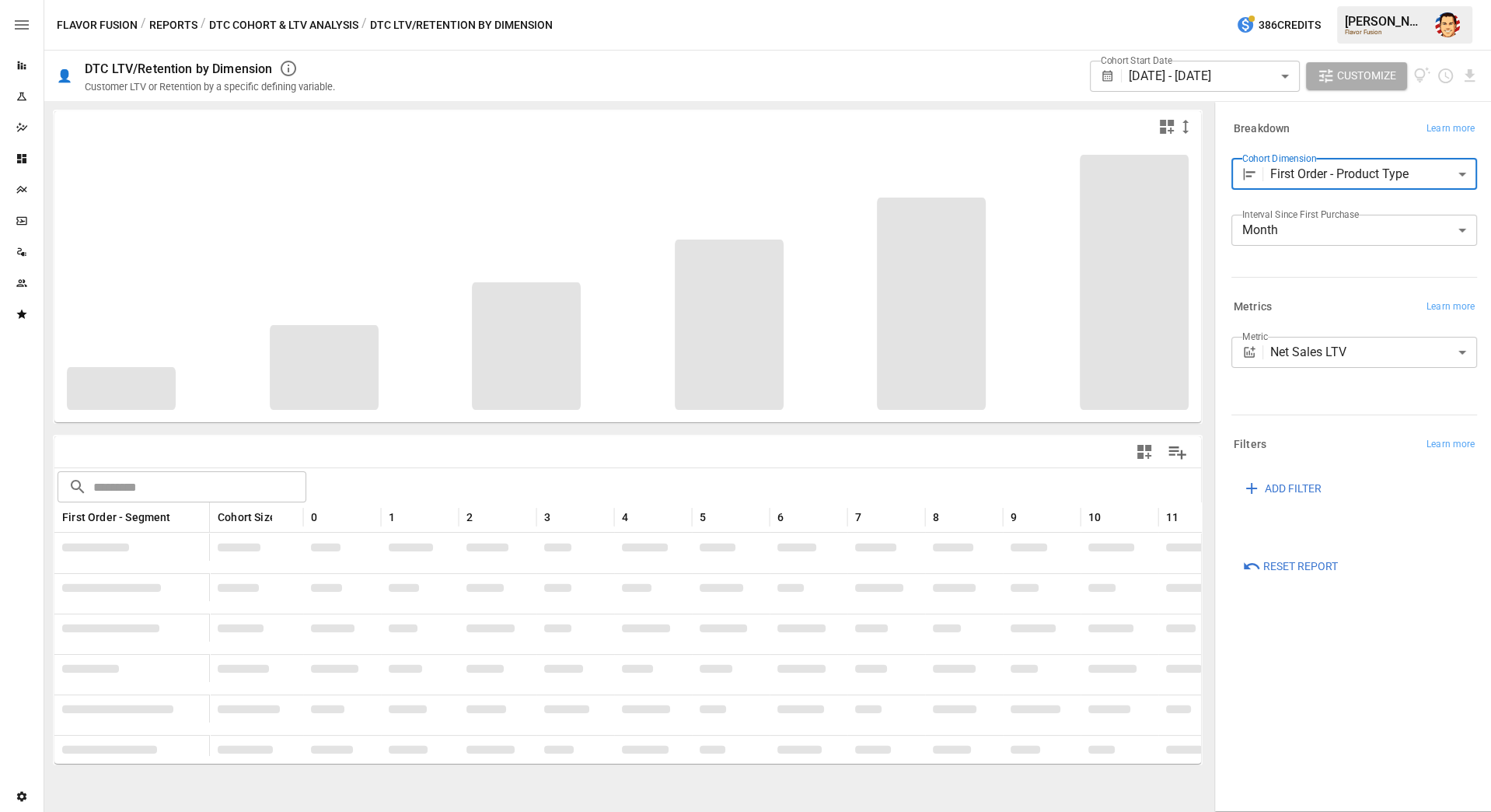
click at [1315, 0] on body "Reports Experiments Dazzler Studio Dashboards Plans SmartModel ™ Data Sources T…" at bounding box center [745, 0] width 1491 height 0
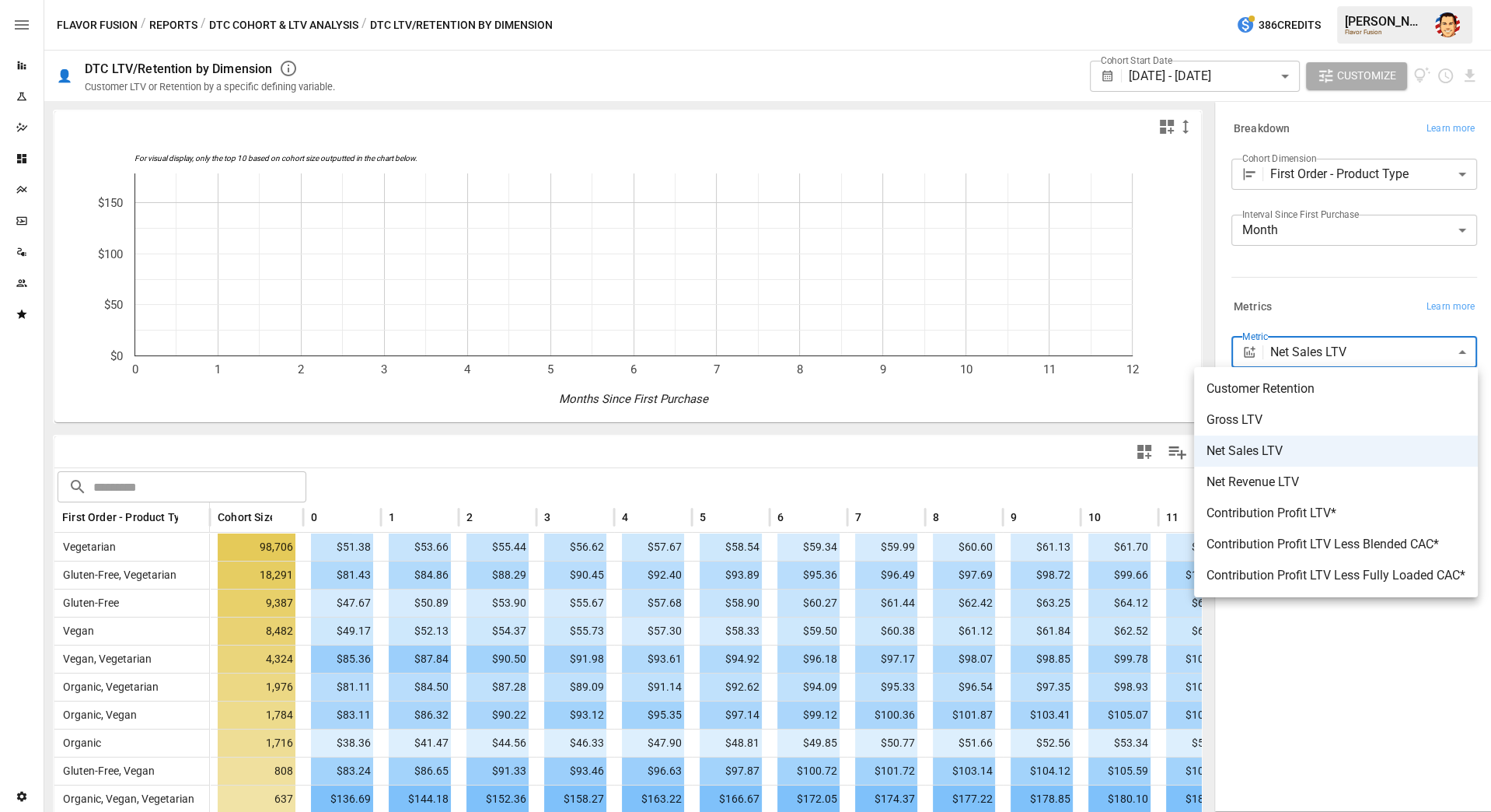
click at [1290, 510] on span "Contribution Profit LTV*" at bounding box center [1336, 513] width 259 height 18
type input "**********"
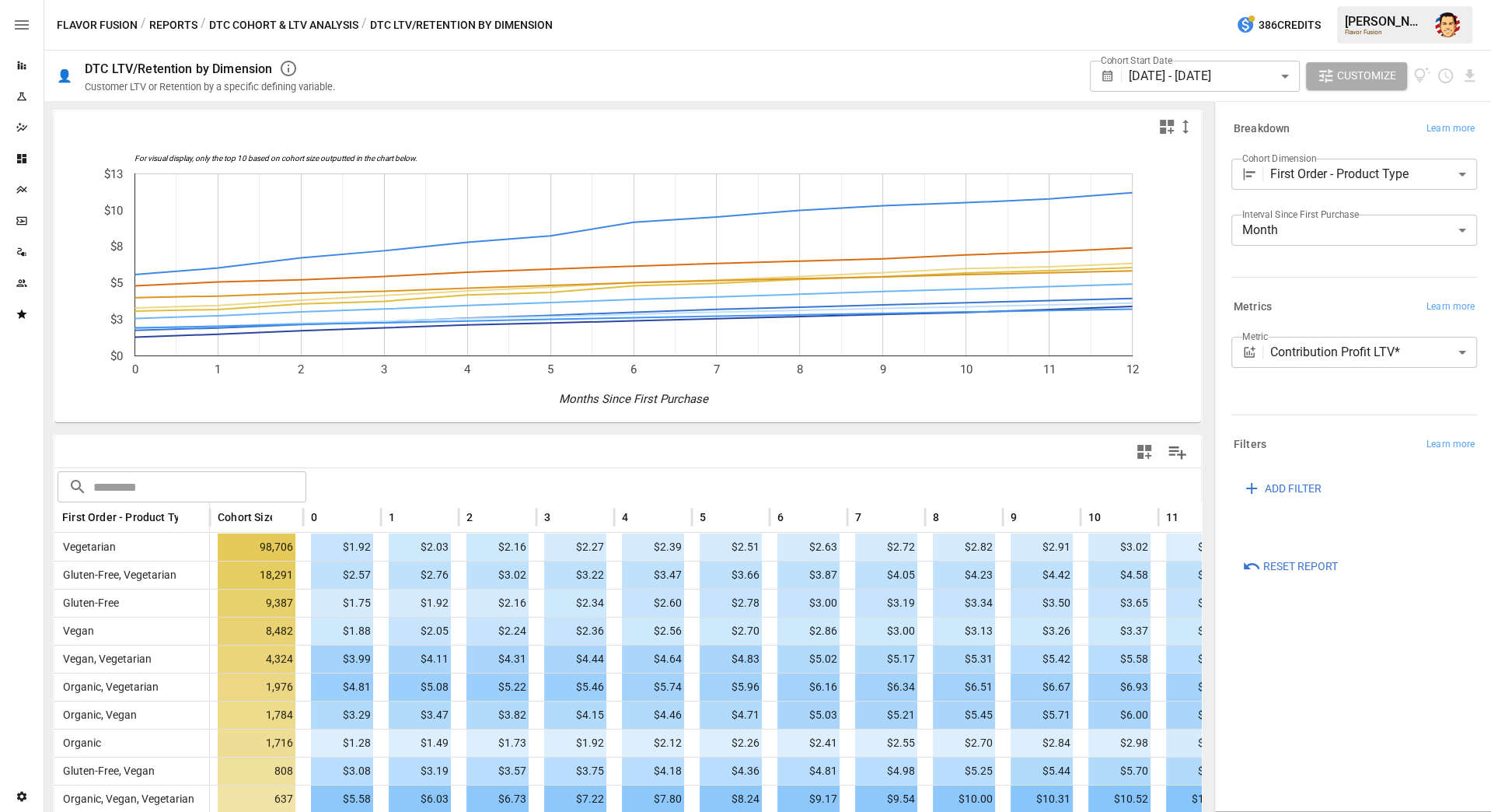
click at [1330, 285] on div "**********" at bounding box center [1351, 201] width 252 height 178
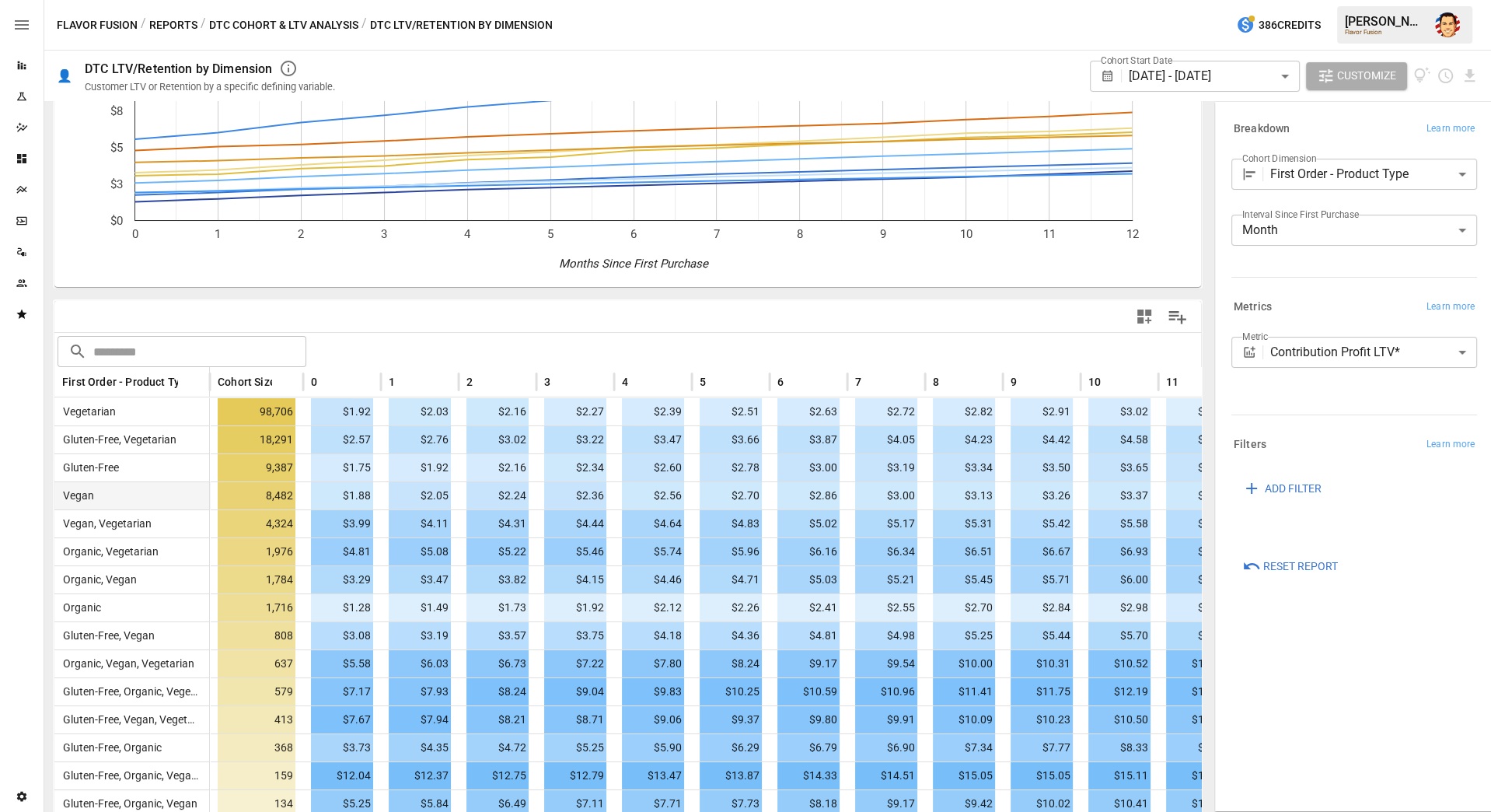
scroll to position [158, 0]
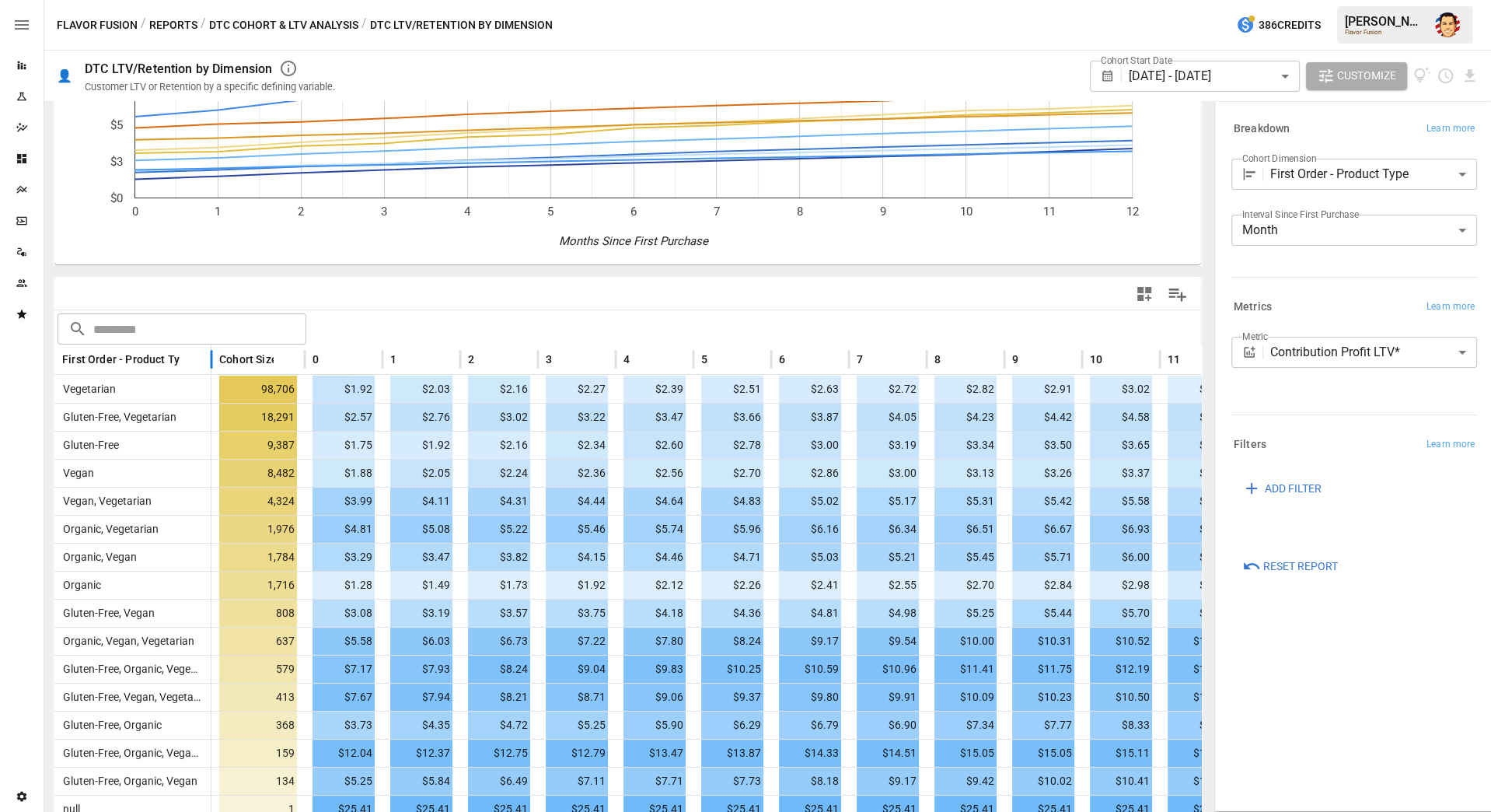
drag, startPoint x: 207, startPoint y: 361, endPoint x: 283, endPoint y: 356, distance: 76.2
click at [216, 357] on div at bounding box center [212, 360] width 8 height 30
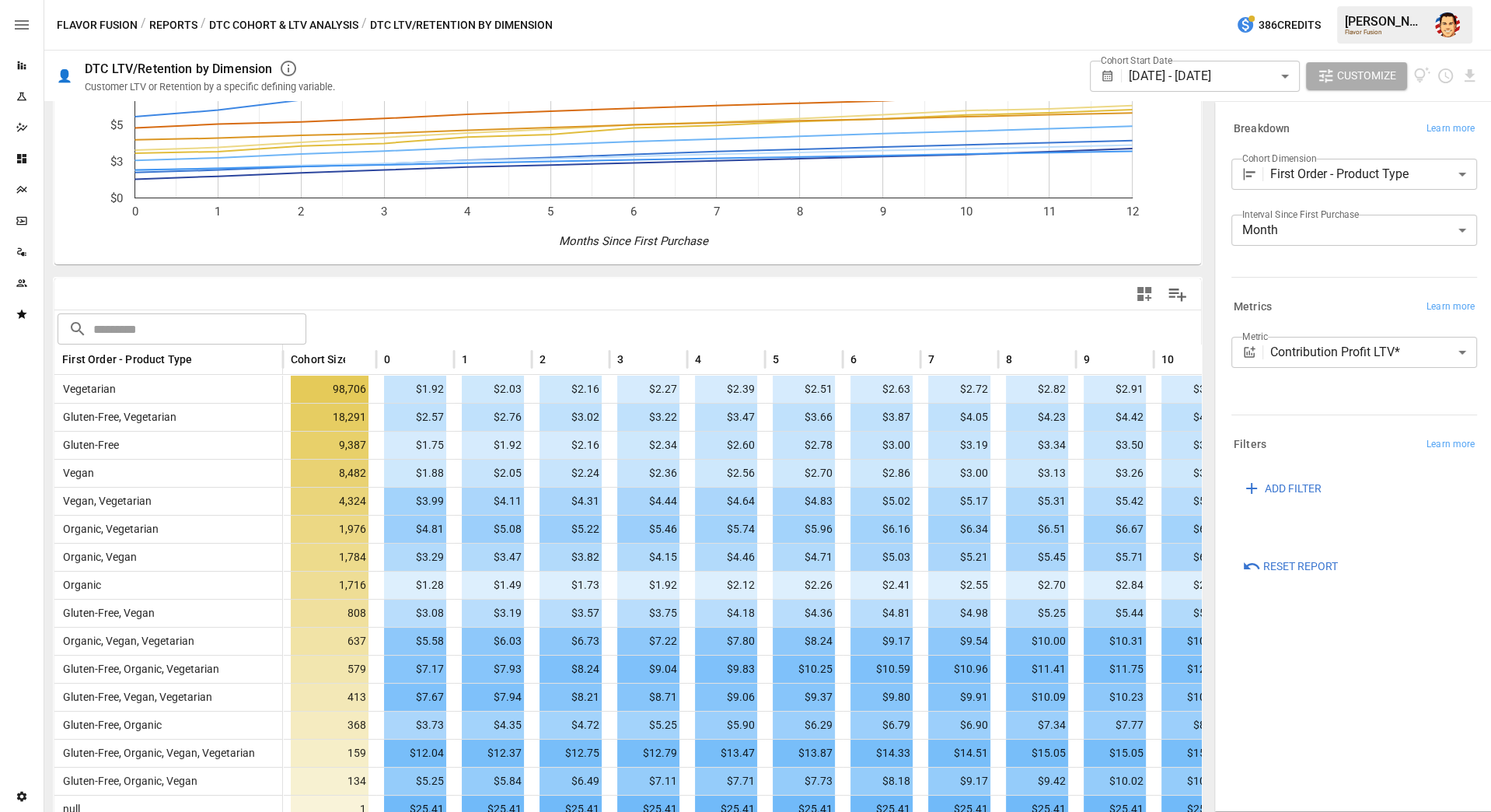
click at [1421, 0] on body "Reports Experiments Dazzler Studio Dashboards Plans SmartModel ™ Data Sources T…" at bounding box center [745, 0] width 1491 height 0
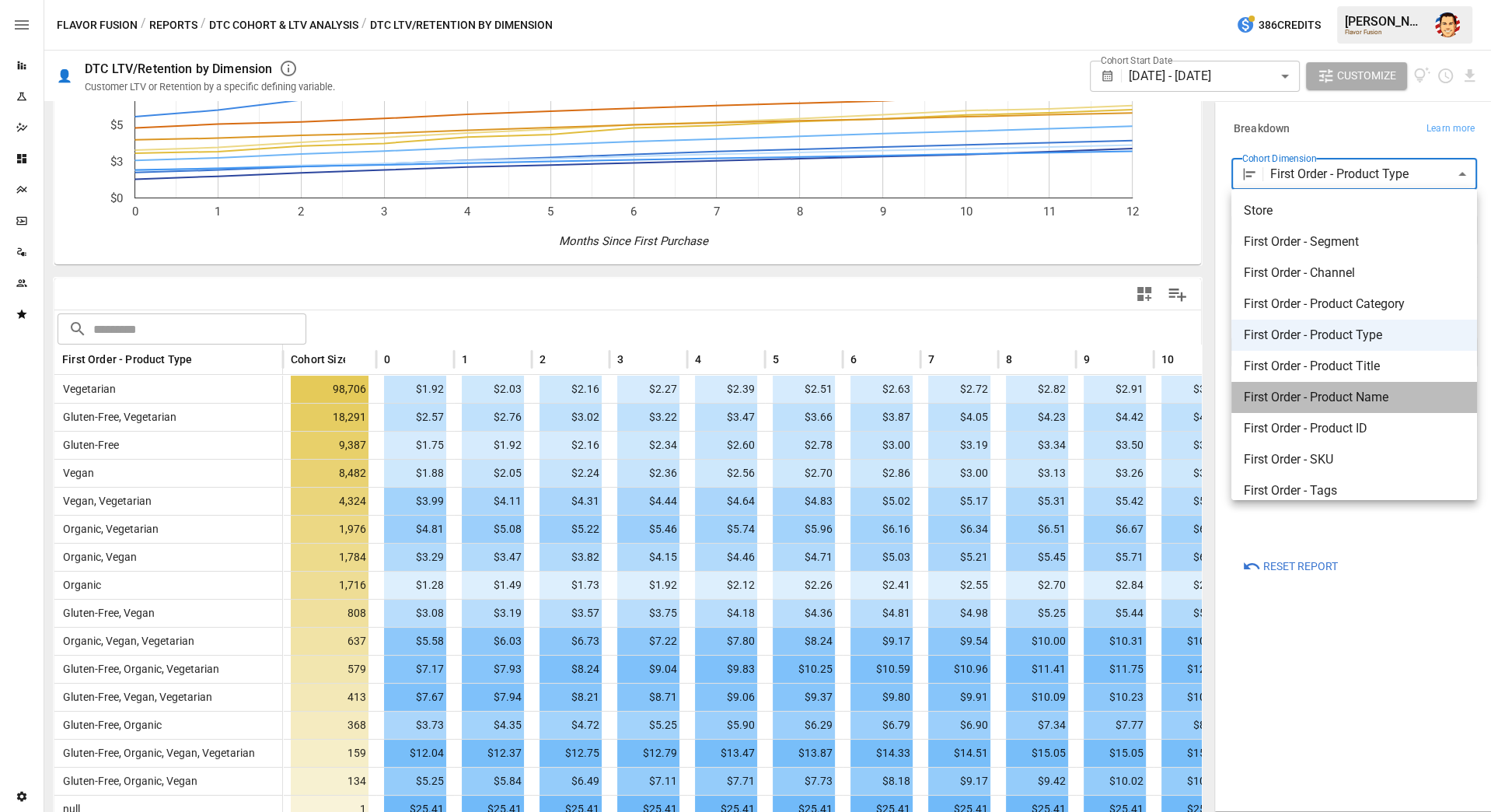
click at [1331, 387] on li "First Order - Product Name" at bounding box center [1354, 397] width 246 height 31
type input "**********"
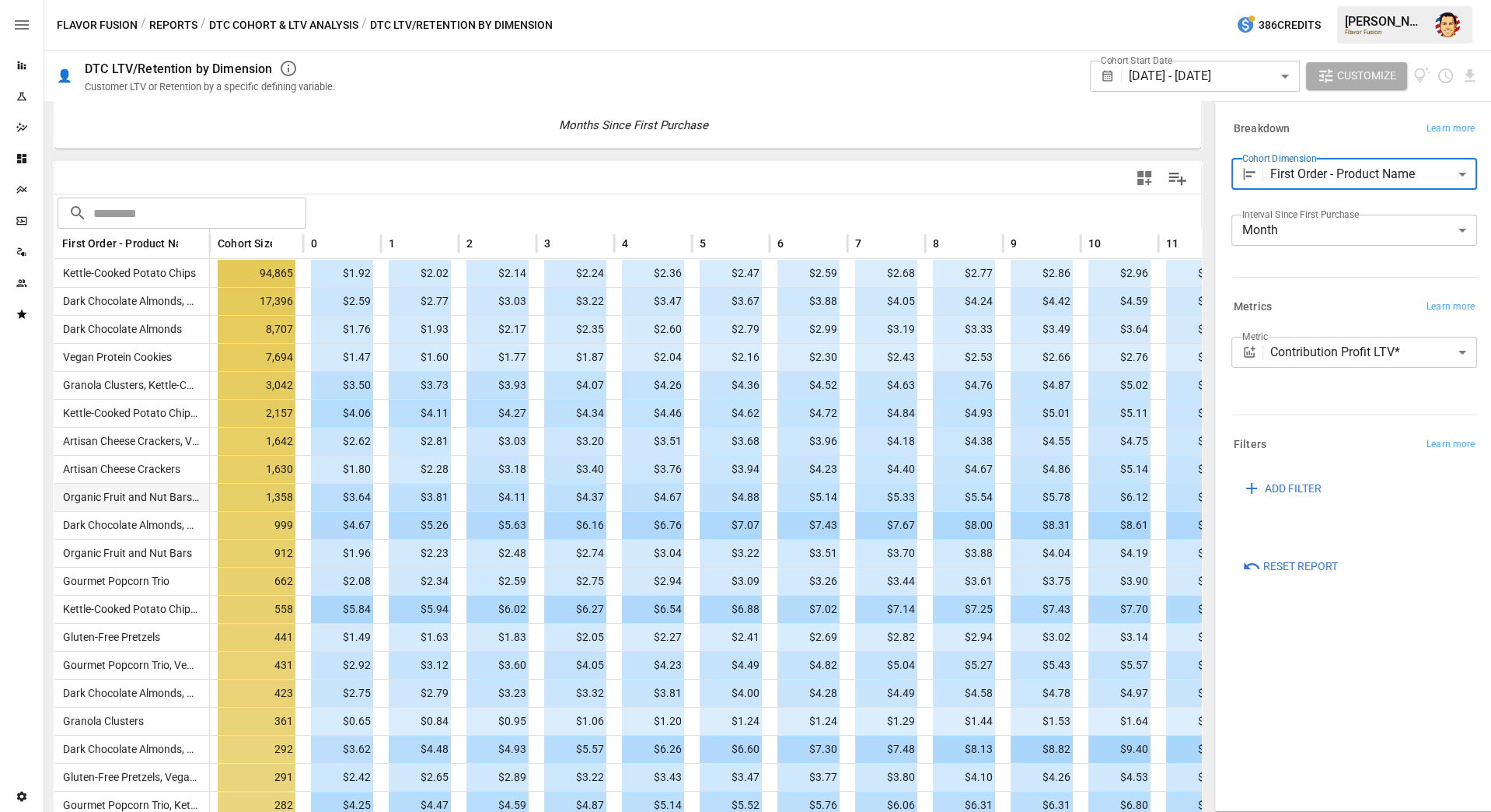
scroll to position [278, 0]
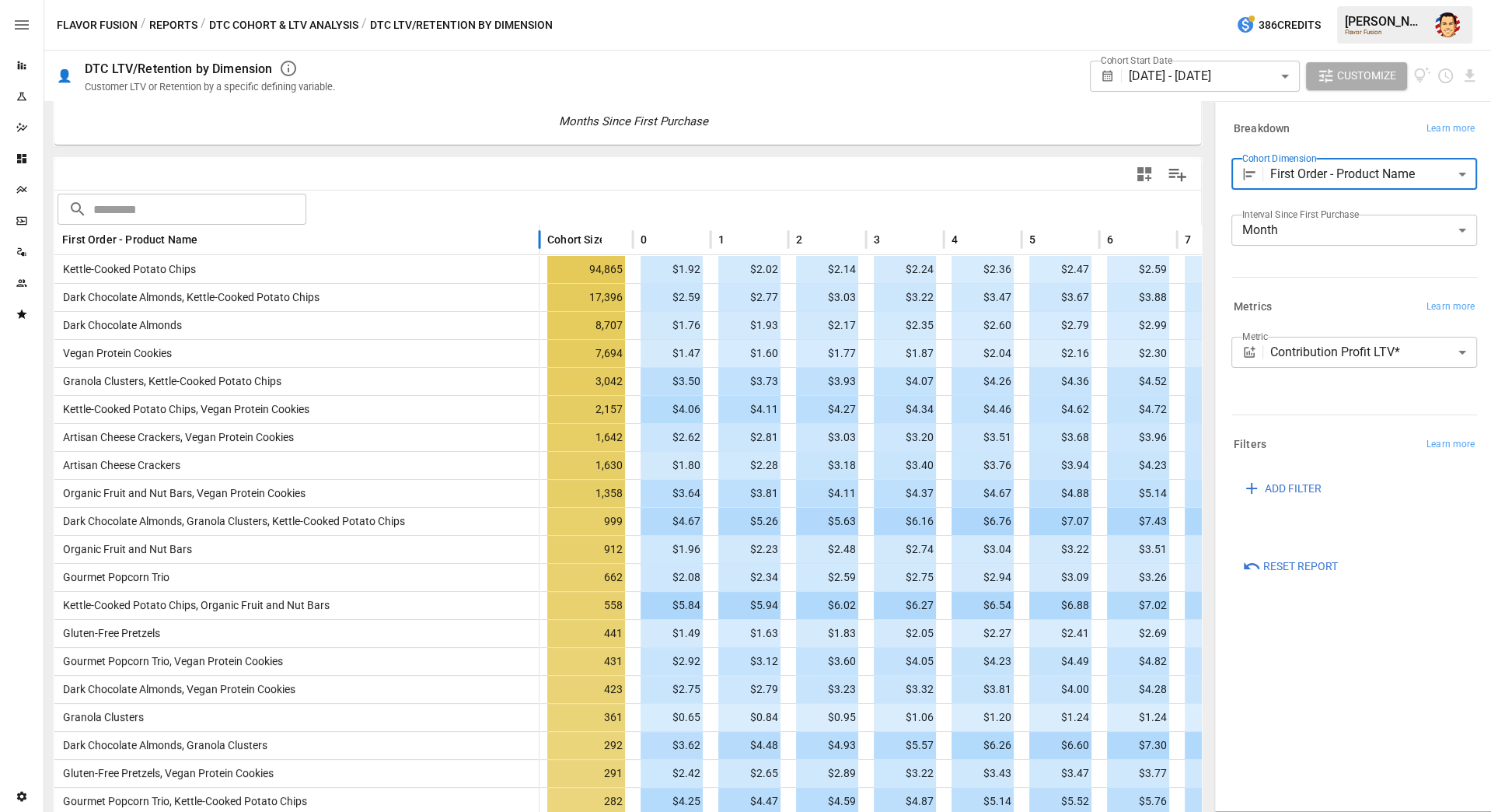
drag, startPoint x: 209, startPoint y: 233, endPoint x: 539, endPoint y: 242, distance: 330.1
click at [539, 242] on div at bounding box center [540, 240] width 8 height 30
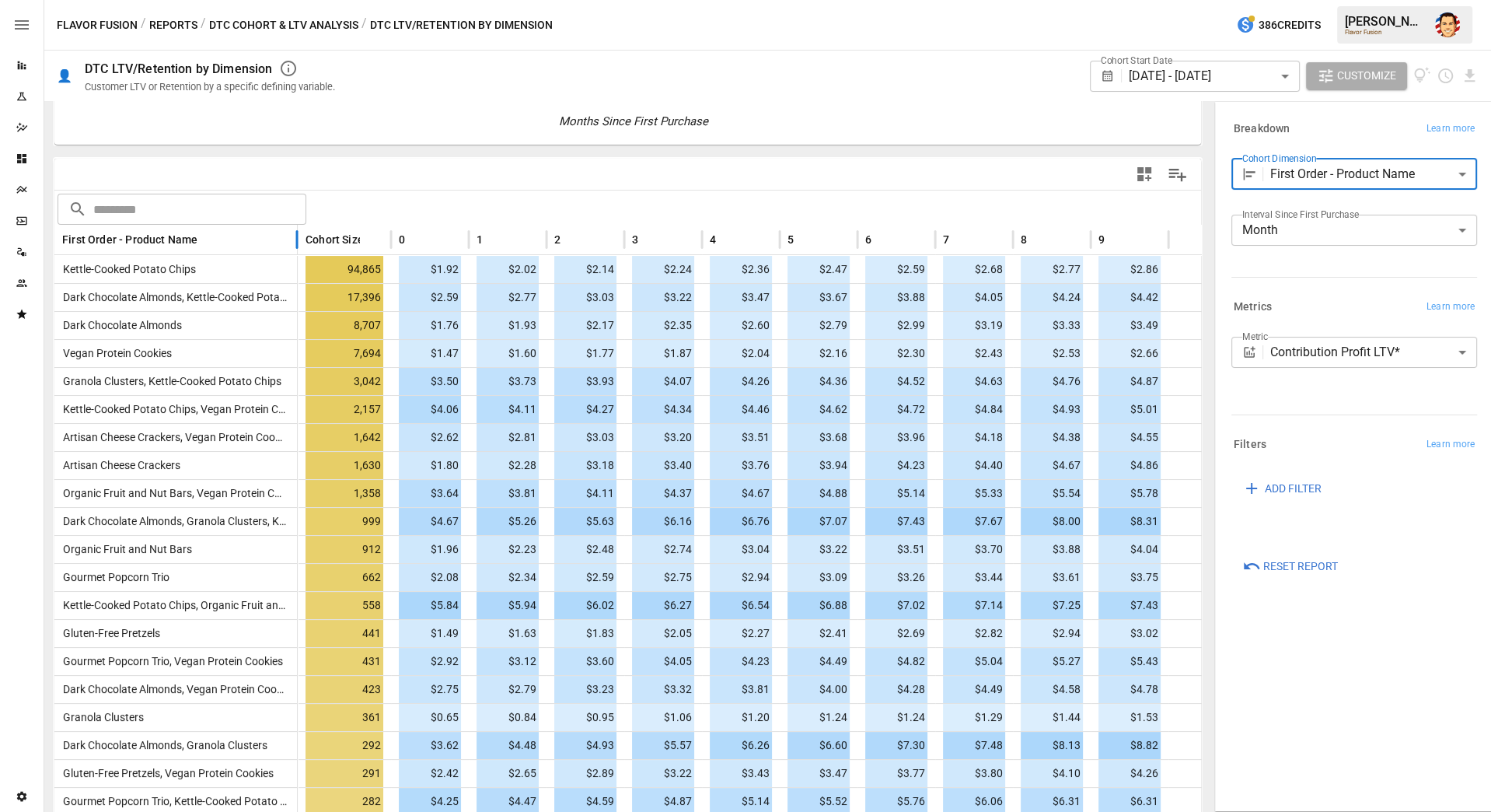
drag, startPoint x: 539, startPoint y: 232, endPoint x: 297, endPoint y: 241, distance: 242.2
click at [297, 241] on div at bounding box center [297, 240] width 8 height 30
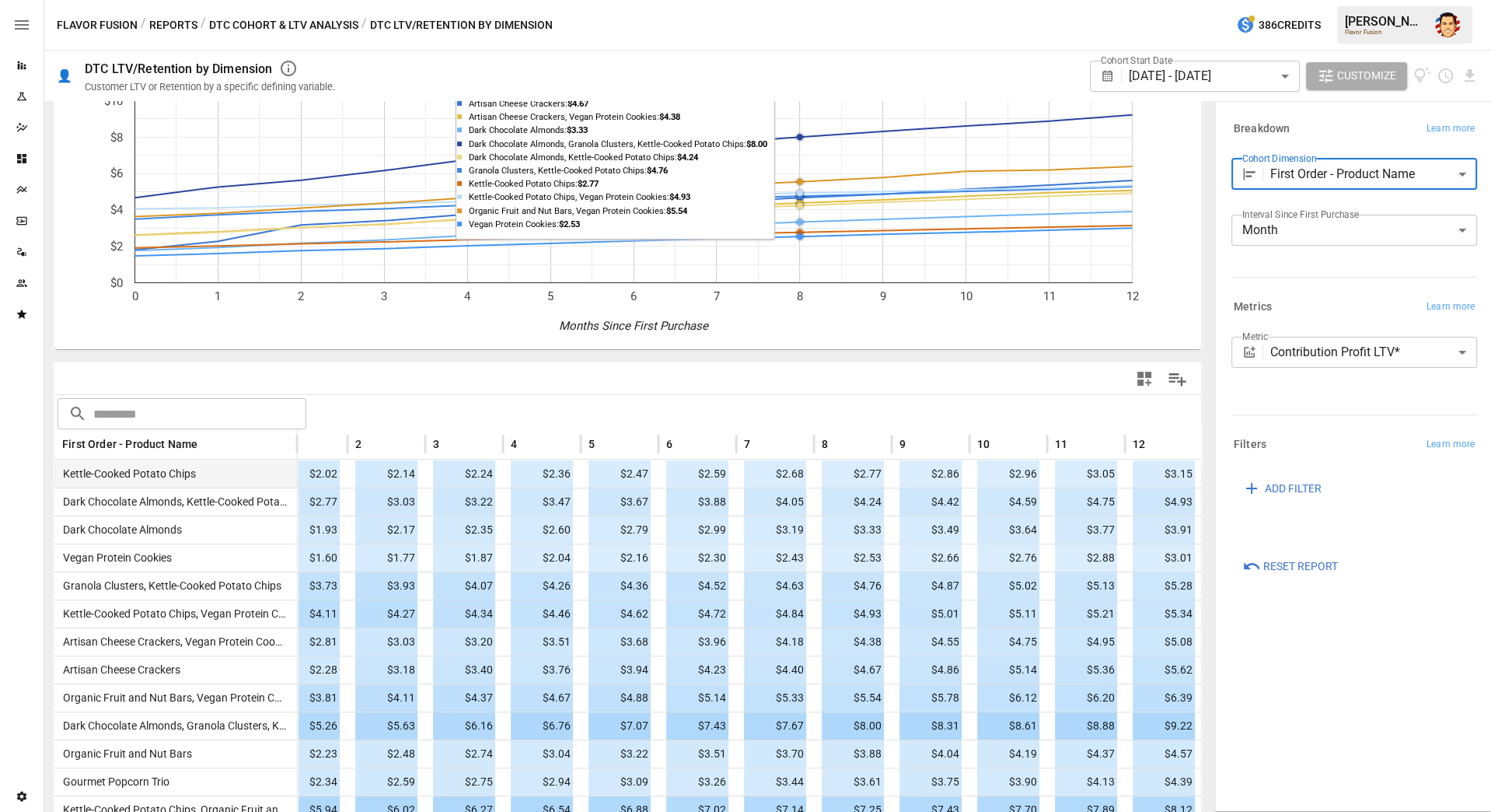
scroll to position [0, 0]
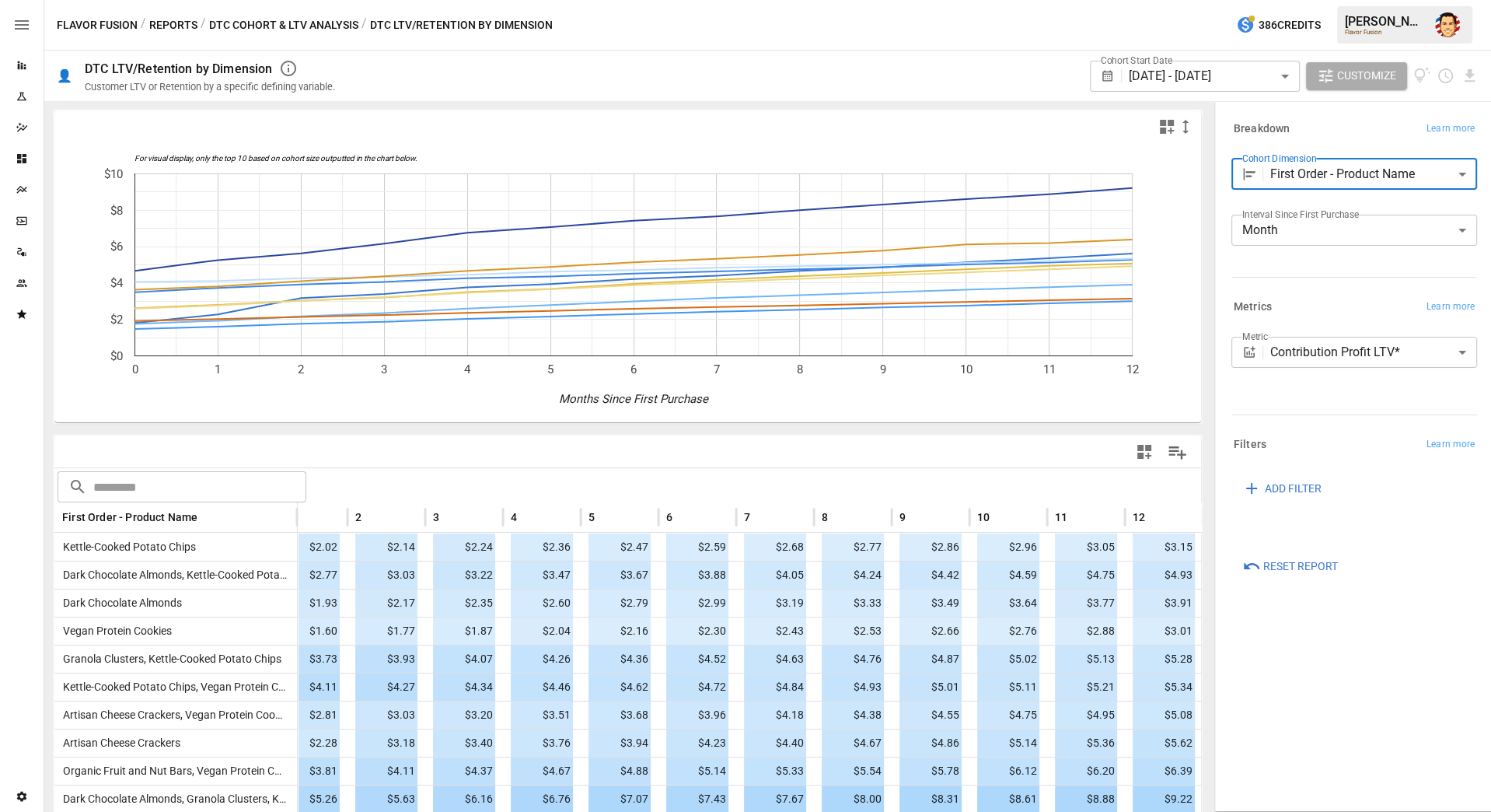
click at [1294, 0] on body "Reports Experiments Dazzler Studio Dashboards Plans SmartModel ™ Data Sources T…" at bounding box center [745, 0] width 1491 height 0
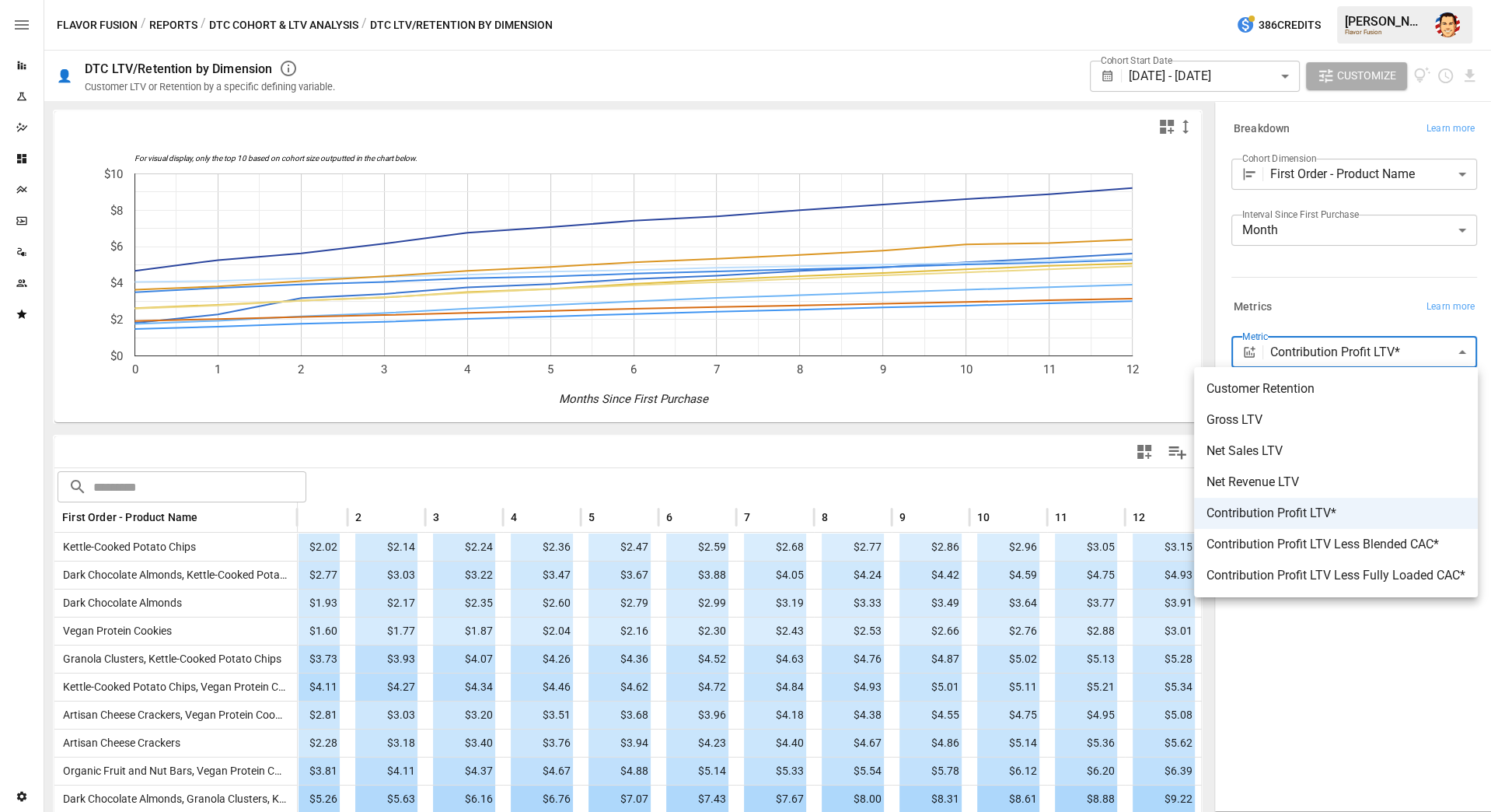
click at [1261, 452] on span "Net Sales LTV" at bounding box center [1336, 451] width 259 height 18
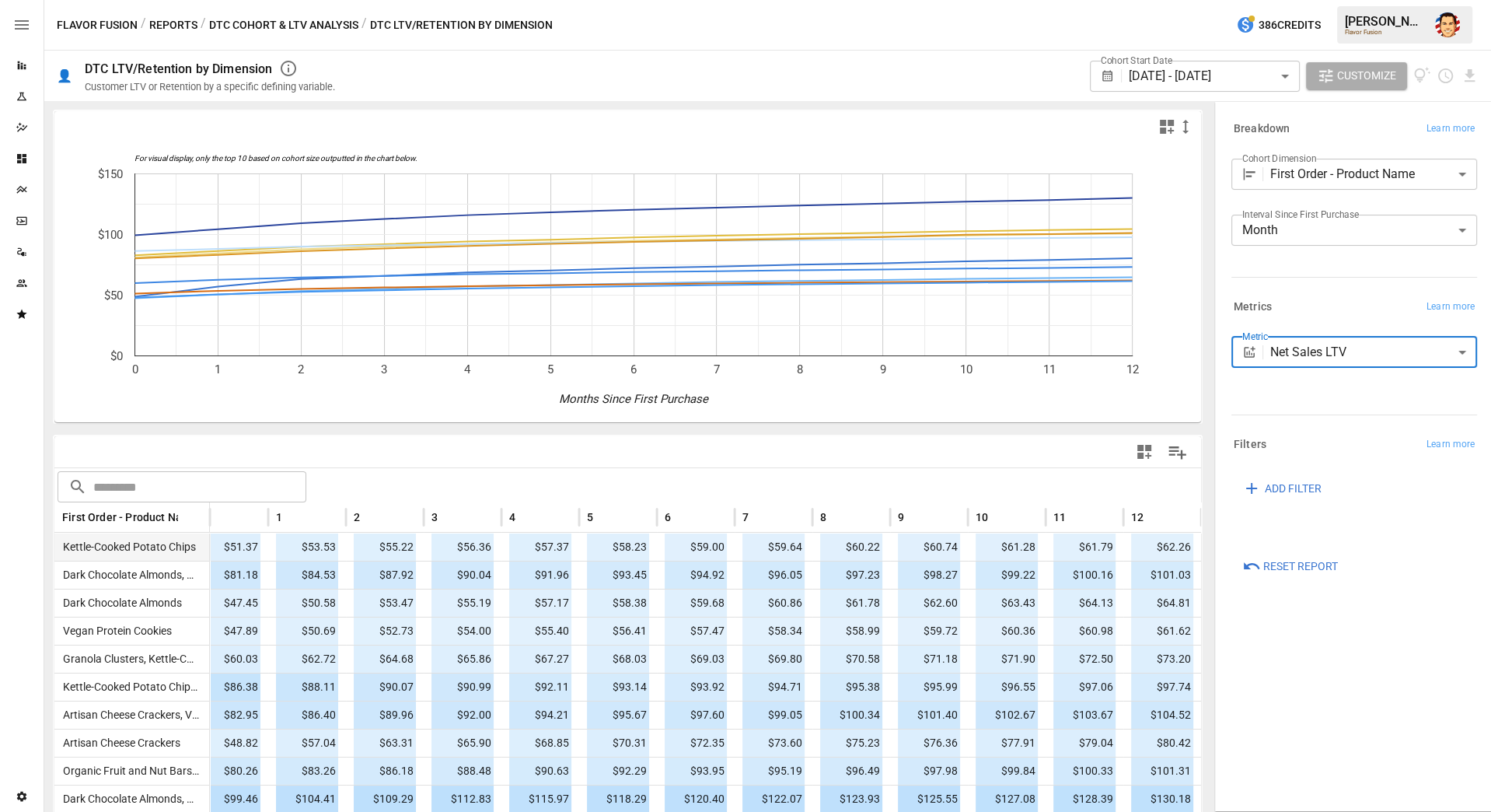
scroll to position [0, 111]
click at [1315, 0] on body "Reports Experiments Dazzler Studio Dashboards Plans SmartModel ™ Data Sources T…" at bounding box center [745, 0] width 1491 height 0
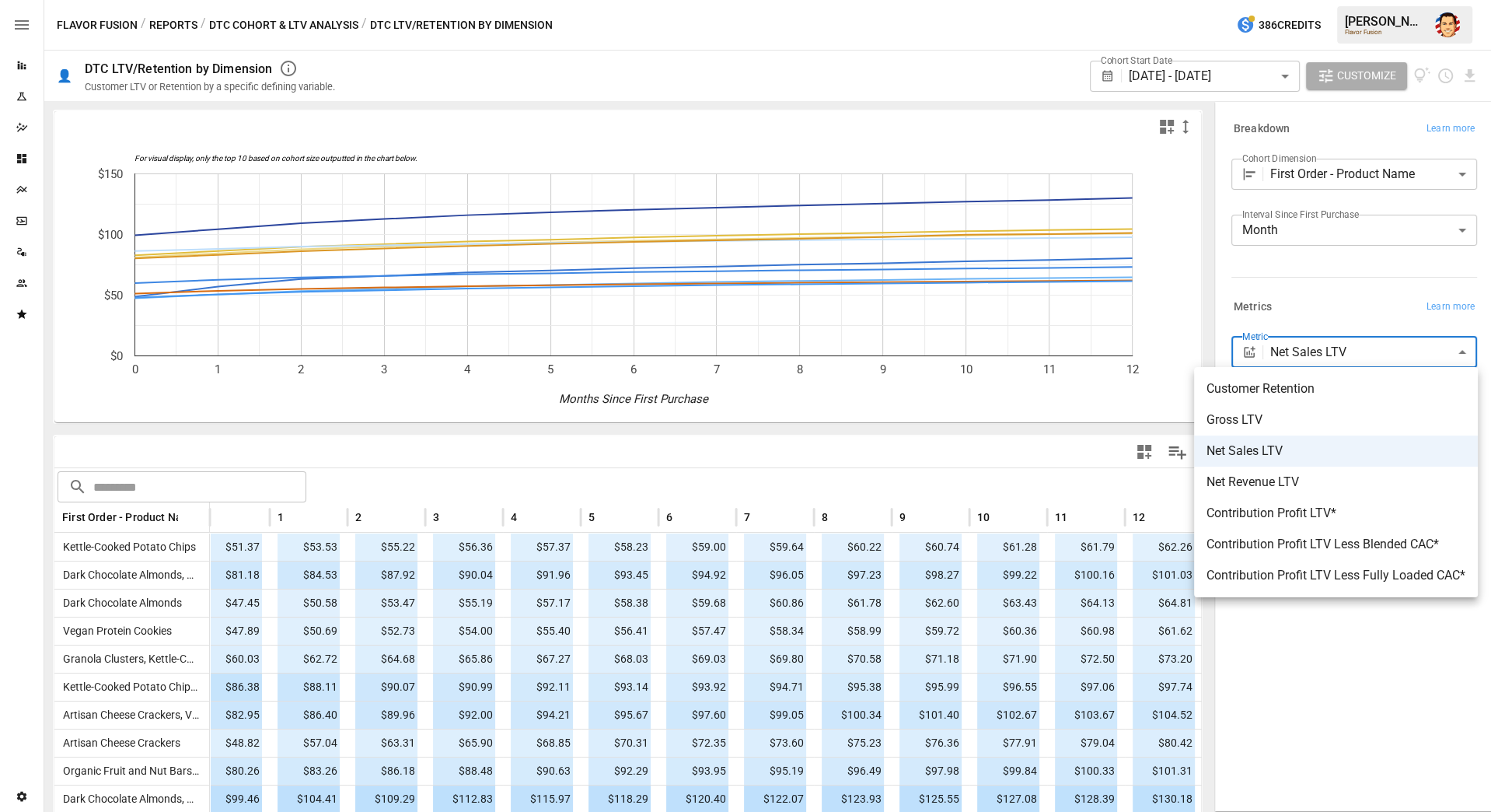
click at [1289, 545] on span "Contribution Profit LTV Less Blended CAC*" at bounding box center [1336, 544] width 259 height 18
type input "**********"
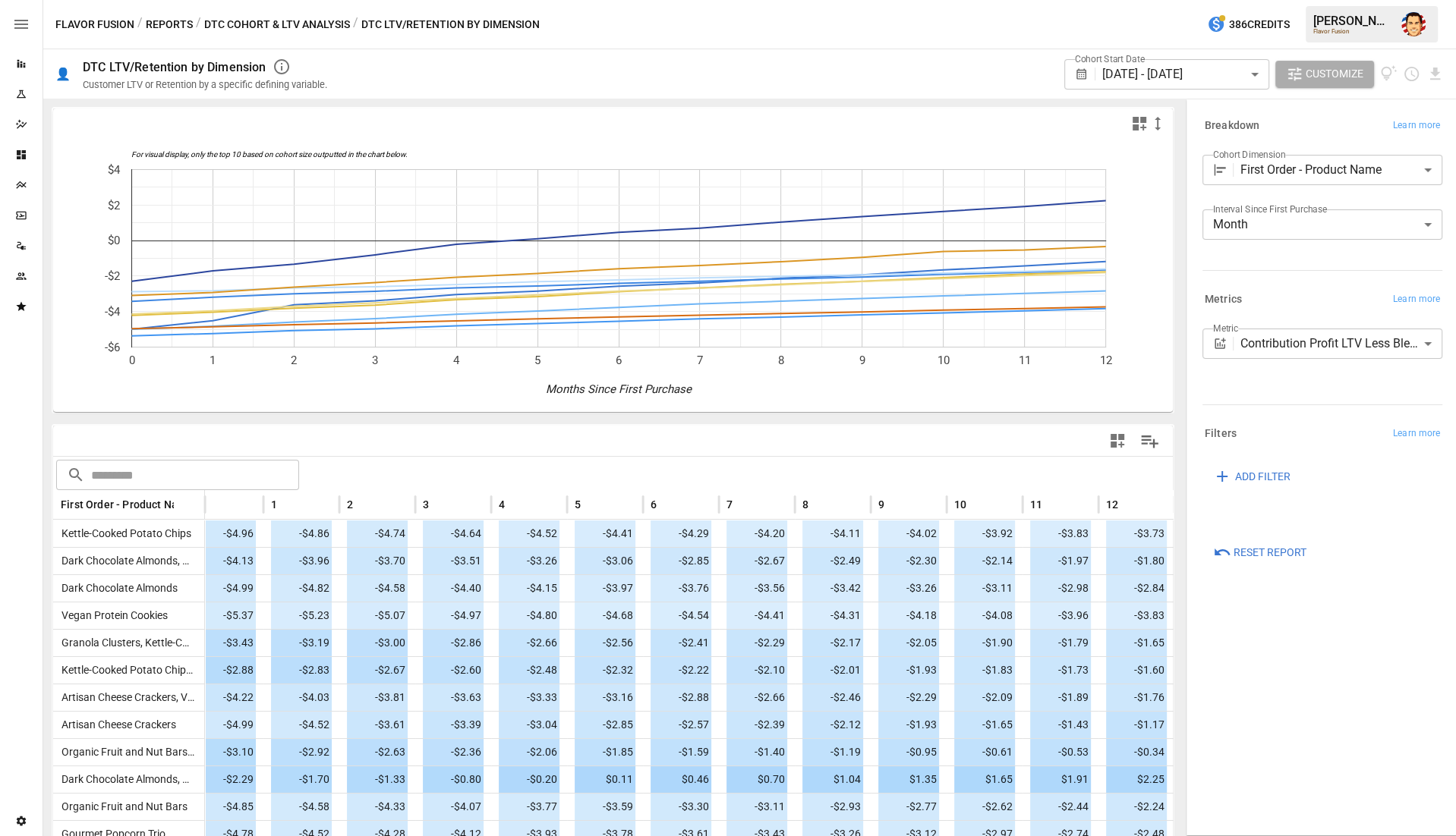
click at [655, 28] on div "Flavor Fusion / Reports / DTC Cohort & LTV Analysis / DTC LTV/Retention by Dime…" at bounding box center [750, 24] width 1413 height 49
click at [715, 42] on div "Flavor Fusion / Reports / DTC Cohort & LTV Analysis / DTC LTV/Retention by Dime…" at bounding box center [750, 24] width 1413 height 49
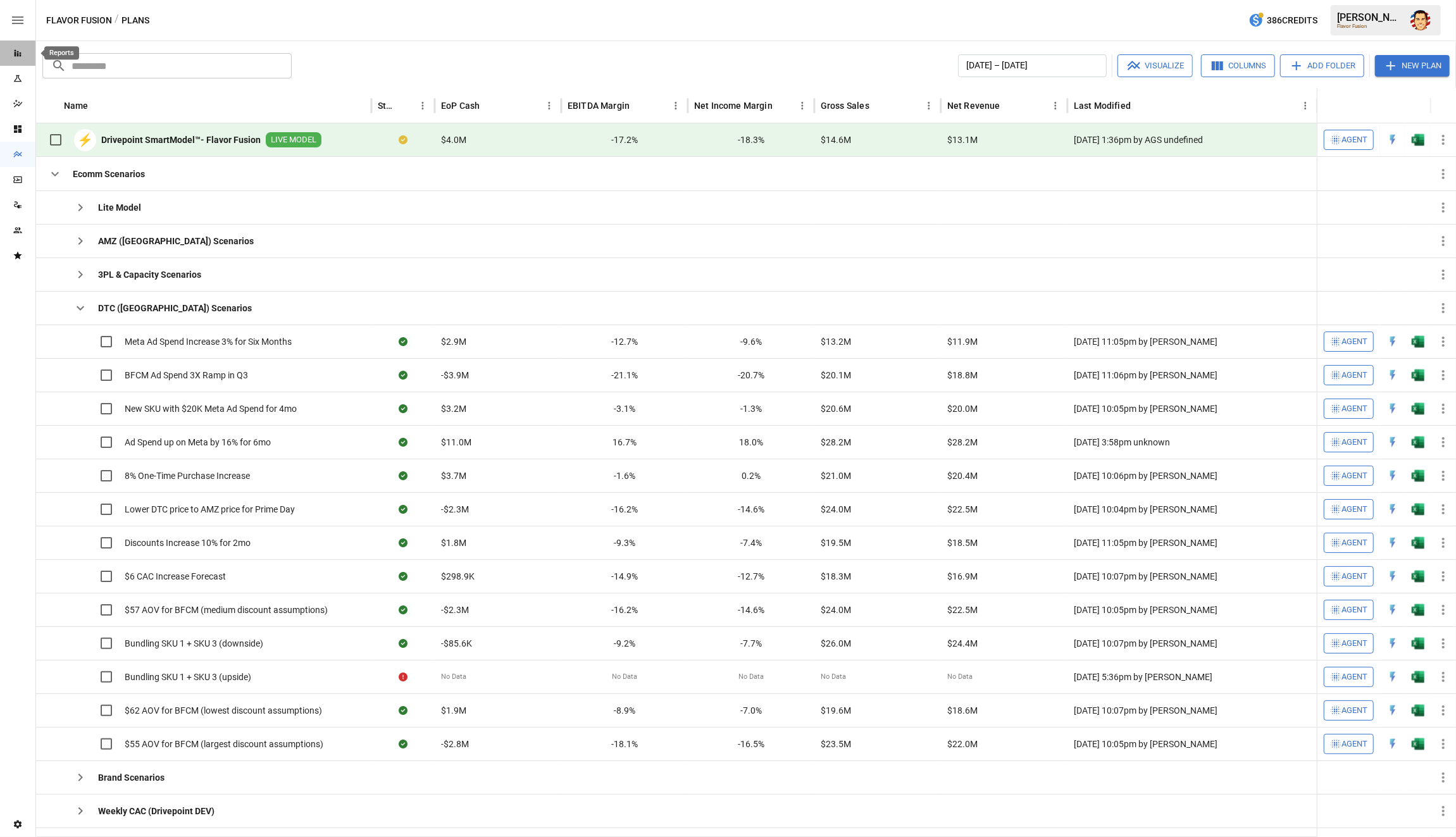
click at [16, 54] on icon "Reports" at bounding box center [18, 53] width 10 height 10
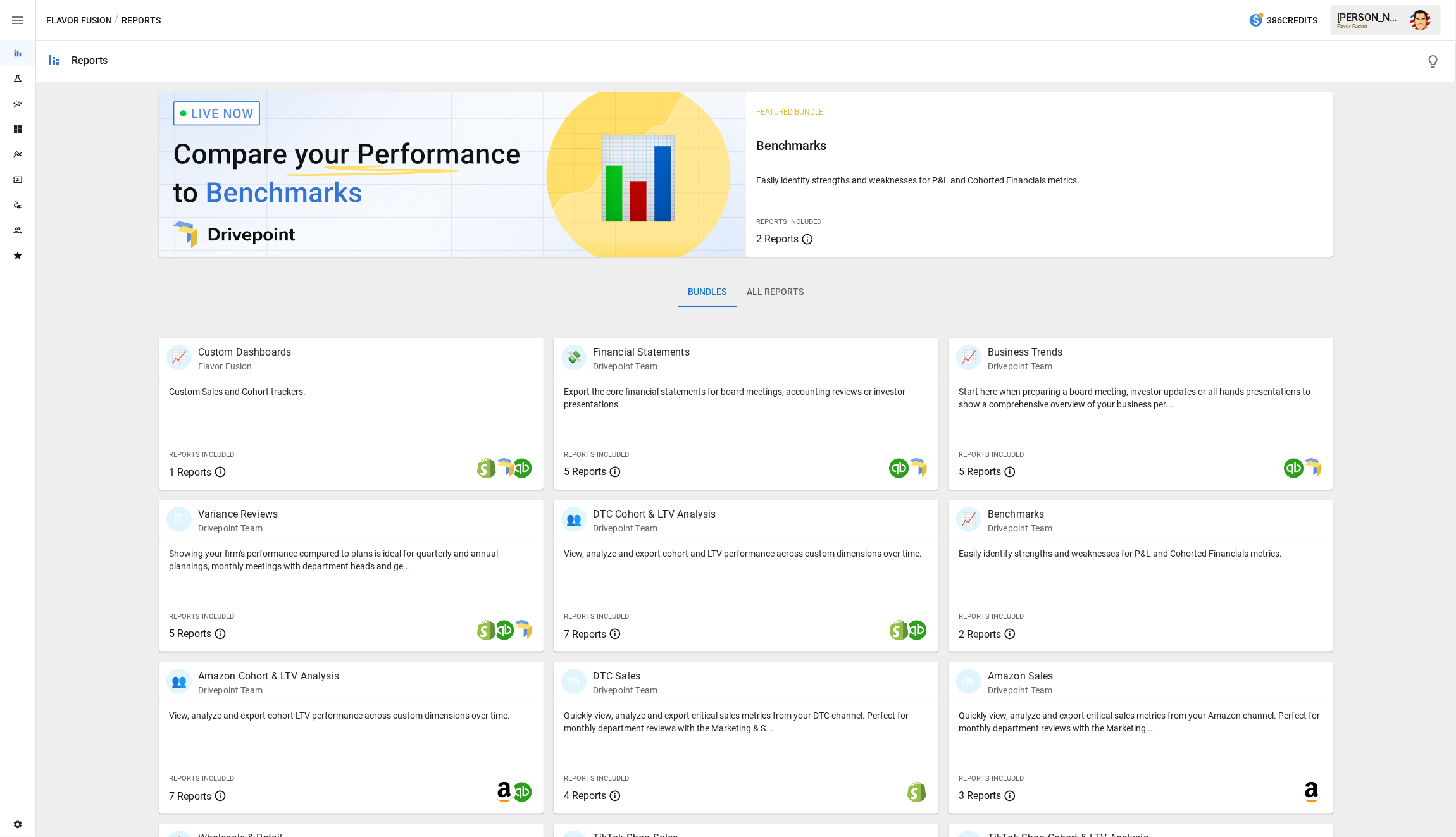
click at [749, 258] on div "Featured Bundle Benchmarks Easily identify strengths and weaknesses for P&L and…" at bounding box center [746, 177] width 1175 height 179
click at [532, 293] on div "Bundles All Reports" at bounding box center [746, 302] width 1175 height 71
click at [487, 295] on div "Bundles All Reports" at bounding box center [746, 302] width 1175 height 71
click at [399, 297] on div "Bundles All Reports" at bounding box center [746, 302] width 1175 height 71
click at [306, 295] on div "Bundles All Reports" at bounding box center [746, 302] width 1175 height 71
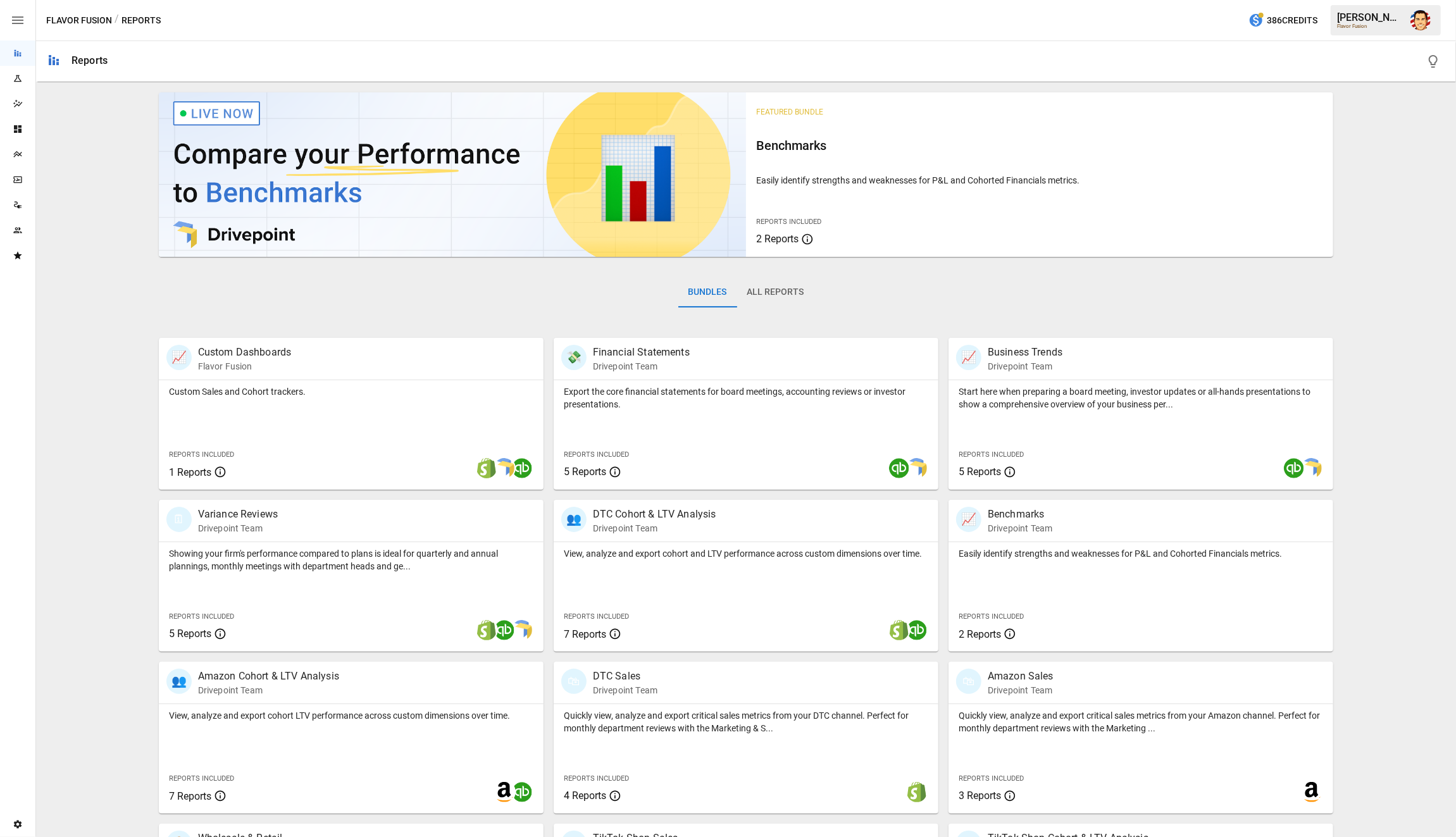
click at [216, 292] on div "Bundles All Reports" at bounding box center [746, 302] width 1175 height 71
click at [146, 276] on div "Featured Bundle Benchmarks Easily identify strengths and weaknesses for P&L and…" at bounding box center [746, 531] width 1410 height 888
click at [125, 277] on div "Featured Bundle Benchmarks Easily identify strengths and weaknesses for P&L and…" at bounding box center [746, 531] width 1410 height 888
click at [205, 277] on div "Bundles All Reports" at bounding box center [746, 302] width 1175 height 71
click at [146, 286] on div "Featured Bundle Benchmarks Easily identify strengths and weaknesses for P&L and…" at bounding box center [746, 531] width 1410 height 888
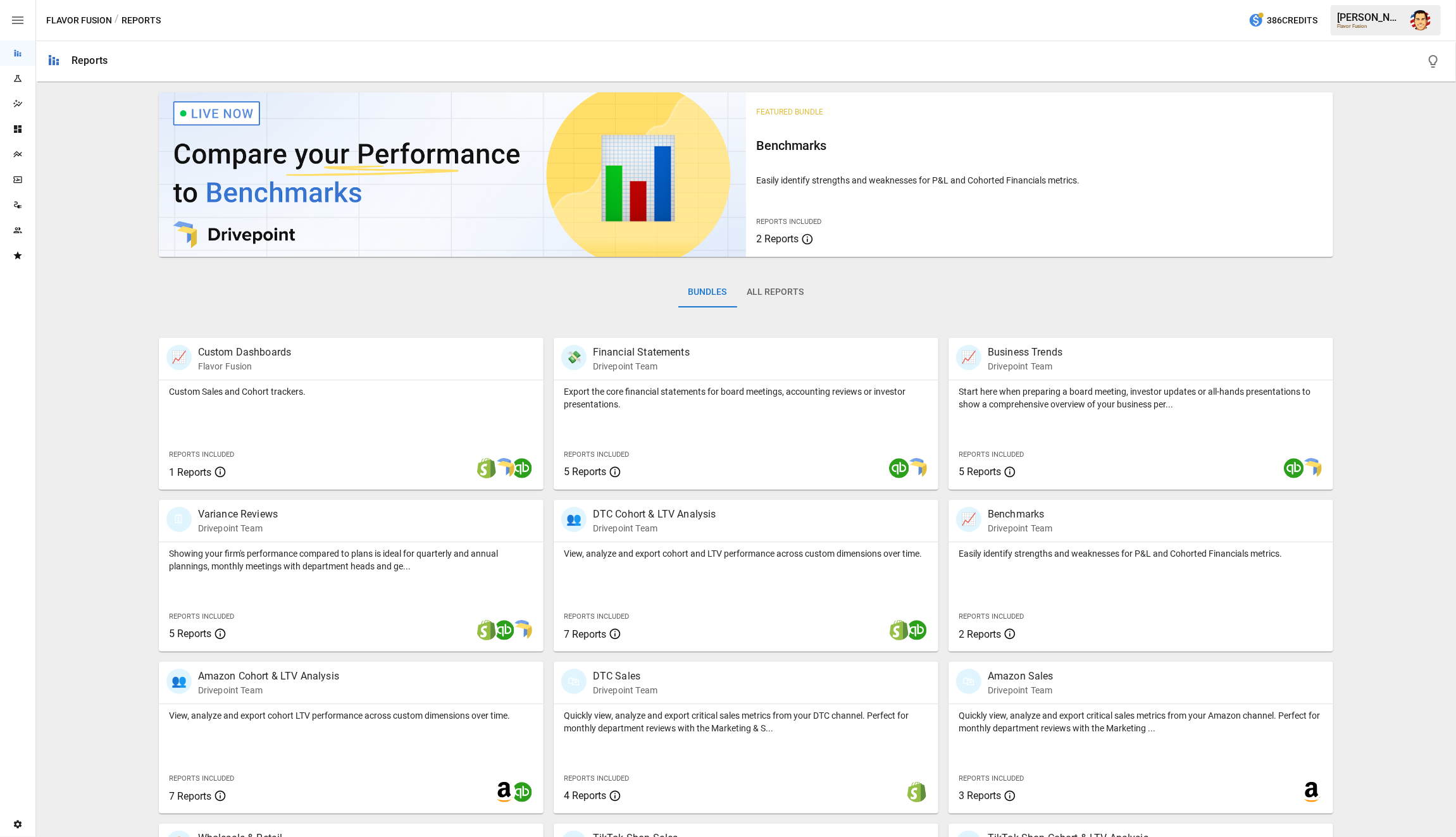
drag, startPoint x: 133, startPoint y: 283, endPoint x: 209, endPoint y: 302, distance: 78.3
click at [209, 302] on div "Featured Bundle Benchmarks Easily identify strengths and weaknesses for P&L and…" at bounding box center [746, 531] width 1410 height 888
click at [211, 303] on div "Bundles All Reports" at bounding box center [746, 302] width 1175 height 71
click at [170, 297] on div "Bundles All Reports" at bounding box center [746, 302] width 1175 height 71
click at [144, 288] on div "Featured Bundle Benchmarks Easily identify strengths and weaknesses for P&L and…" at bounding box center [746, 531] width 1410 height 888
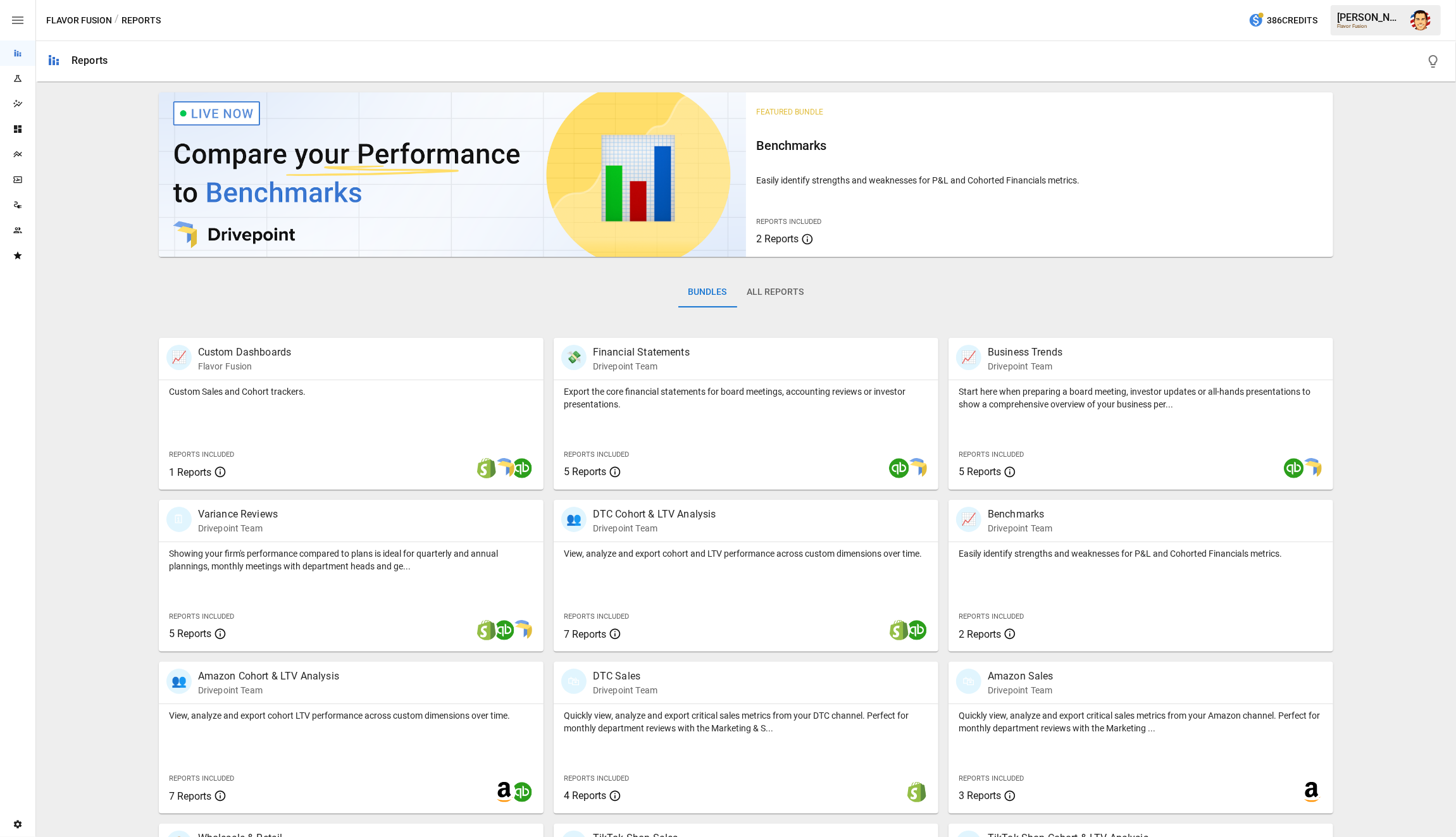
click at [180, 290] on div "Bundles All Reports" at bounding box center [746, 302] width 1175 height 71
click at [156, 288] on div "Featured Bundle Benchmarks Easily identify strengths and weaknesses for P&L and…" at bounding box center [746, 531] width 1410 height 888
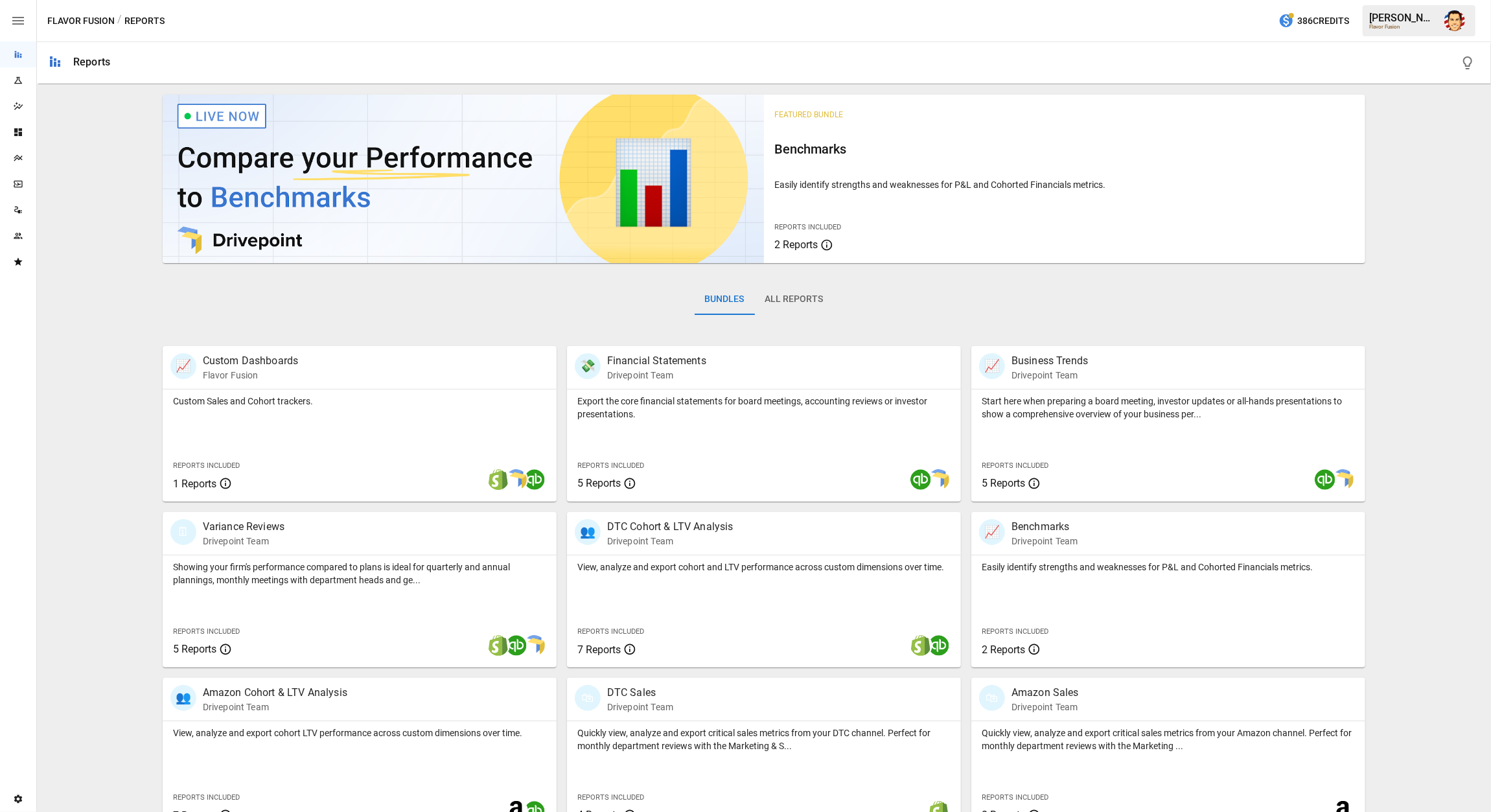
click at [27, 25] on button "button" at bounding box center [18, 21] width 36 height 42
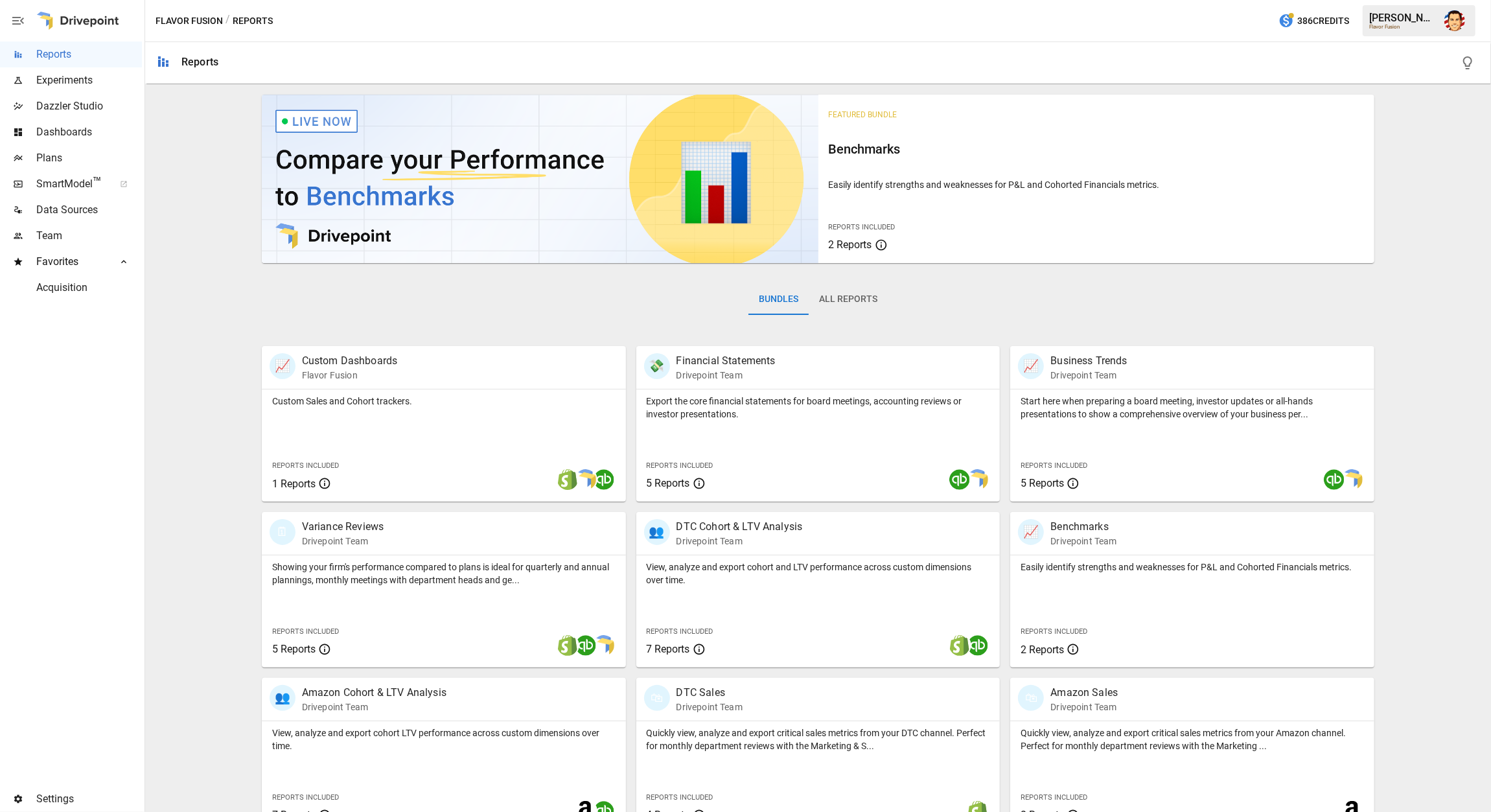
click at [190, 155] on div "Featured Bundle Benchmarks Easily identify strengths and weaknesses for P&L and…" at bounding box center [818, 544] width 1336 height 910
click at [82, 206] on span "Data Sources" at bounding box center [89, 210] width 106 height 15
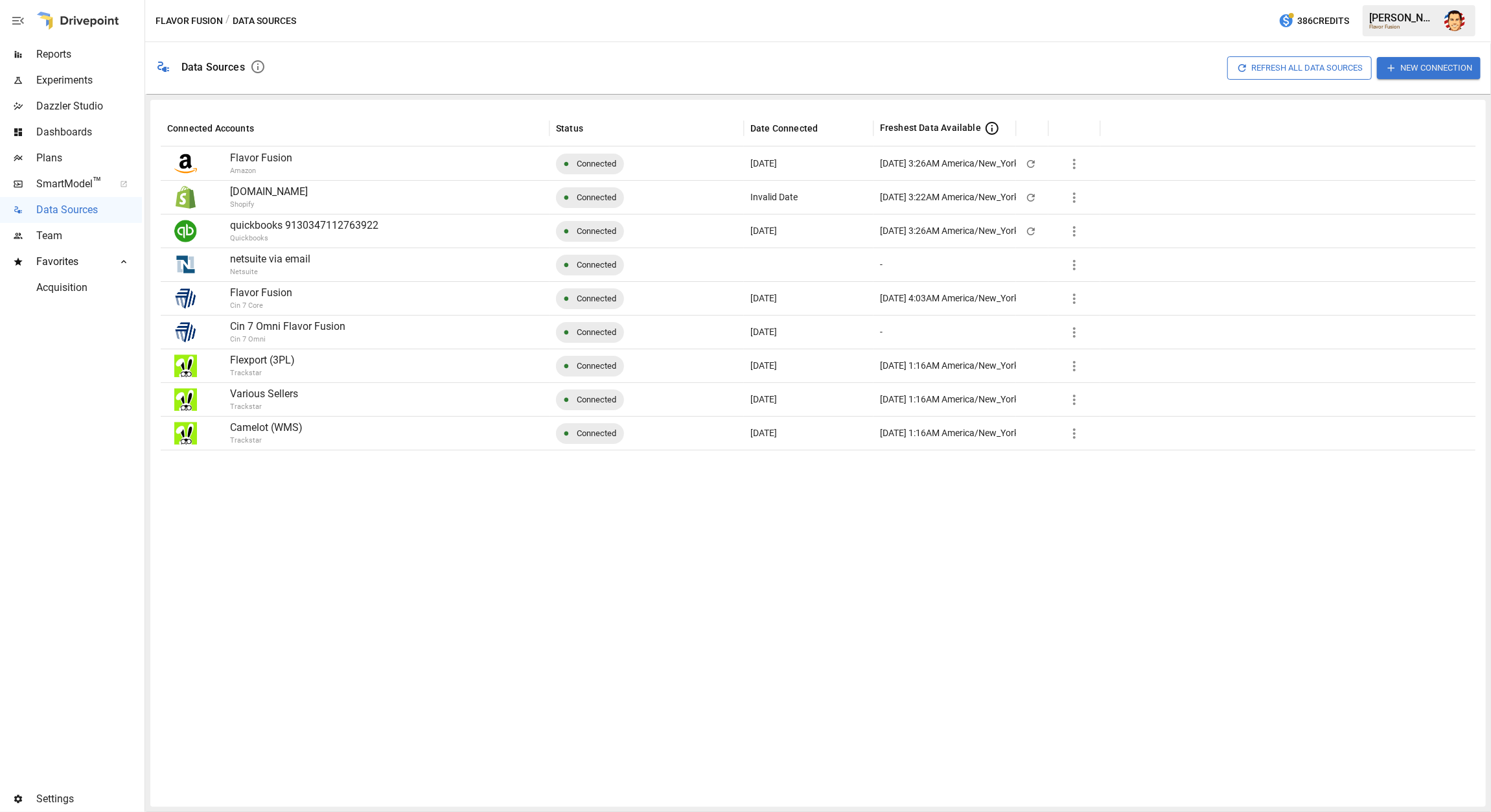
click at [387, 514] on div at bounding box center [818, 623] width 1316 height 347
click at [423, 543] on div at bounding box center [818, 623] width 1316 height 347
click at [423, 543] on div at bounding box center [818, 623] width 1316 height 347
click at [739, 541] on div at bounding box center [818, 623] width 1316 height 347
click at [697, 527] on div at bounding box center [818, 623] width 1316 height 347
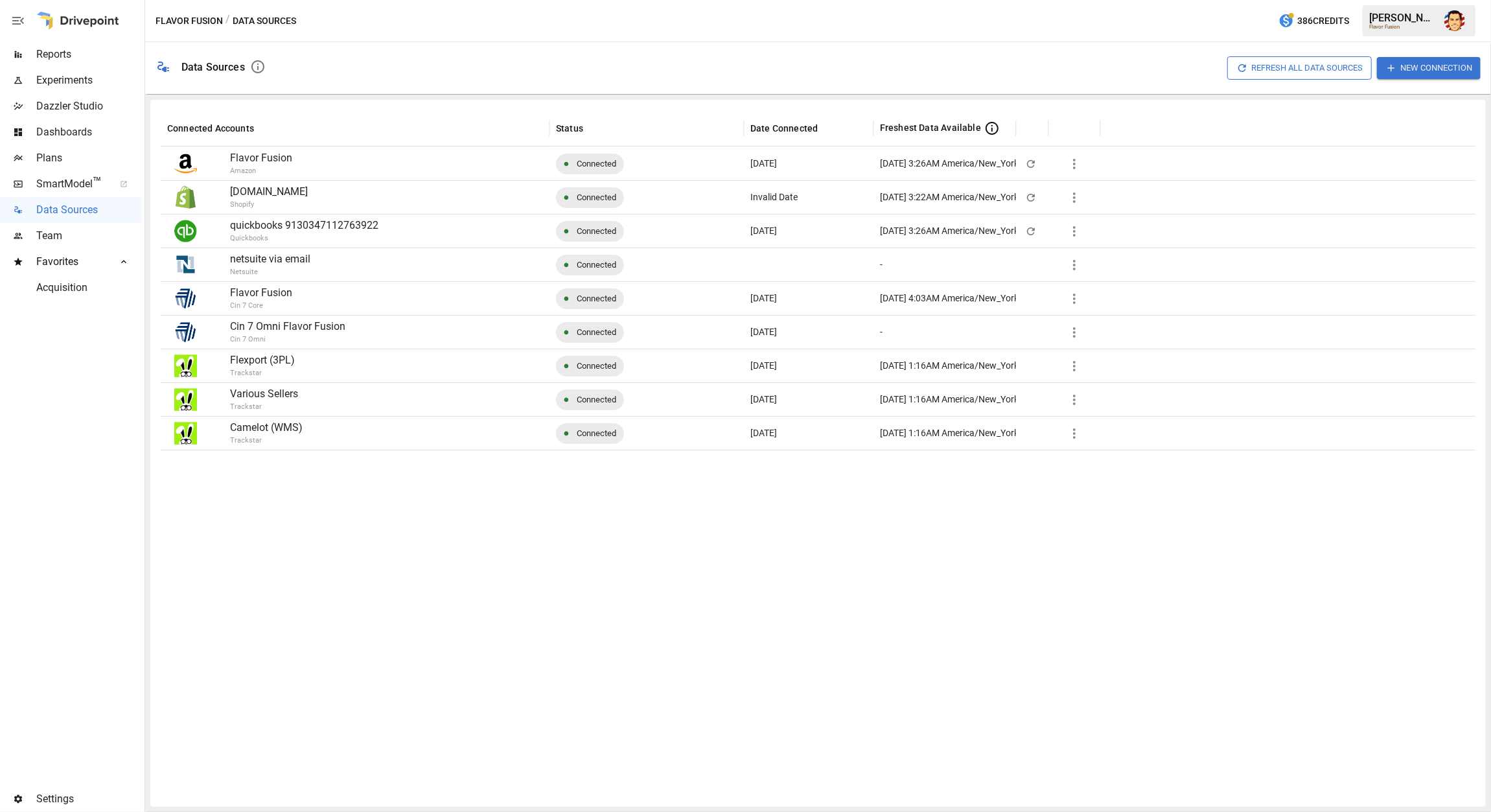
click at [481, 60] on div "Refresh All Data Sources New Connection" at bounding box center [879, 68] width 1205 height 42
click at [59, 64] on div "Reports" at bounding box center [71, 54] width 142 height 26
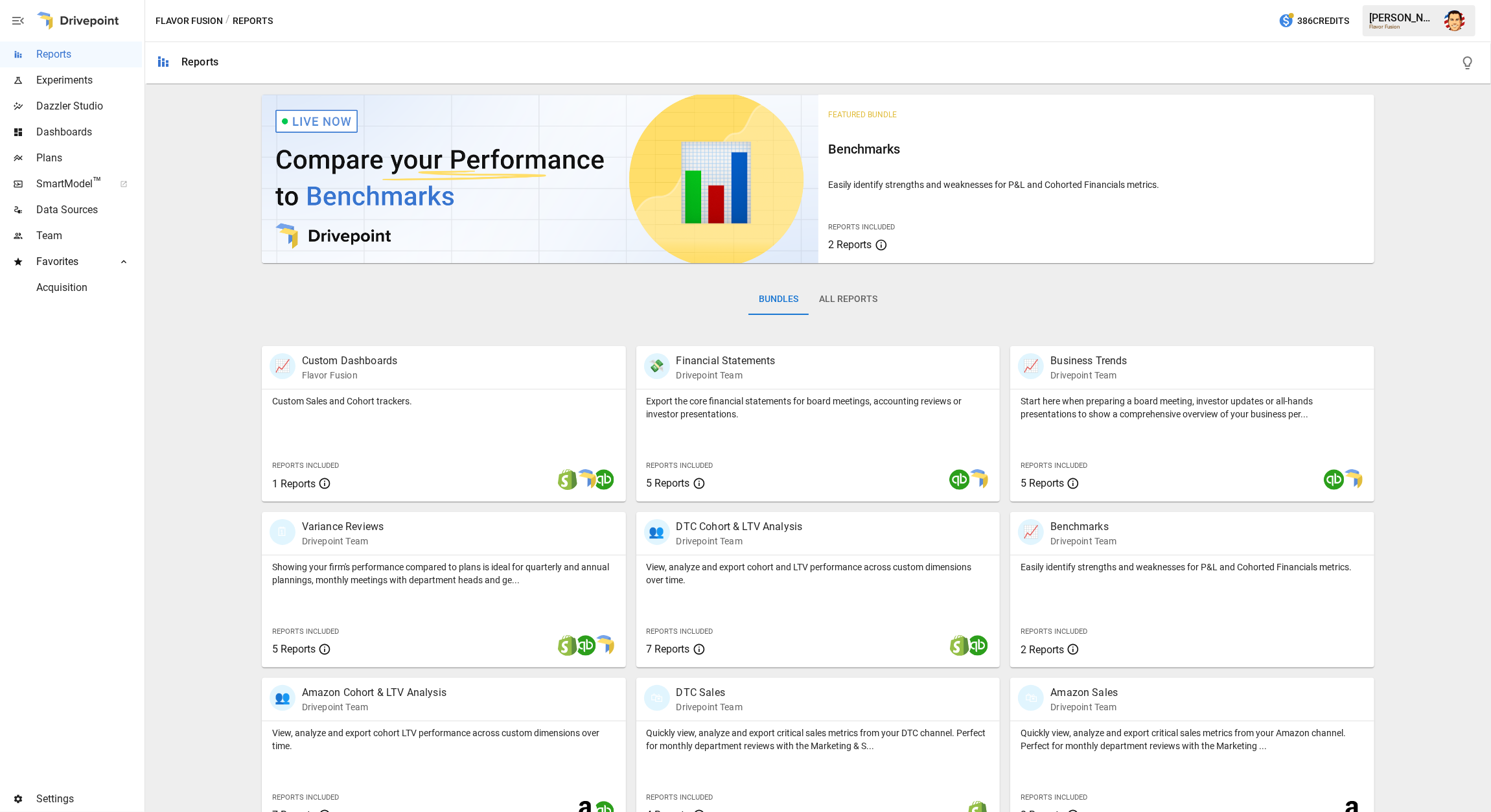
click at [196, 267] on div "Featured Bundle Benchmarks Easily identify strengths and weaknesses for P&L and…" at bounding box center [818, 544] width 1336 height 910
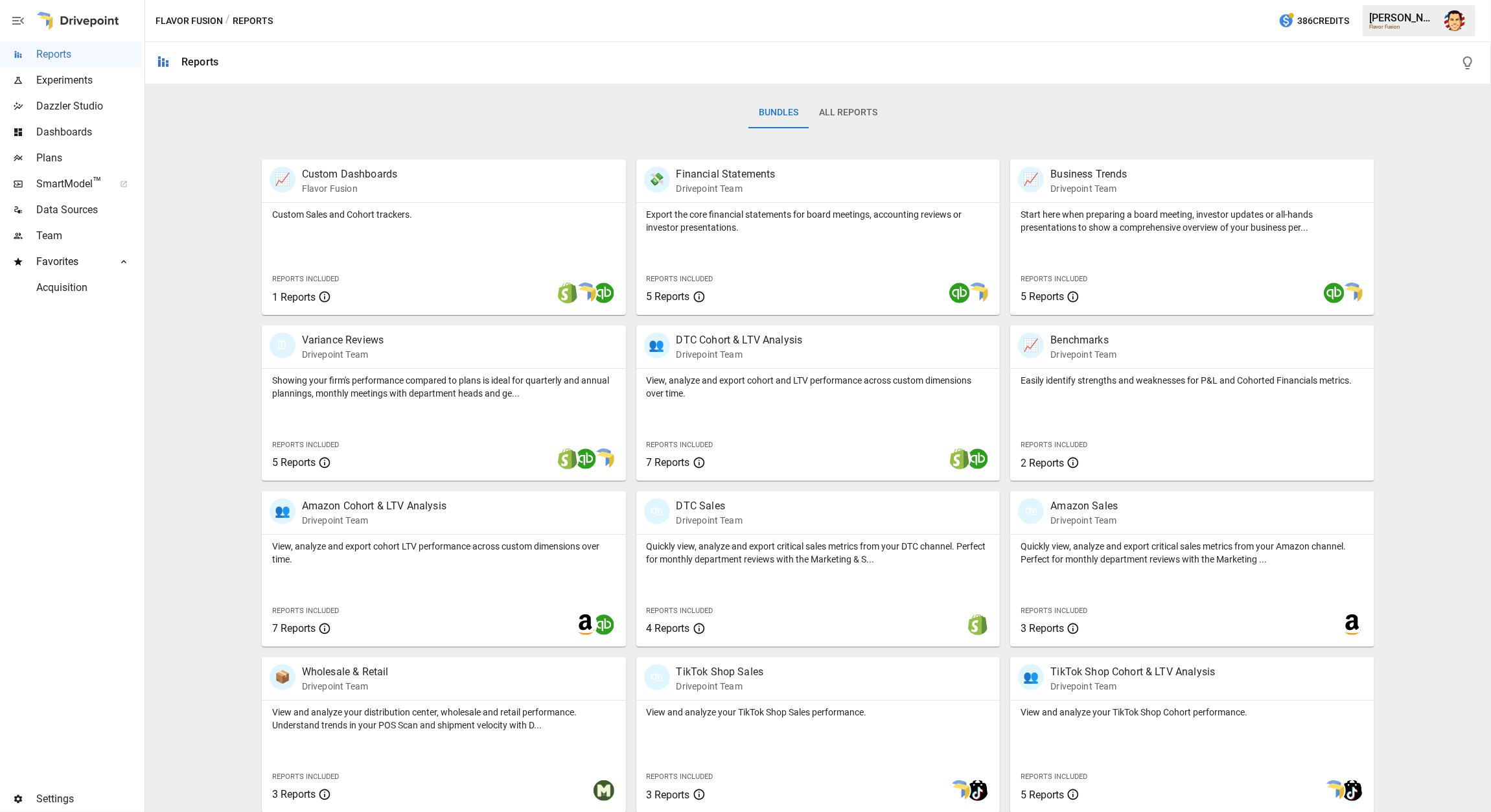
scroll to position [192, 0]
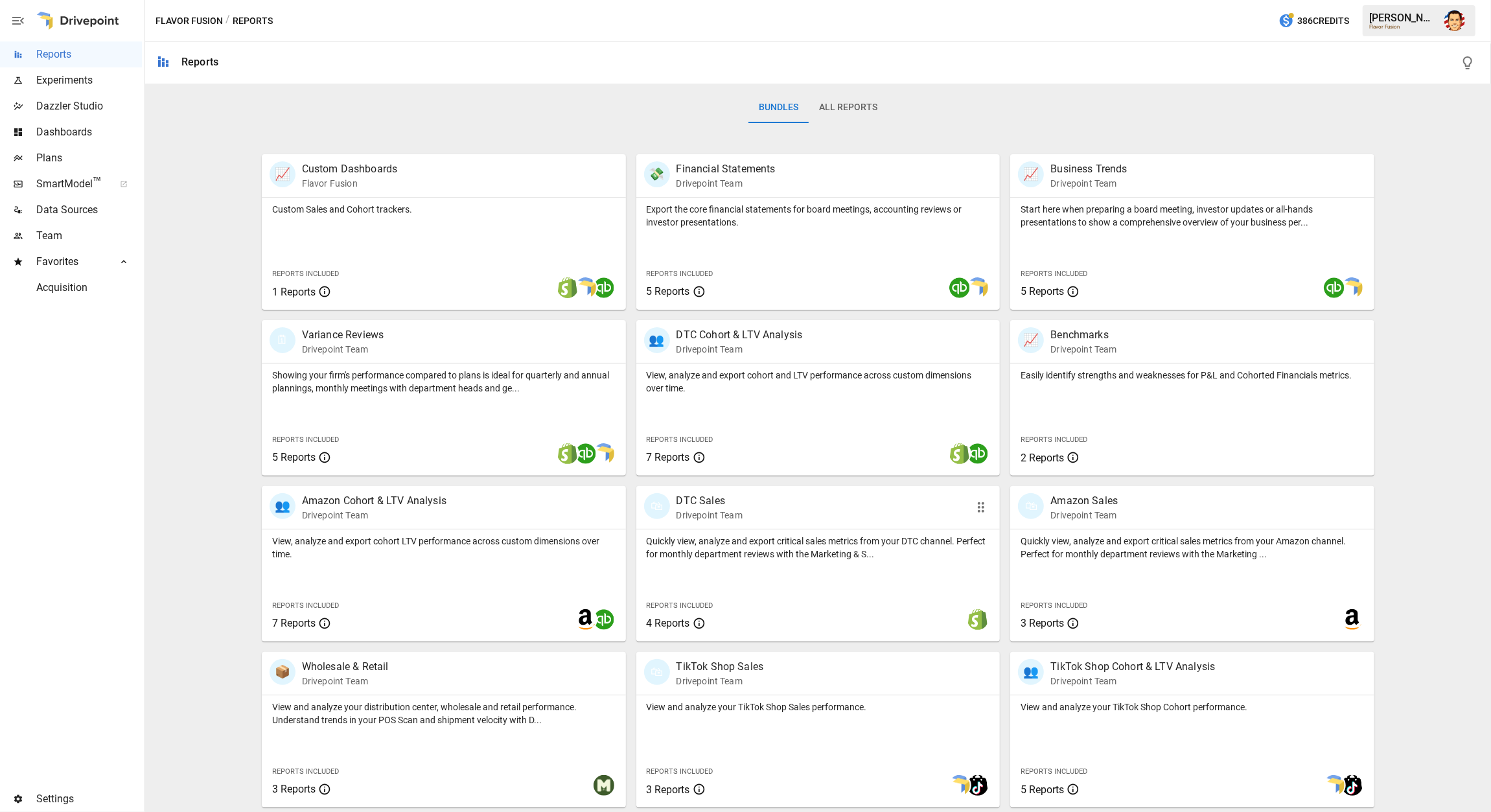
click at [728, 535] on p "Quickly view, analyze and export critical sales metrics from your DTC channel. …" at bounding box center [819, 547] width 344 height 26
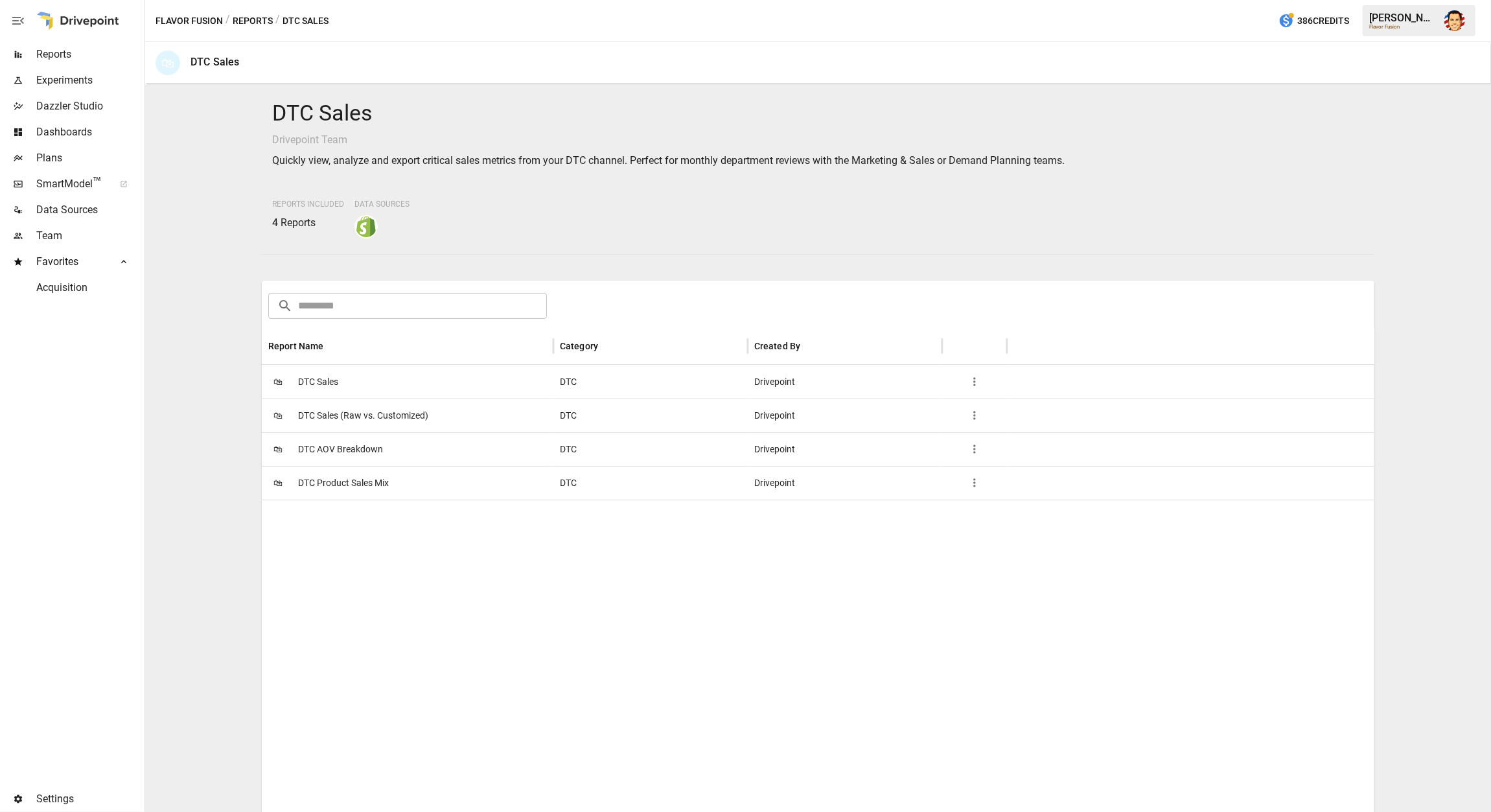
click at [320, 388] on span "DTC Sales" at bounding box center [318, 382] width 40 height 33
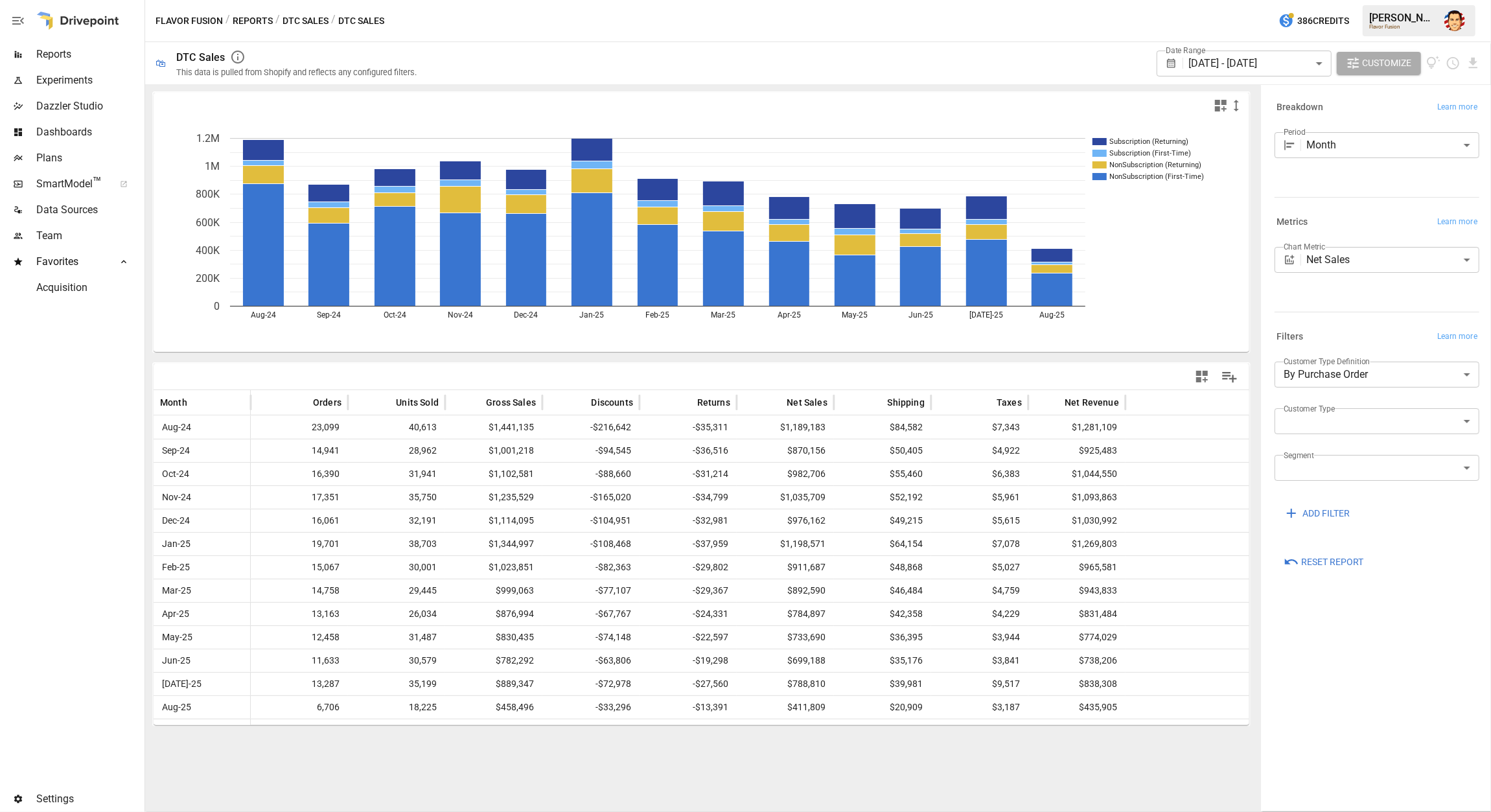
click at [1312, 0] on body "Reports Experiments Dazzler Studio Dashboards Plans SmartModel ™ Data Sources T…" at bounding box center [745, 0] width 1491 height 0
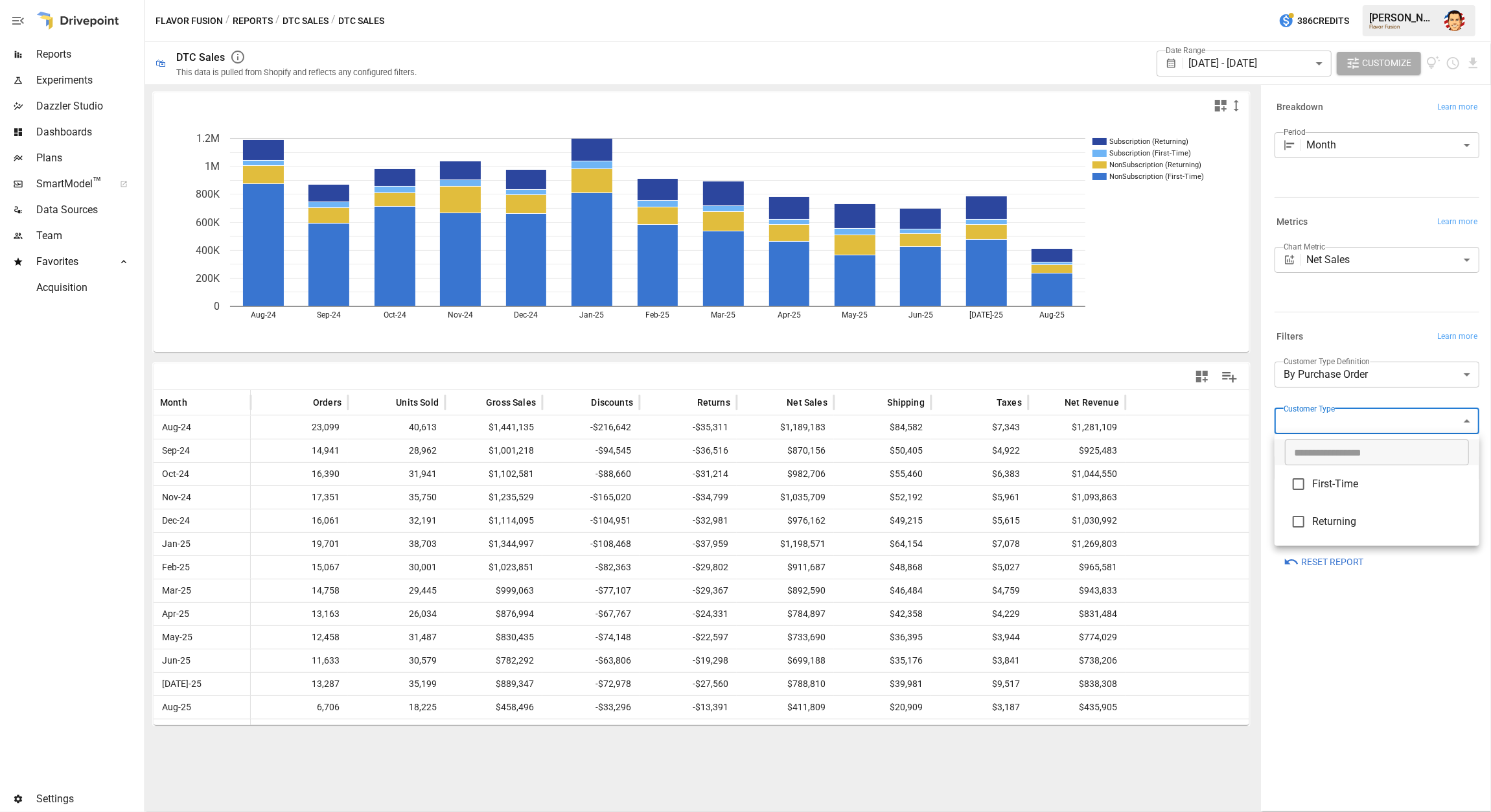
click at [1348, 385] on div at bounding box center [745, 406] width 1491 height 812
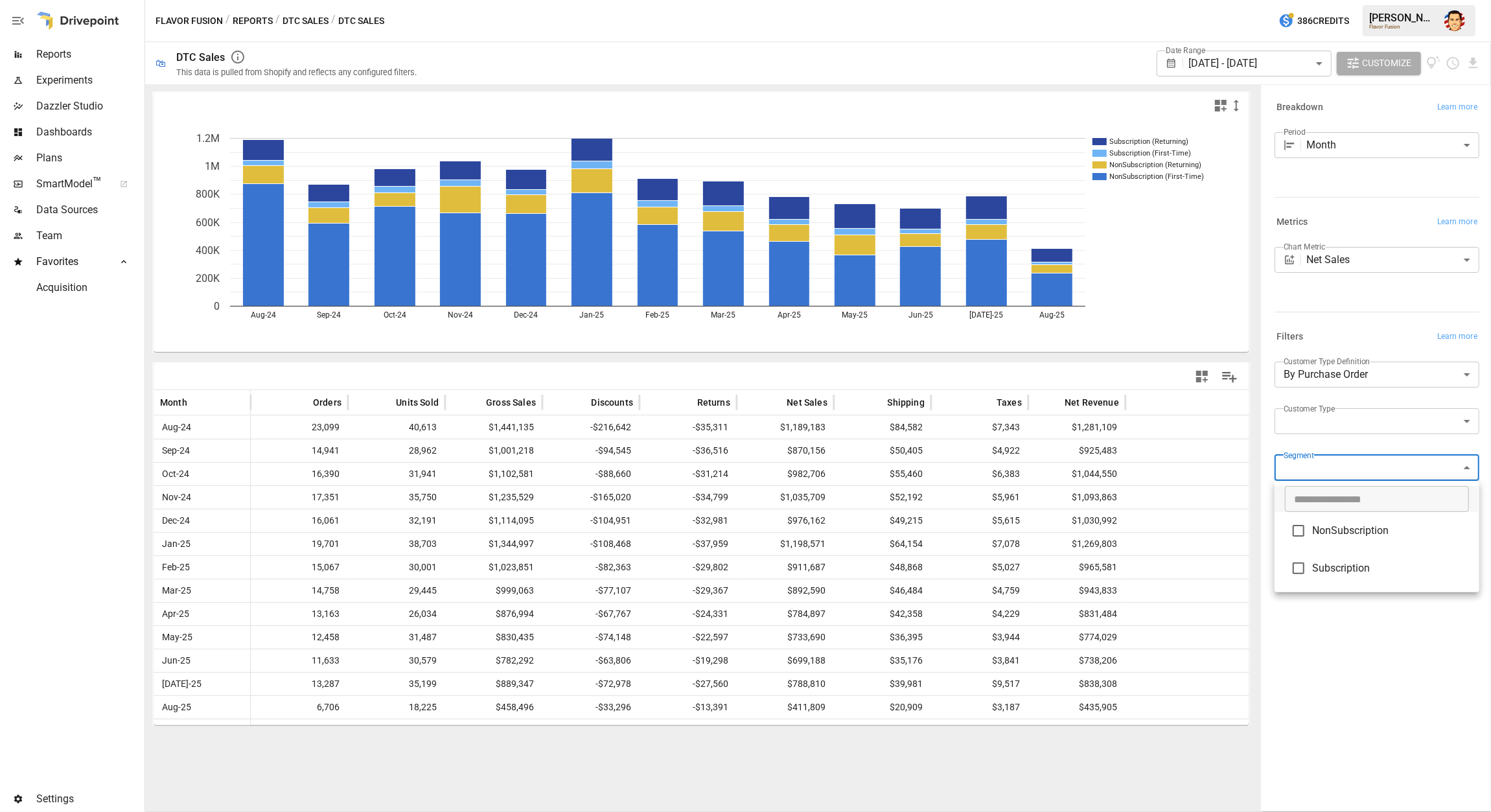
click at [1316, 0] on body "Reports Experiments Dazzler Studio Dashboards Plans SmartModel ™ Data Sources T…" at bounding box center [745, 0] width 1491 height 0
click at [1314, 436] on div at bounding box center [745, 406] width 1491 height 812
click at [1305, 506] on span "ADD FILTER" at bounding box center [1326, 513] width 47 height 16
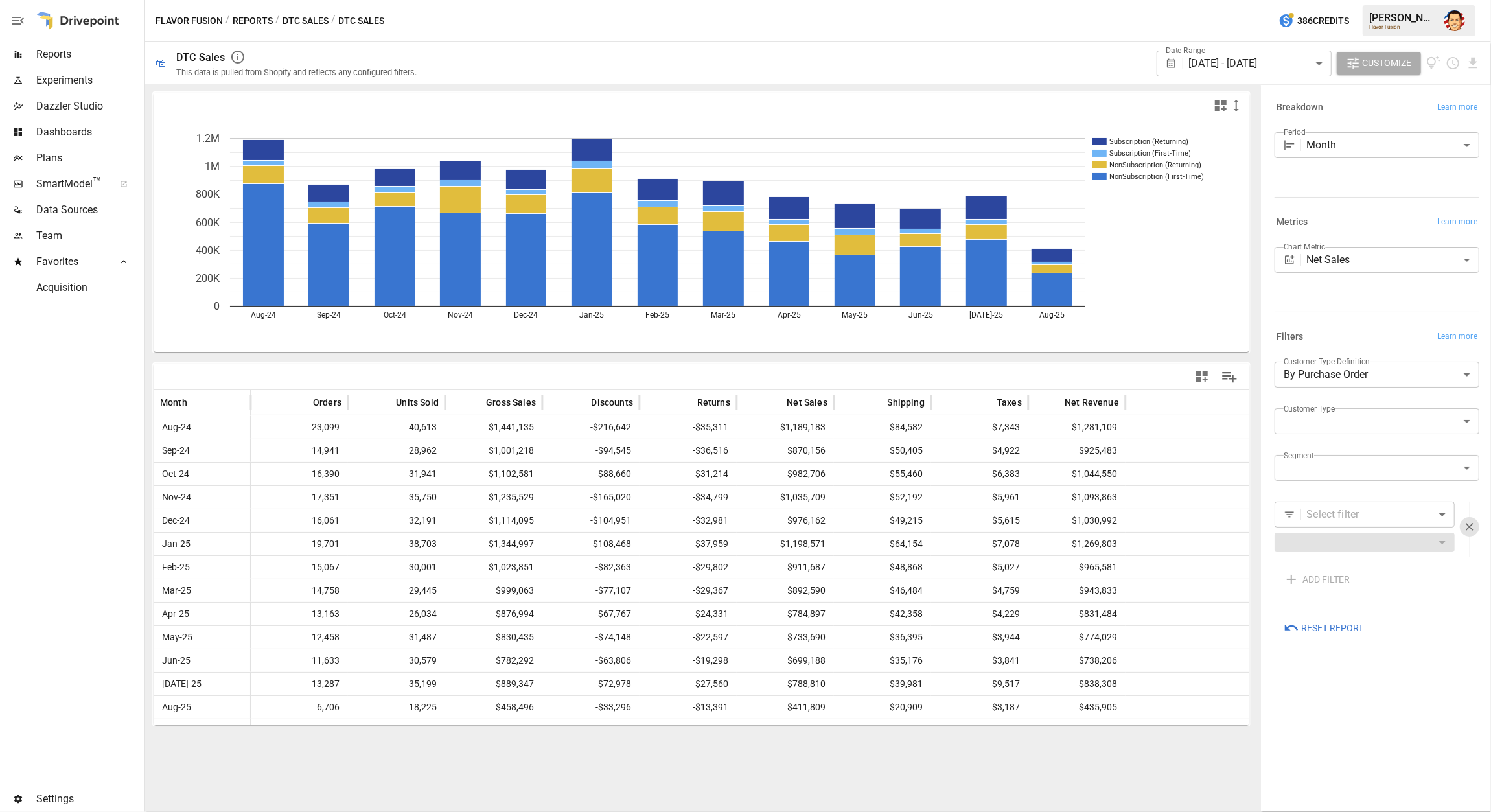
click at [1325, 0] on body "Reports Experiments Dazzler Studio Dashboards Plans SmartModel ™ Data Sources T…" at bounding box center [745, 0] width 1491 height 0
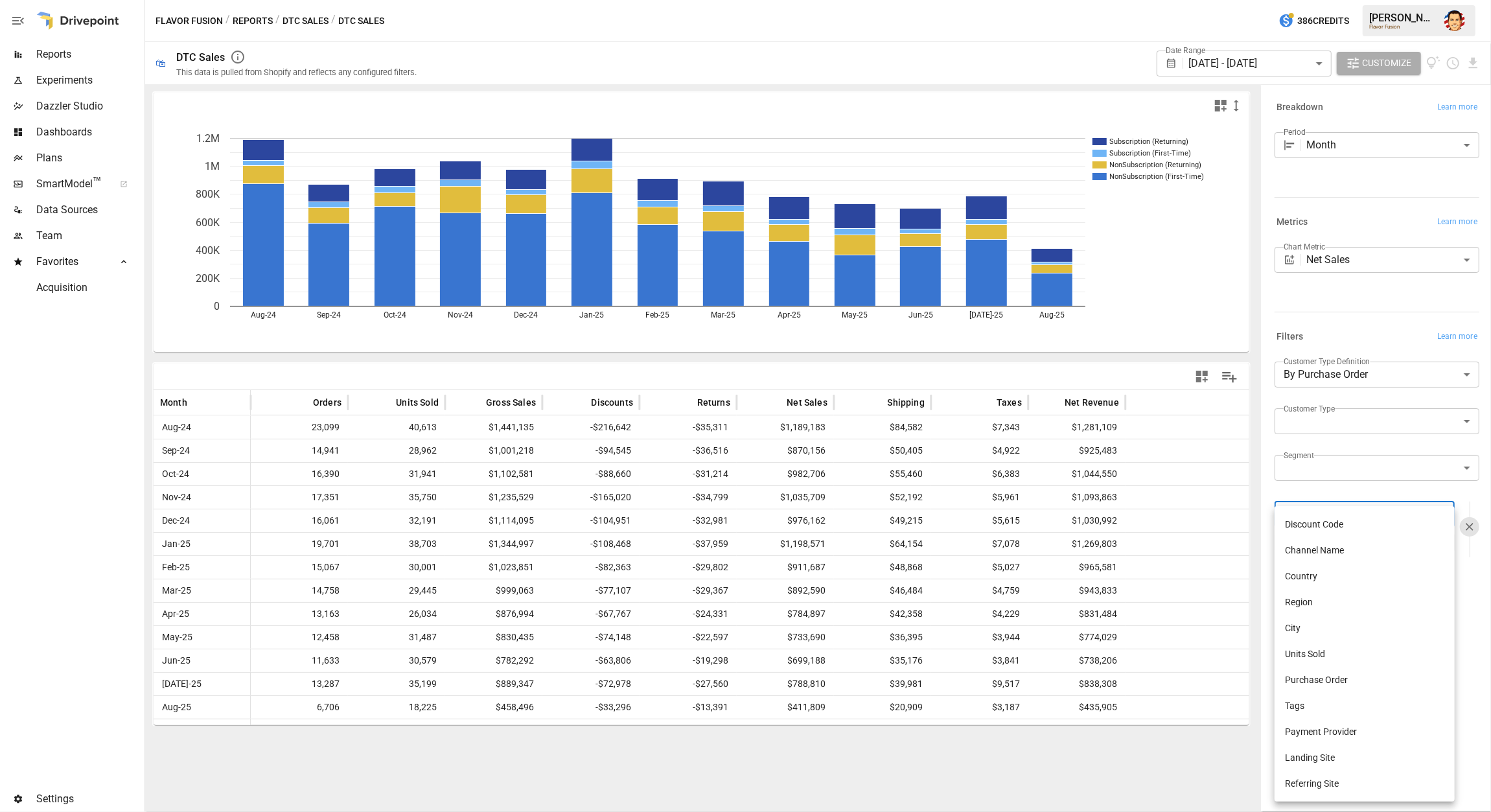
click at [1366, 487] on div at bounding box center [745, 406] width 1491 height 812
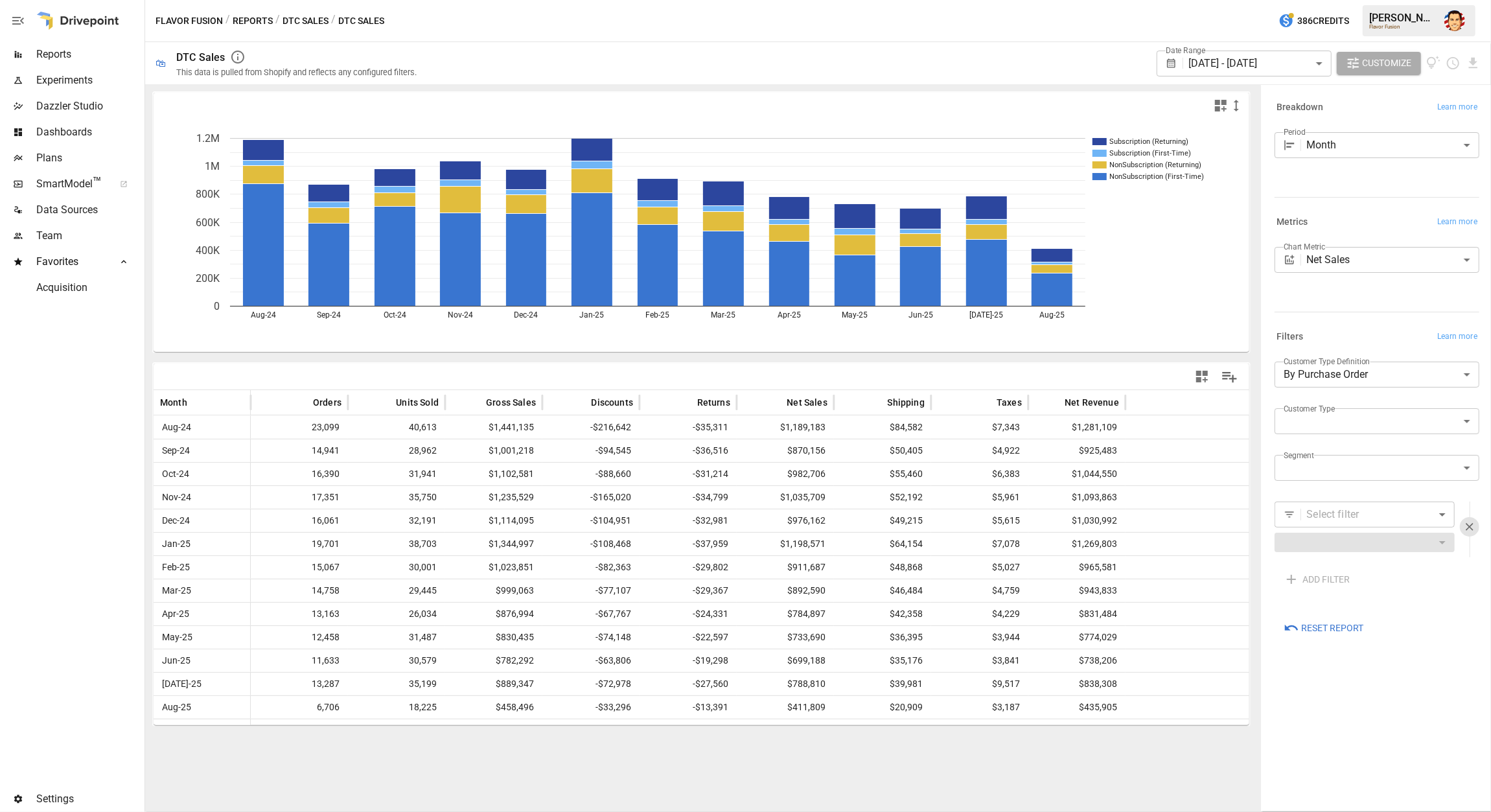
click at [310, 17] on button "DTC Sales" at bounding box center [305, 21] width 46 height 16
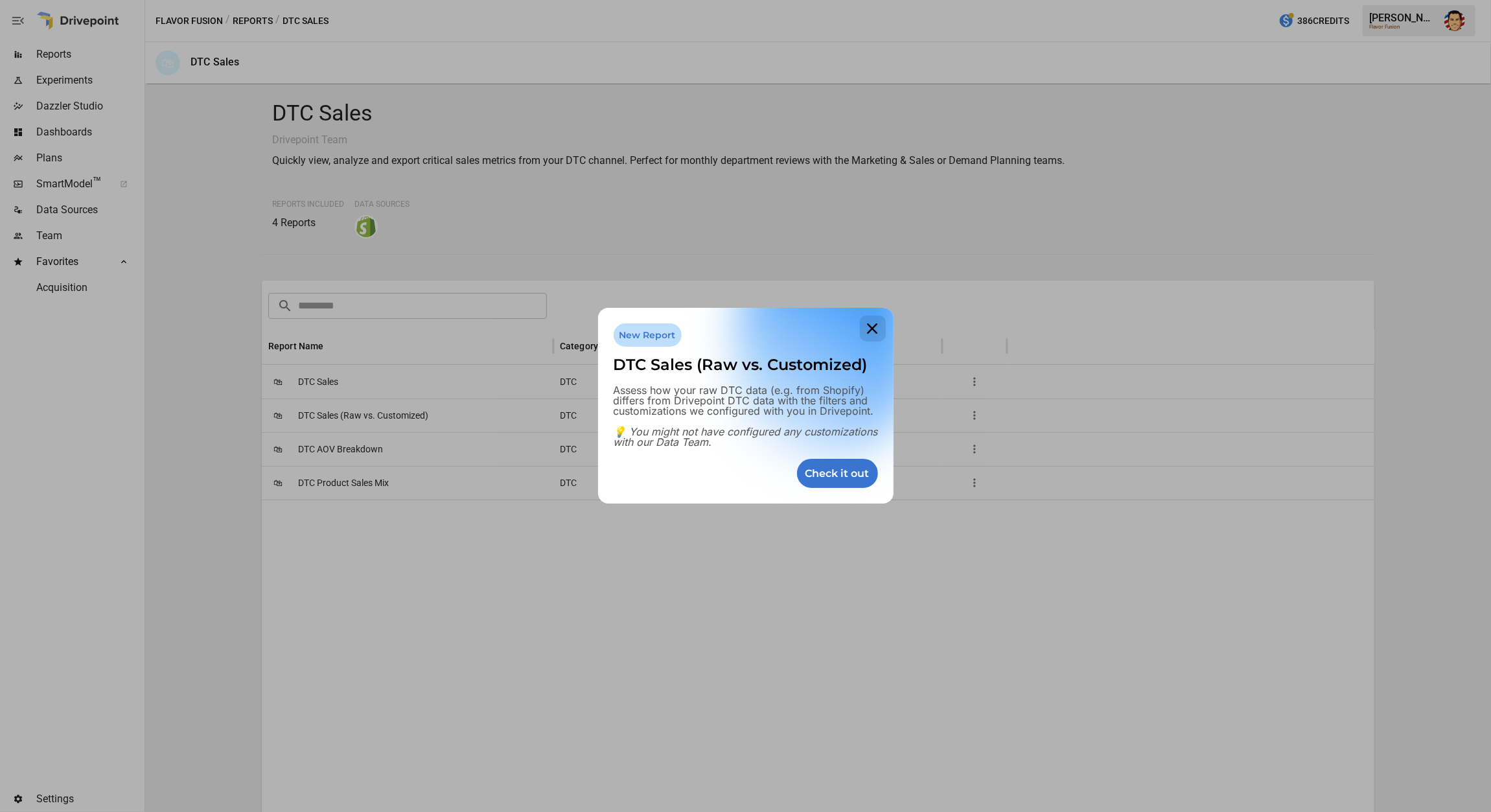
click at [869, 333] on icon at bounding box center [873, 328] width 26 height 26
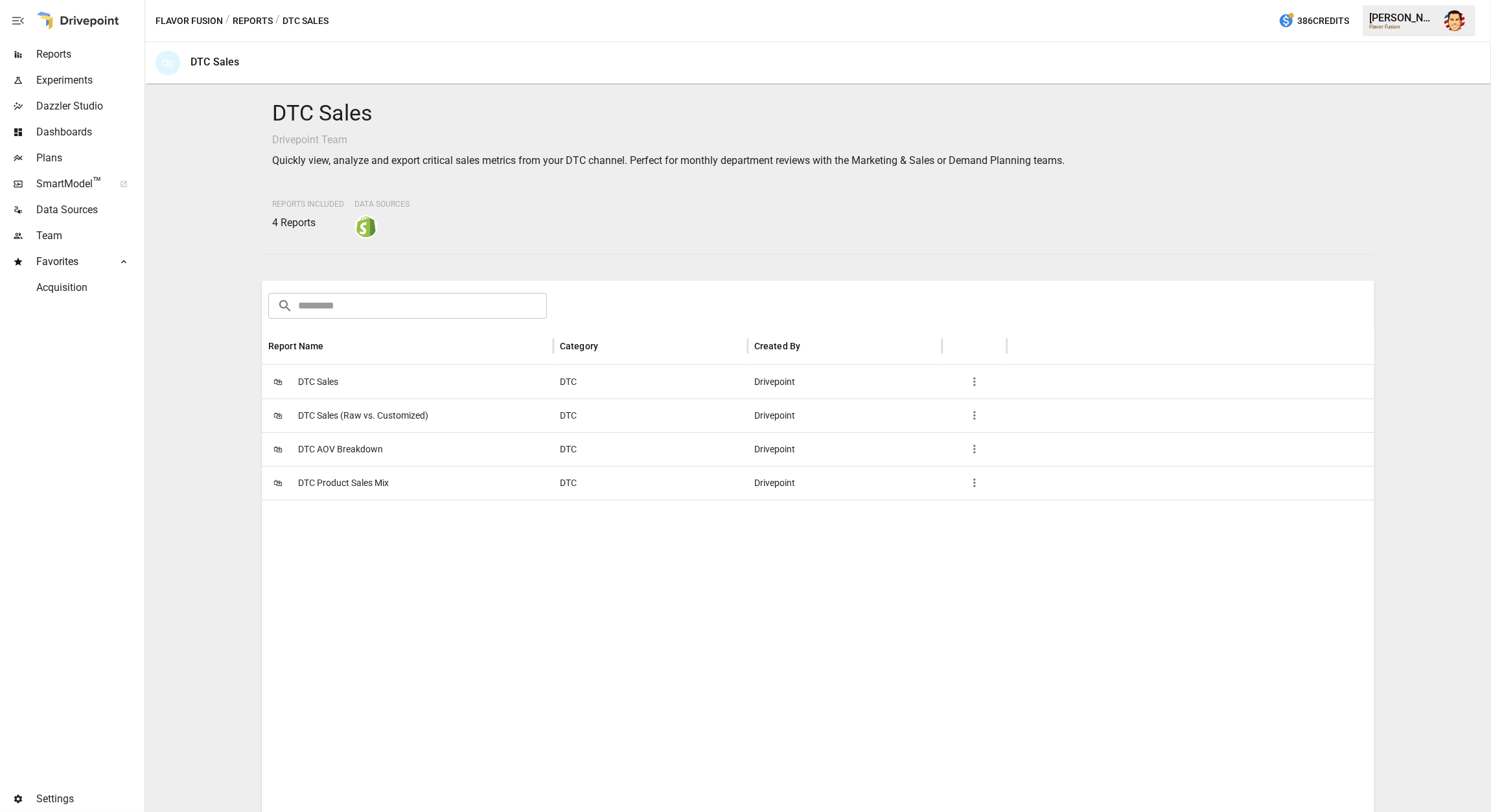
click at [245, 23] on button "Reports" at bounding box center [253, 21] width 40 height 16
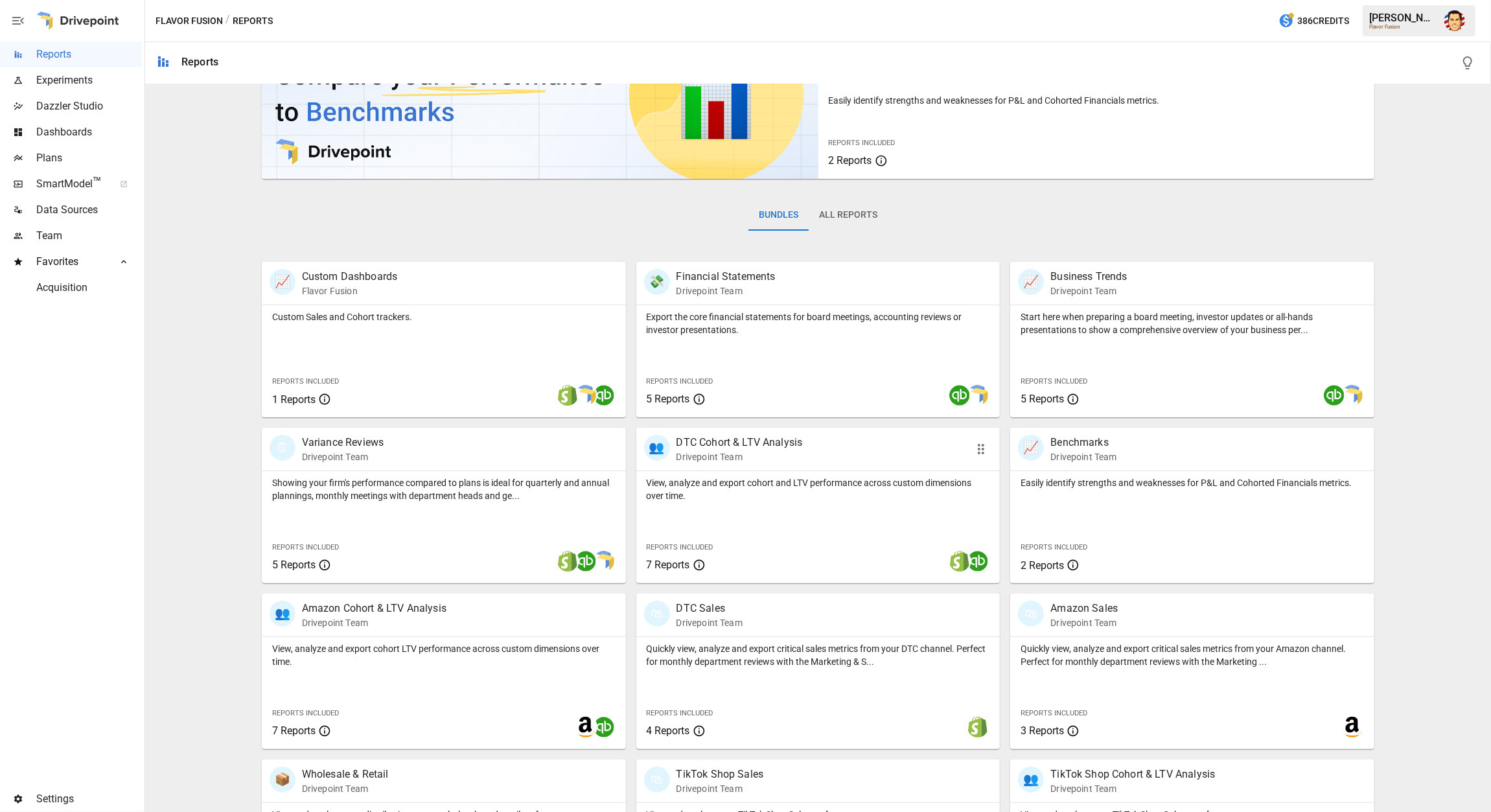
scroll to position [88, 0]
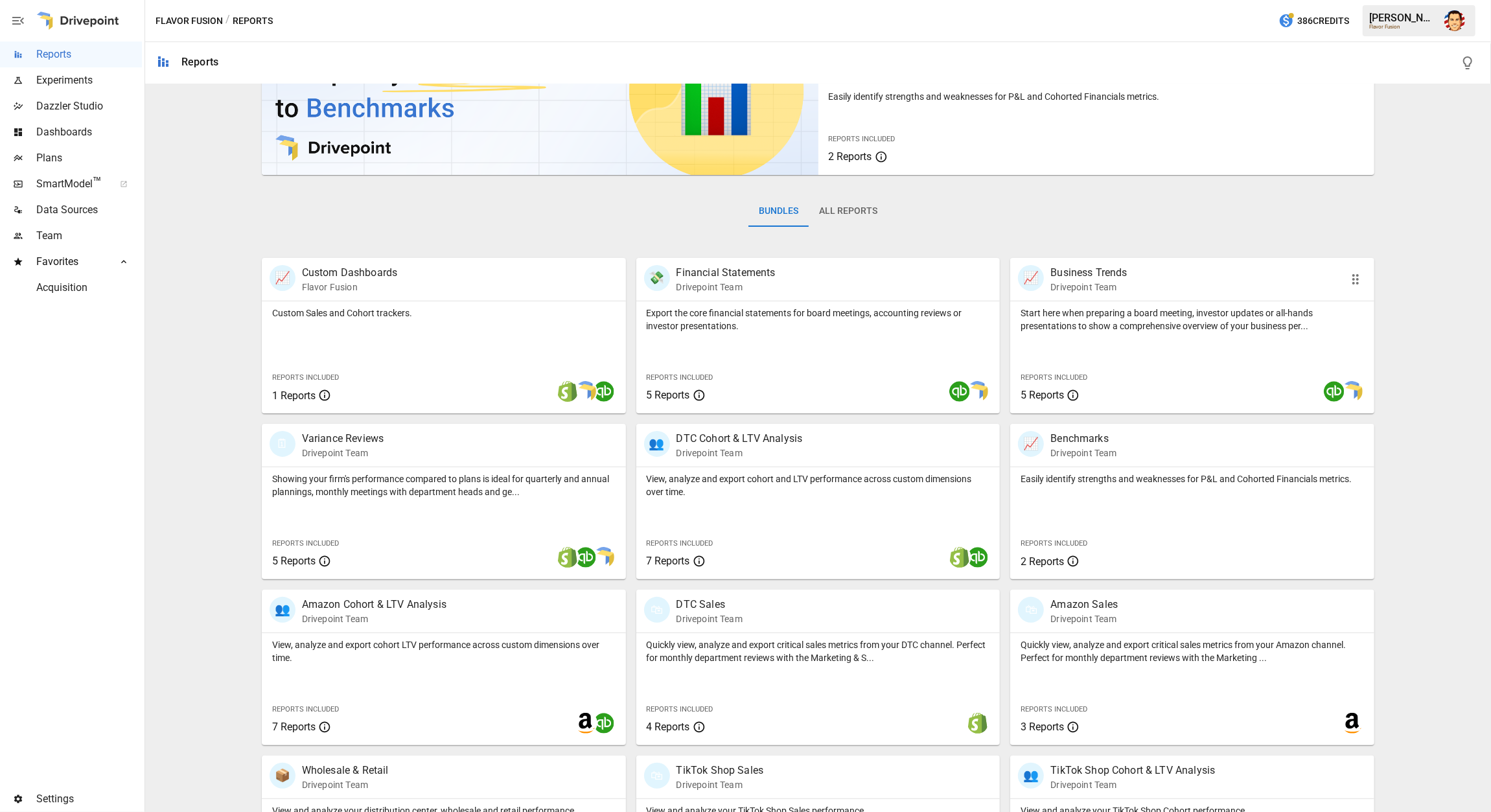
click at [1021, 316] on p "Start here when preparing a board meeting, investor updates or all-hands presen…" at bounding box center [1192, 319] width 344 height 26
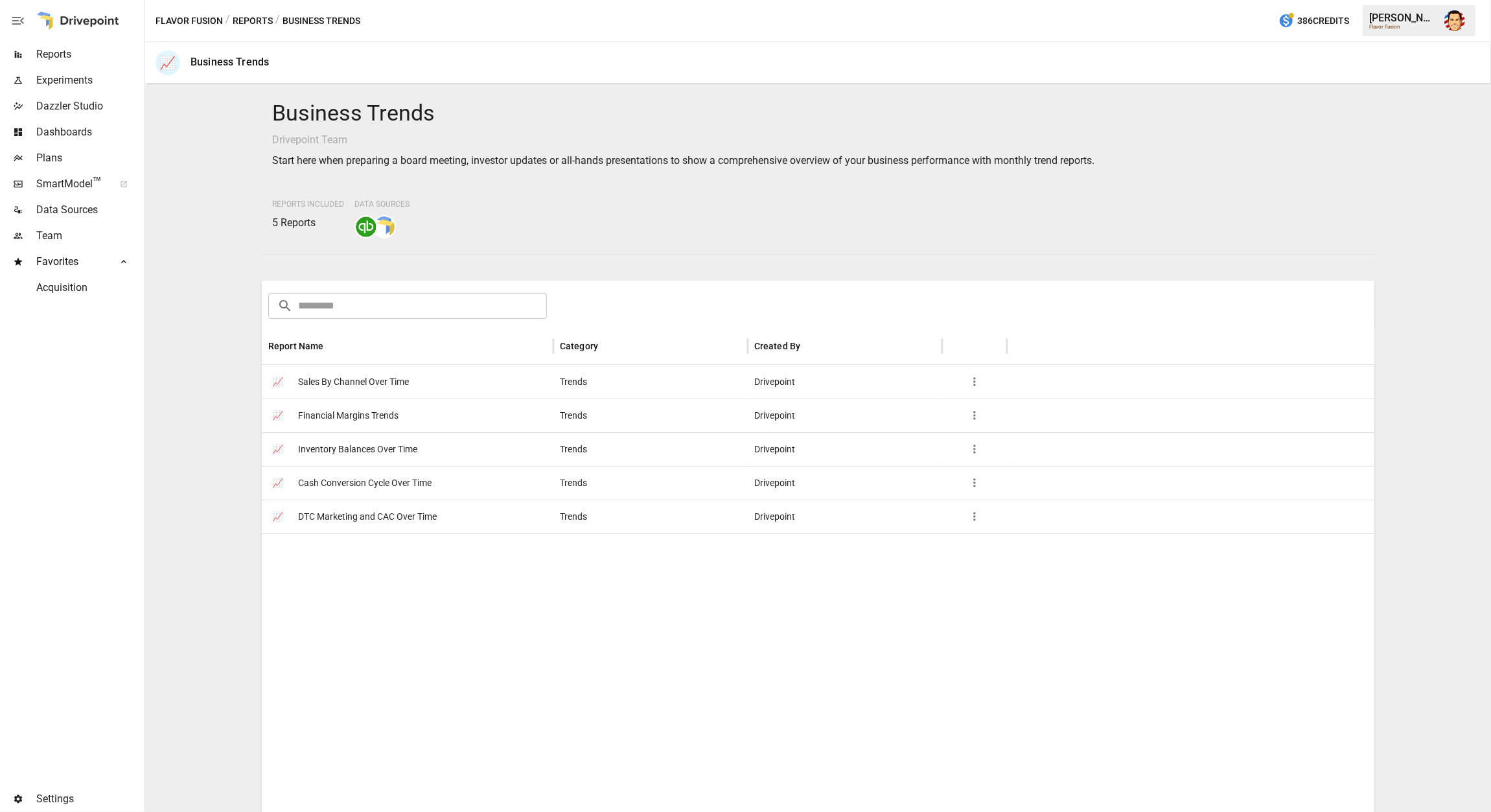
click at [241, 18] on button "Reports" at bounding box center [253, 21] width 40 height 16
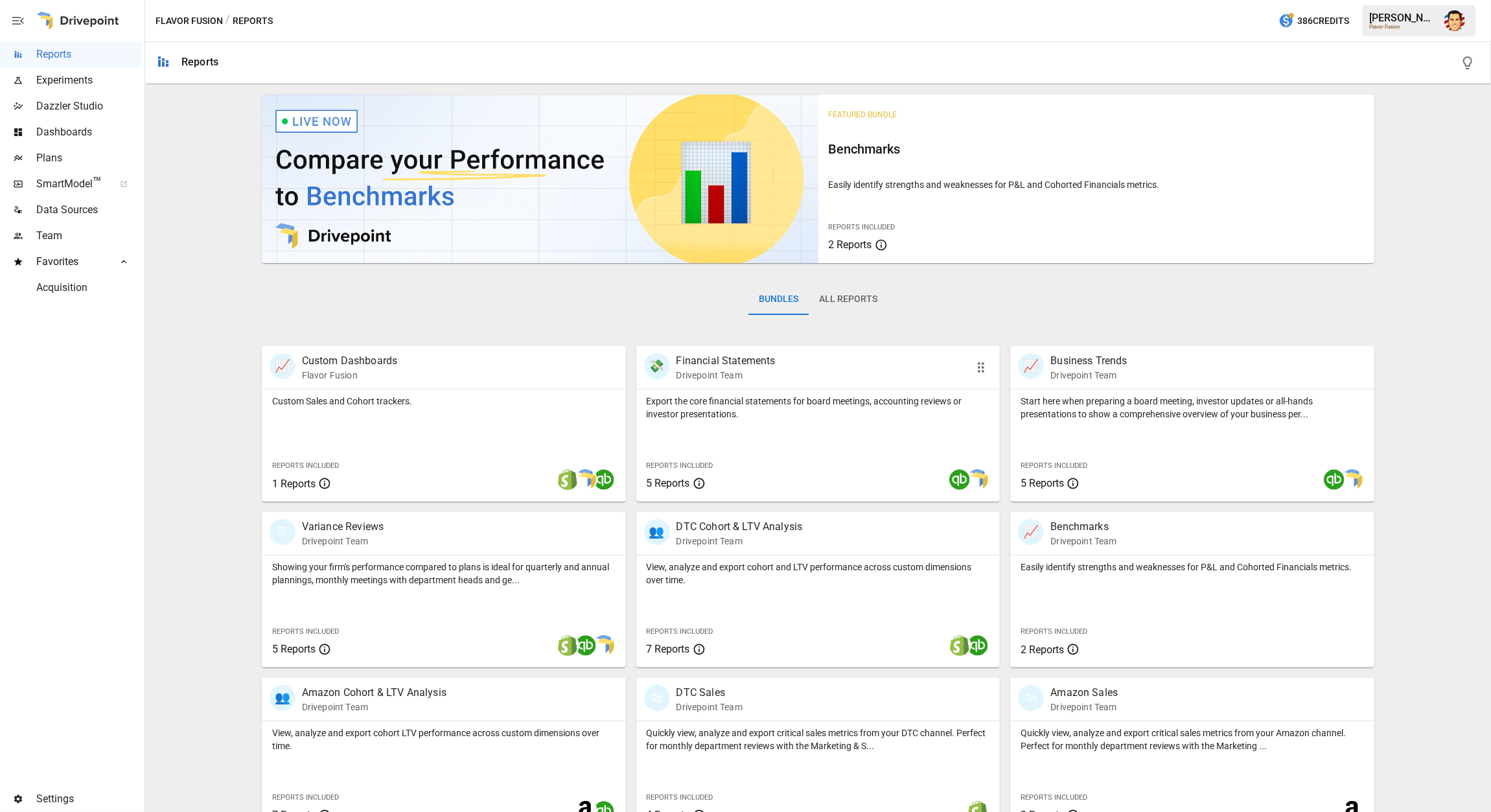
click at [720, 415] on p "Export the core financial statements for board meetings, accounting reviews or …" at bounding box center [819, 407] width 344 height 26
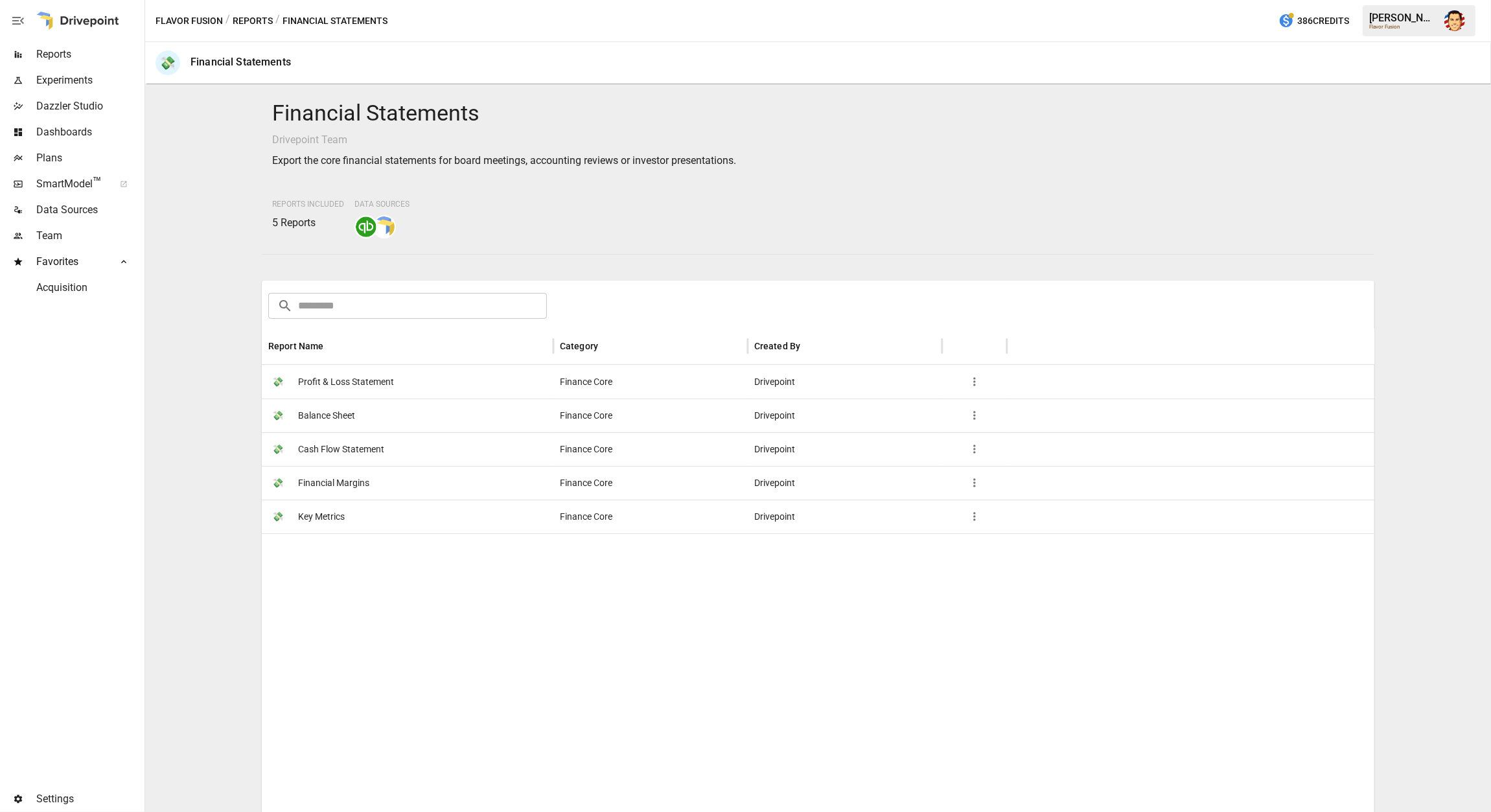
click at [320, 516] on span "Key Metrics" at bounding box center [321, 517] width 46 height 33
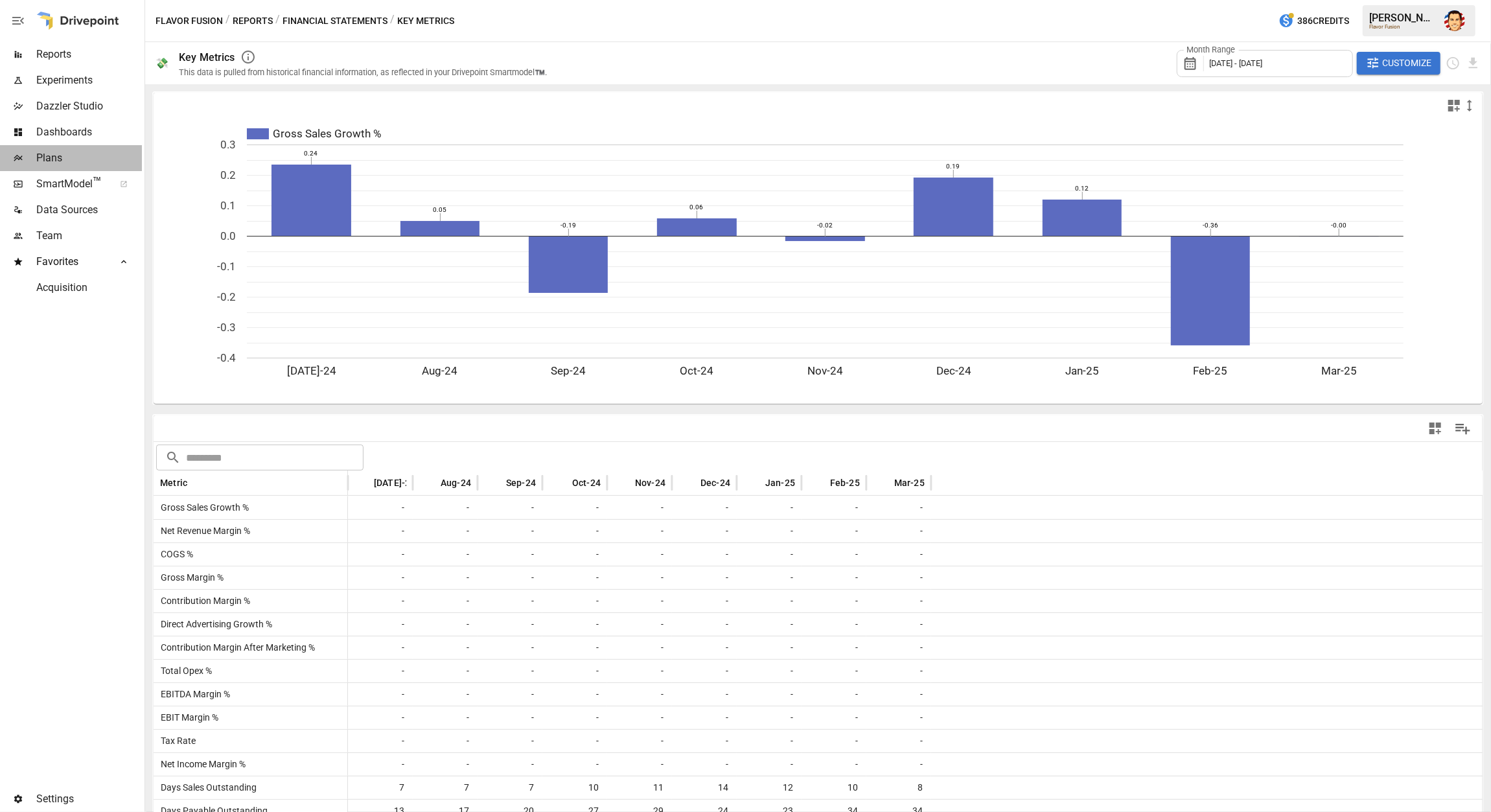
click at [75, 155] on span "Plans" at bounding box center [89, 158] width 106 height 15
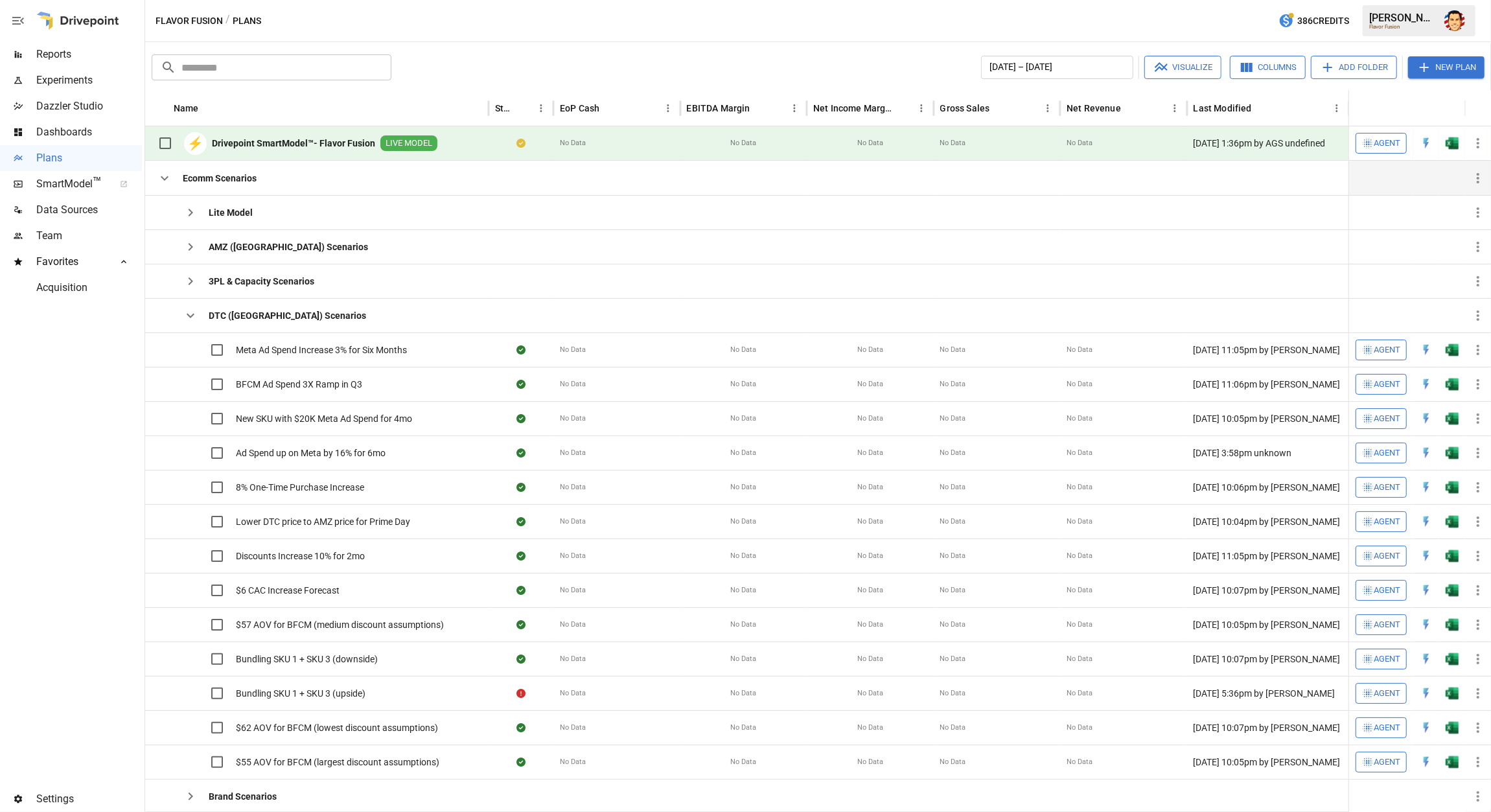
click at [161, 179] on icon "button" at bounding box center [164, 178] width 15 height 15
